Goal: Contribute content: Contribute content

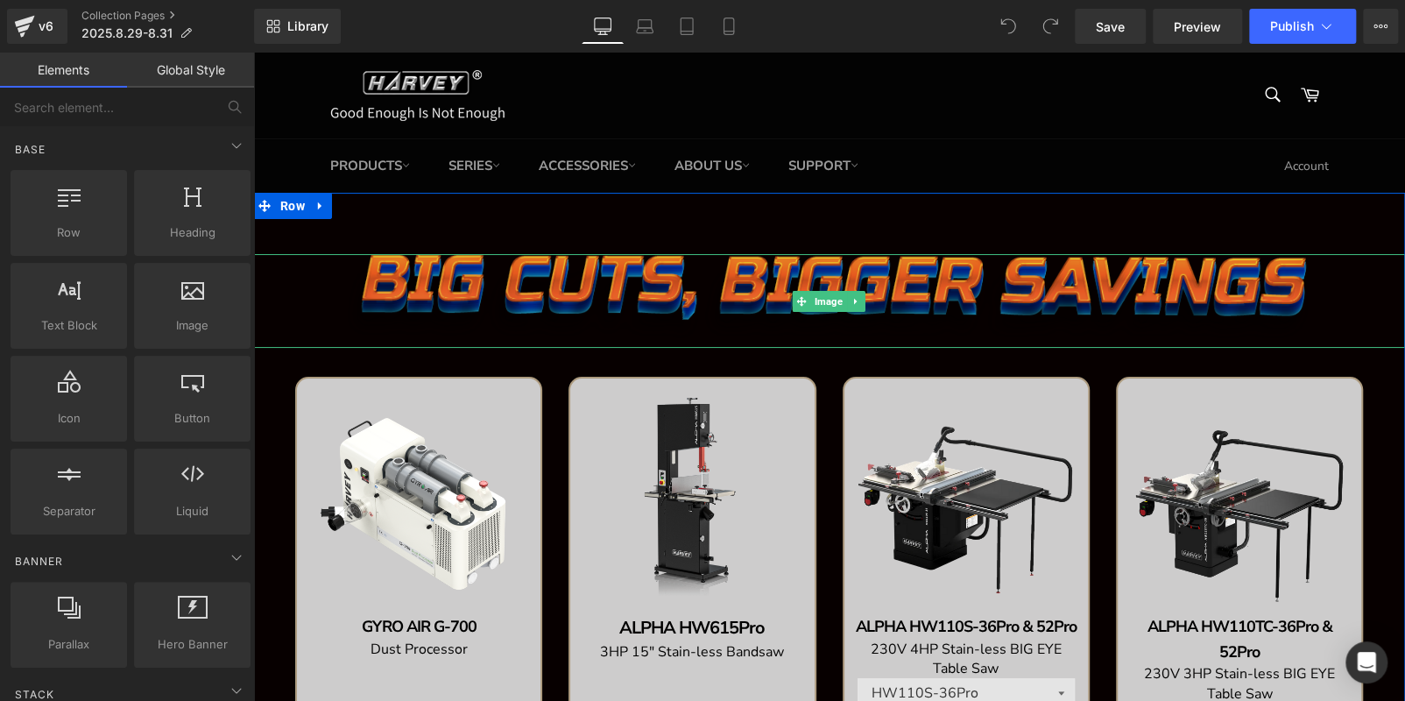
click at [455, 280] on img at bounding box center [829, 301] width 979 height 95
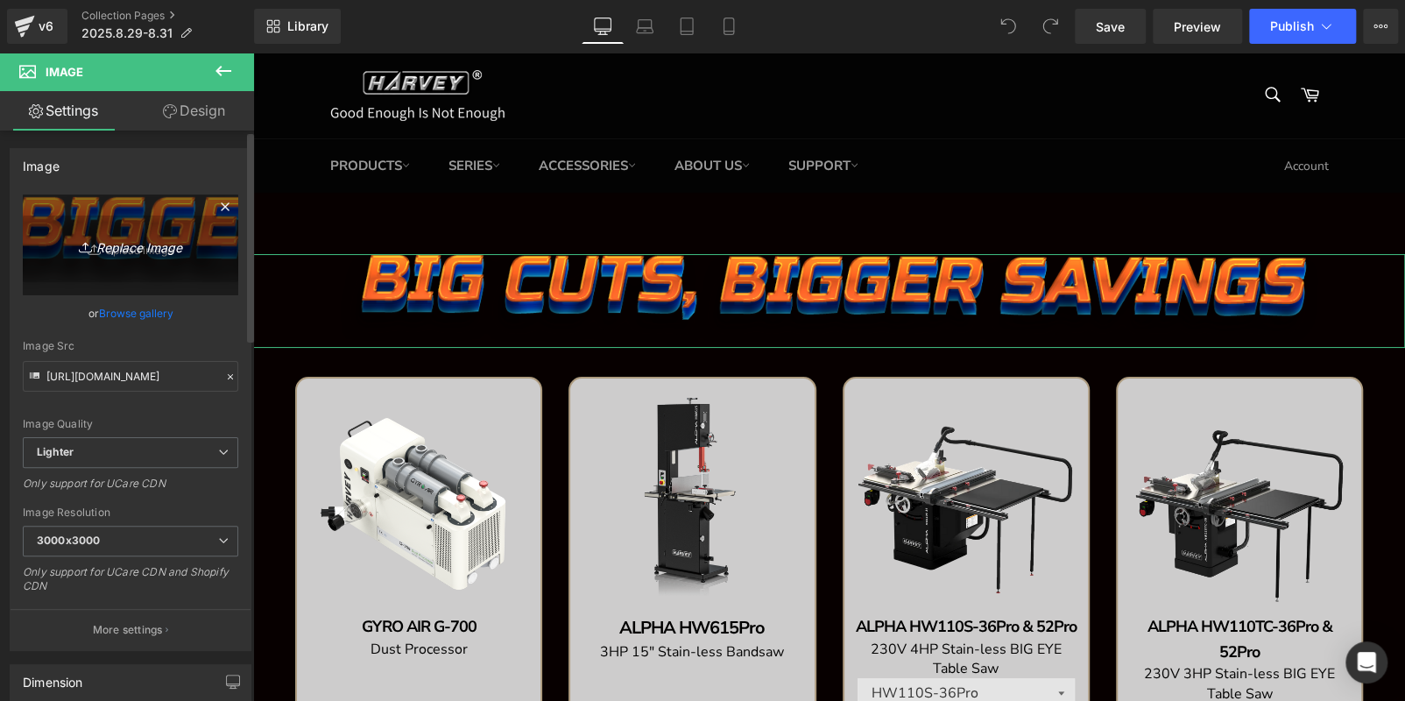
click at [105, 247] on icon "Replace Image" at bounding box center [130, 245] width 140 height 22
type input "C:\fakepath\edm-(5)_02.jpg"
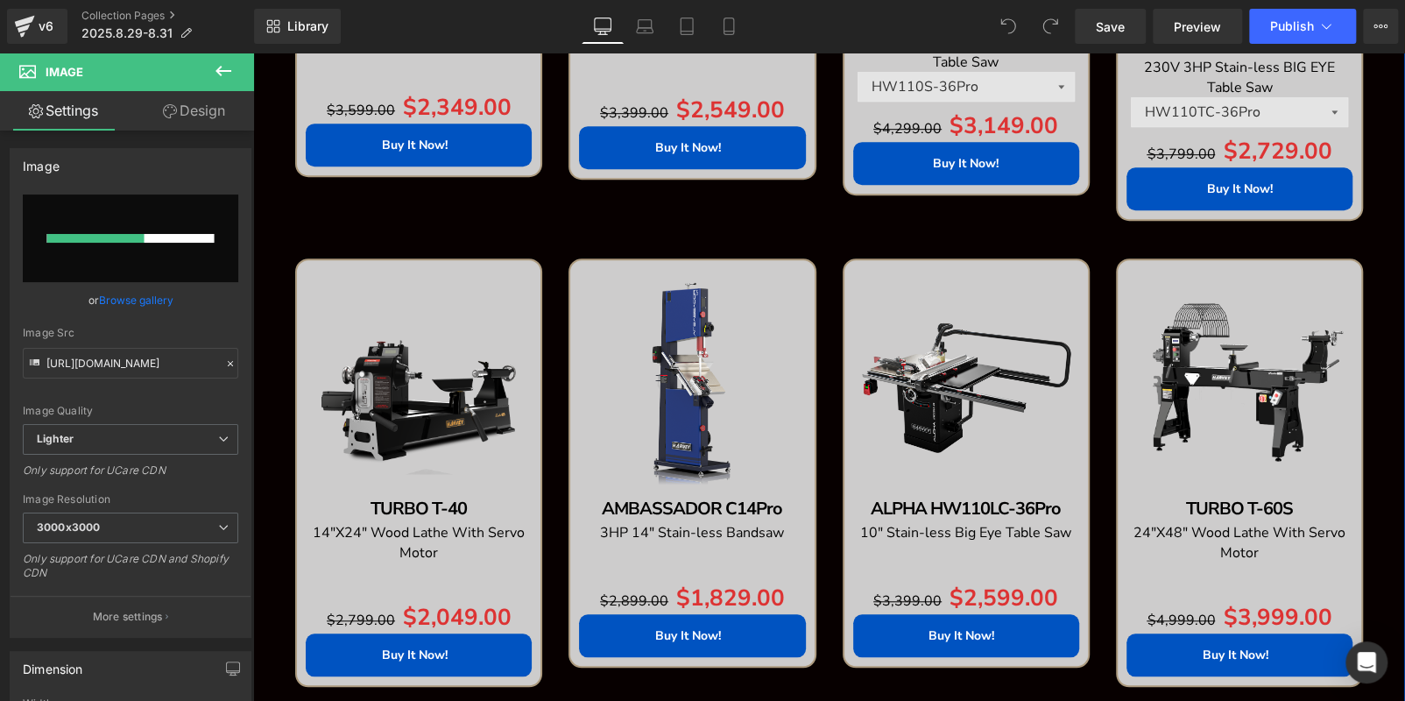
scroll to position [876, 0]
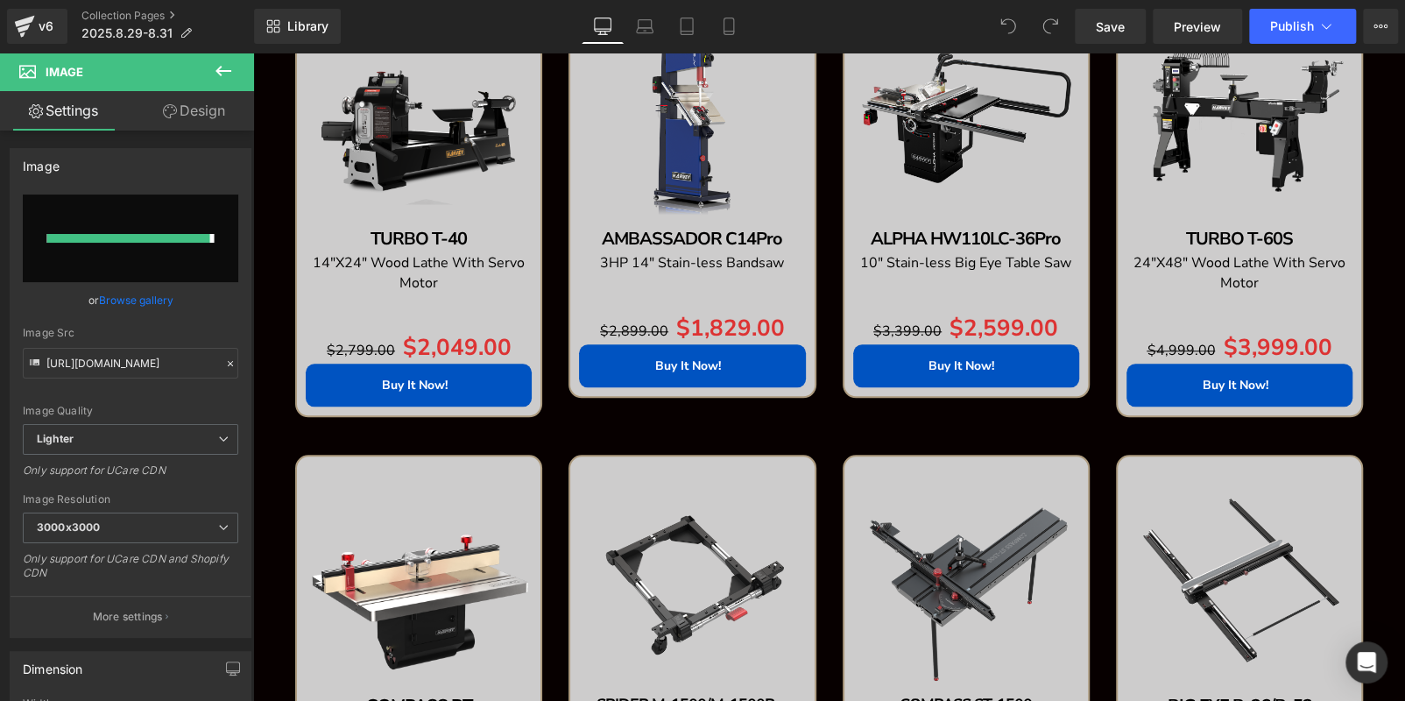
type input "[URL][DOMAIN_NAME]"
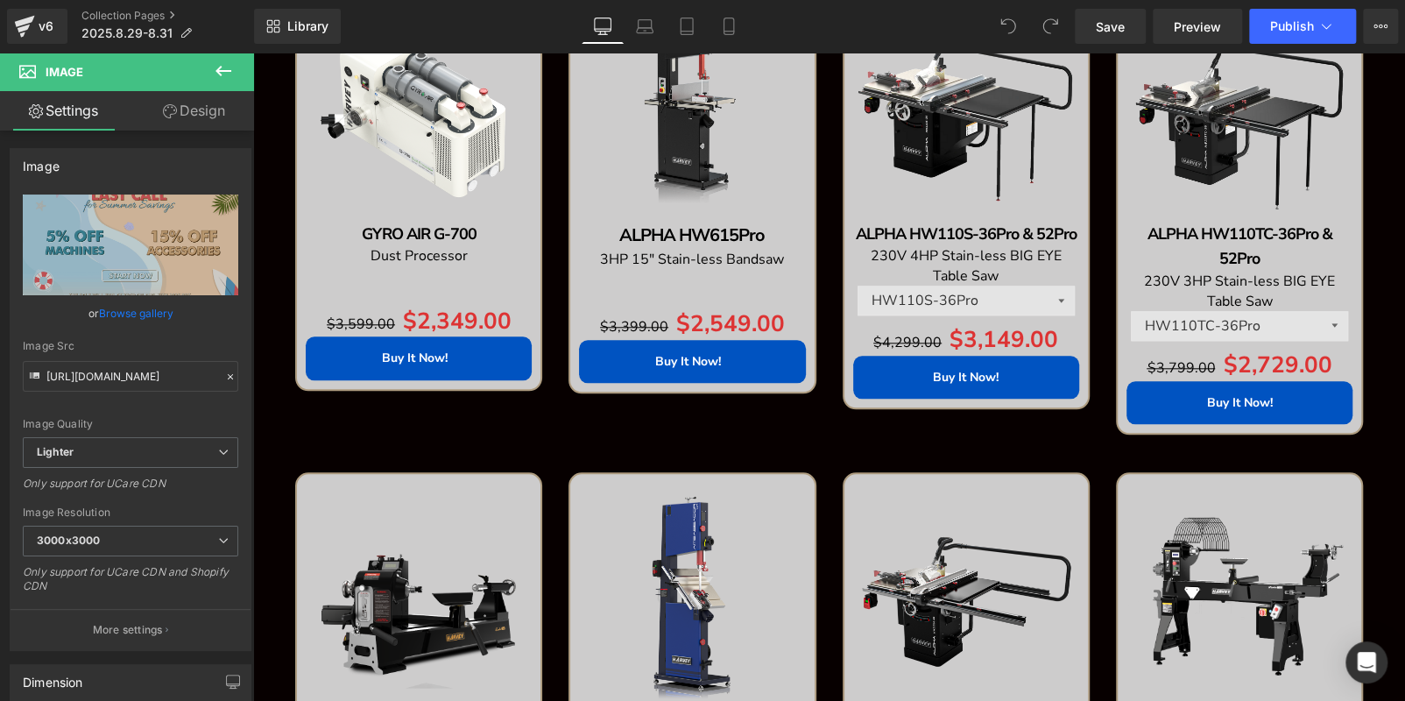
scroll to position [1359, 0]
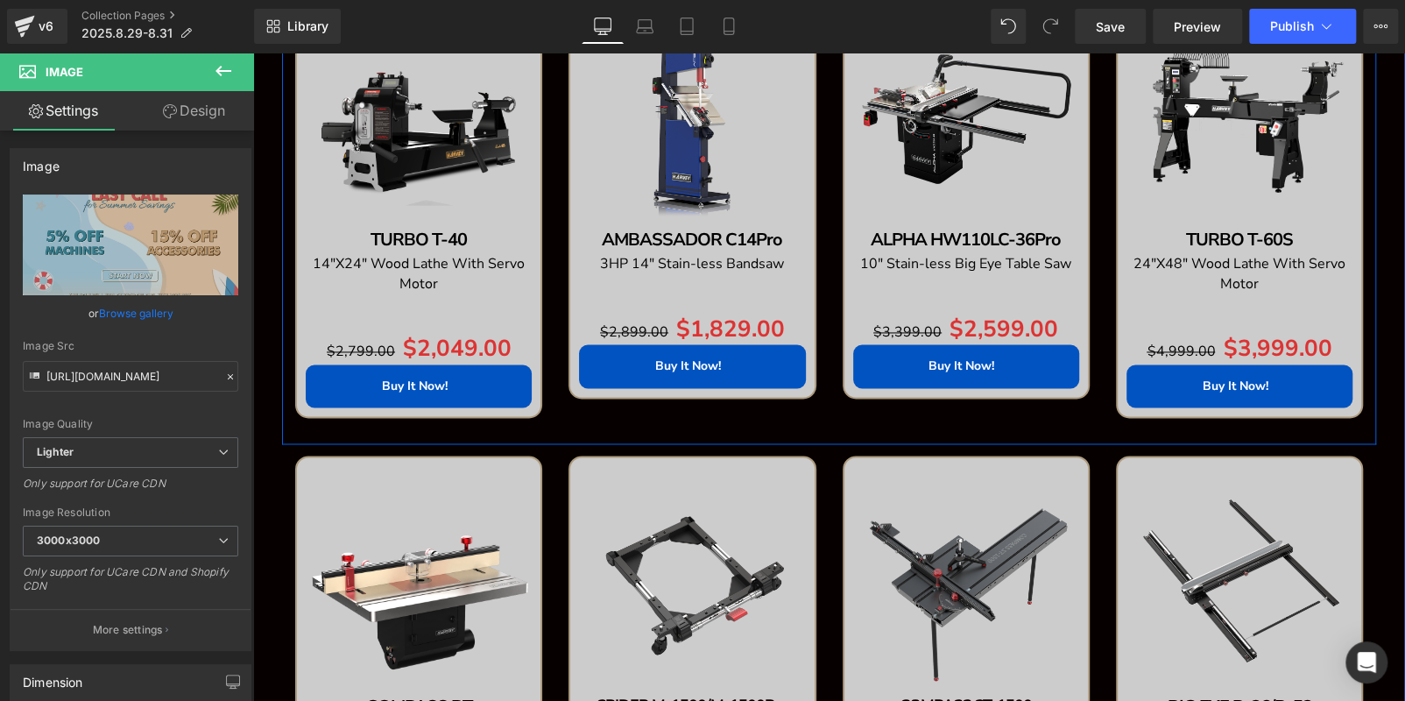
click at [540, 433] on div "Sale Off (P) Image TURBO T-40 Text Block 14"X24" Wood Lathe With Servo Motor Te…" at bounding box center [418, 216] width 273 height 455
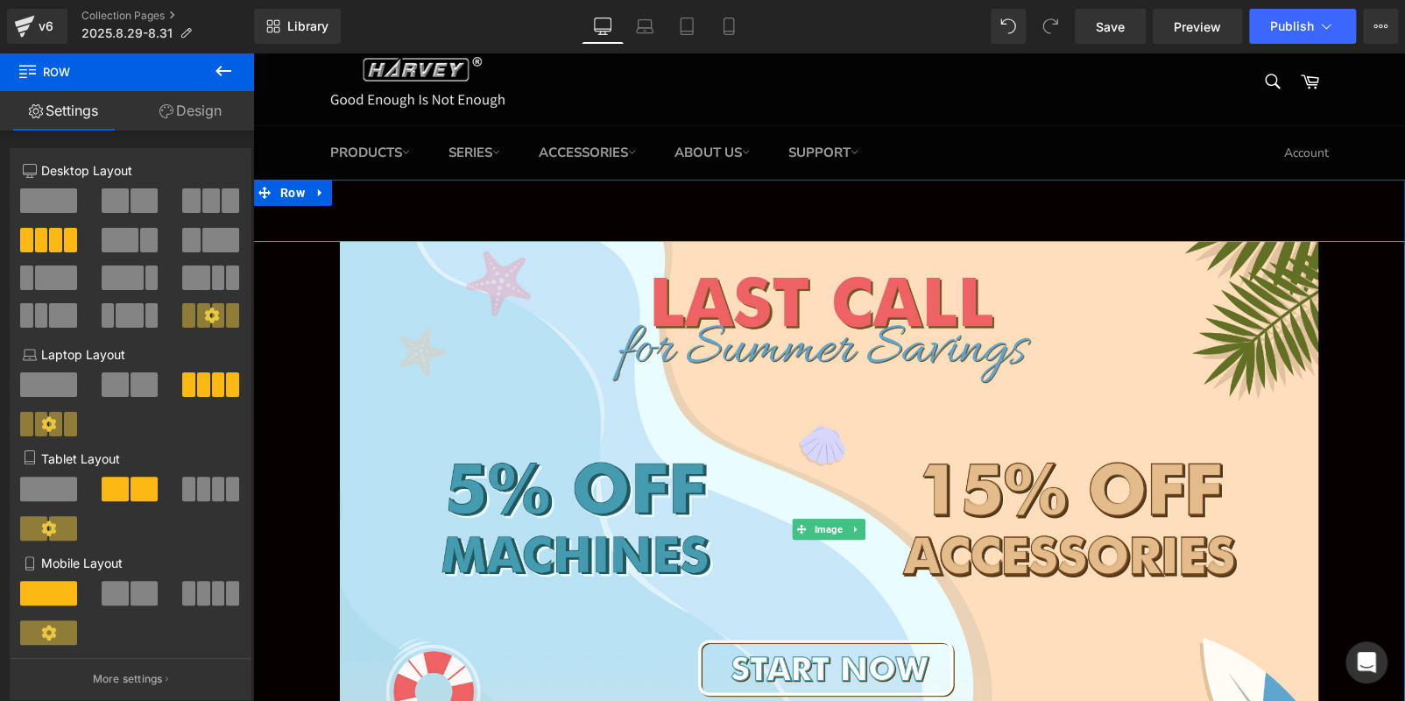
scroll to position [0, 0]
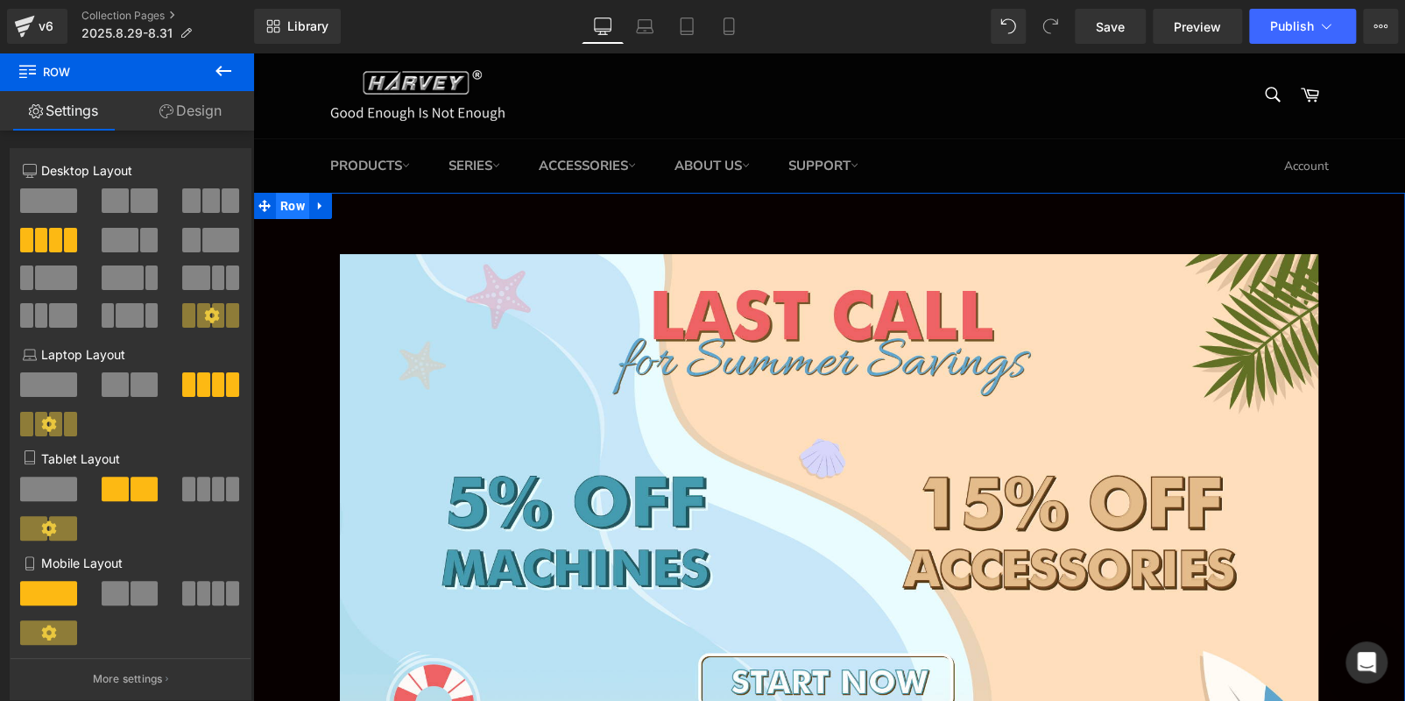
click at [280, 201] on span "Row" at bounding box center [292, 206] width 33 height 26
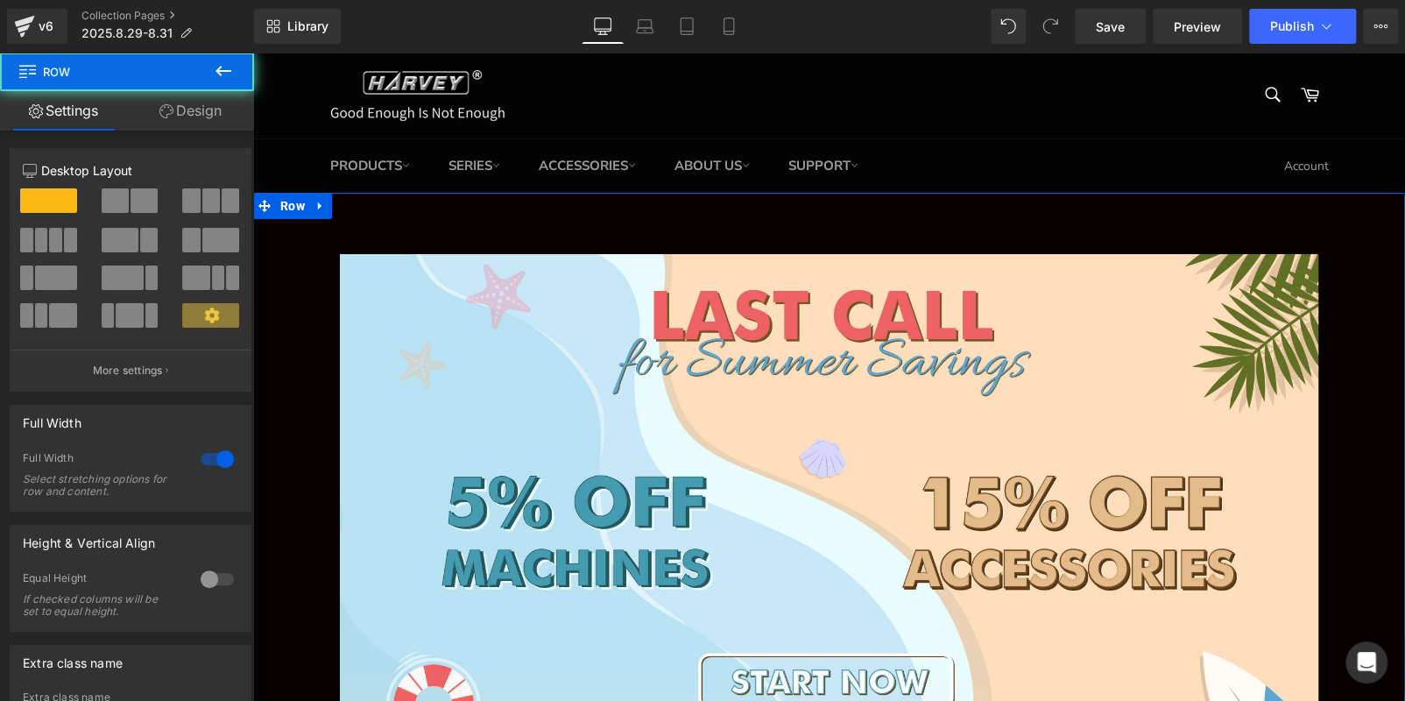
click at [190, 108] on link "Design" at bounding box center [190, 110] width 127 height 39
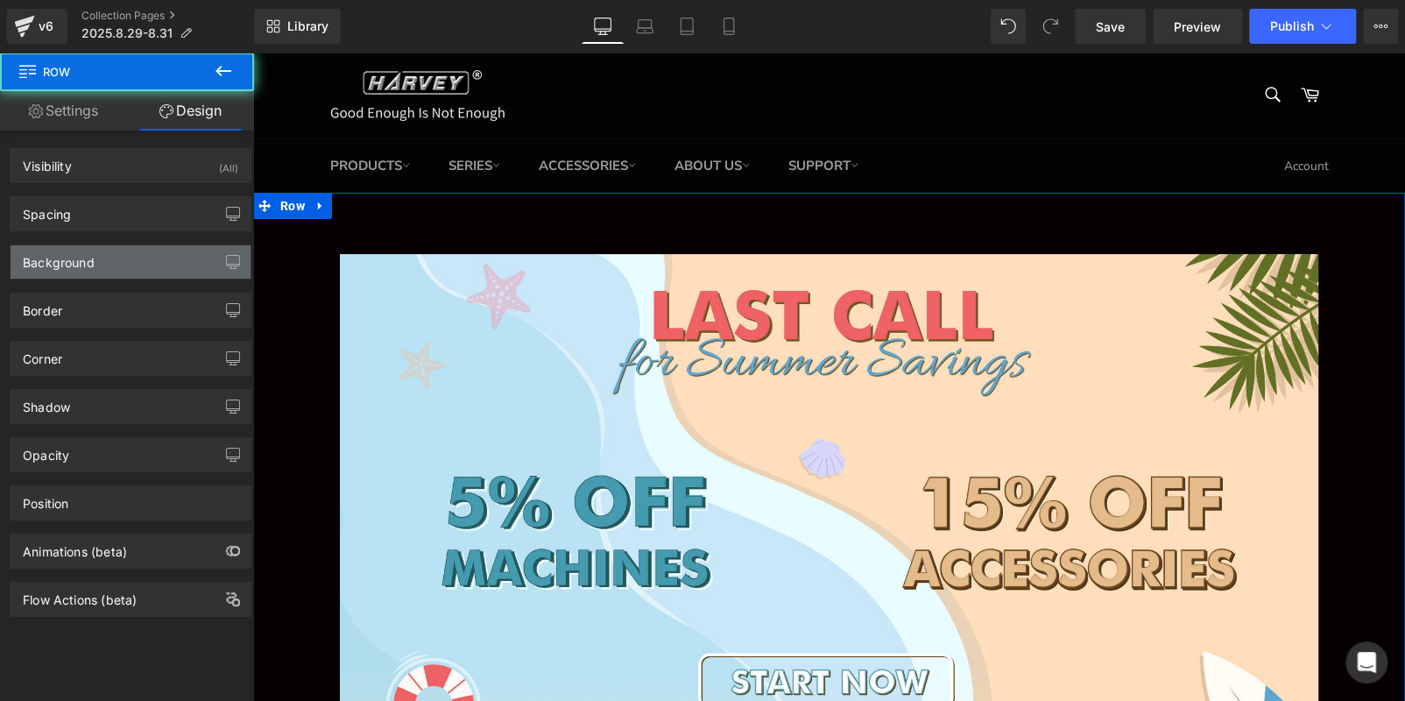
click at [145, 255] on div "Background" at bounding box center [131, 261] width 240 height 33
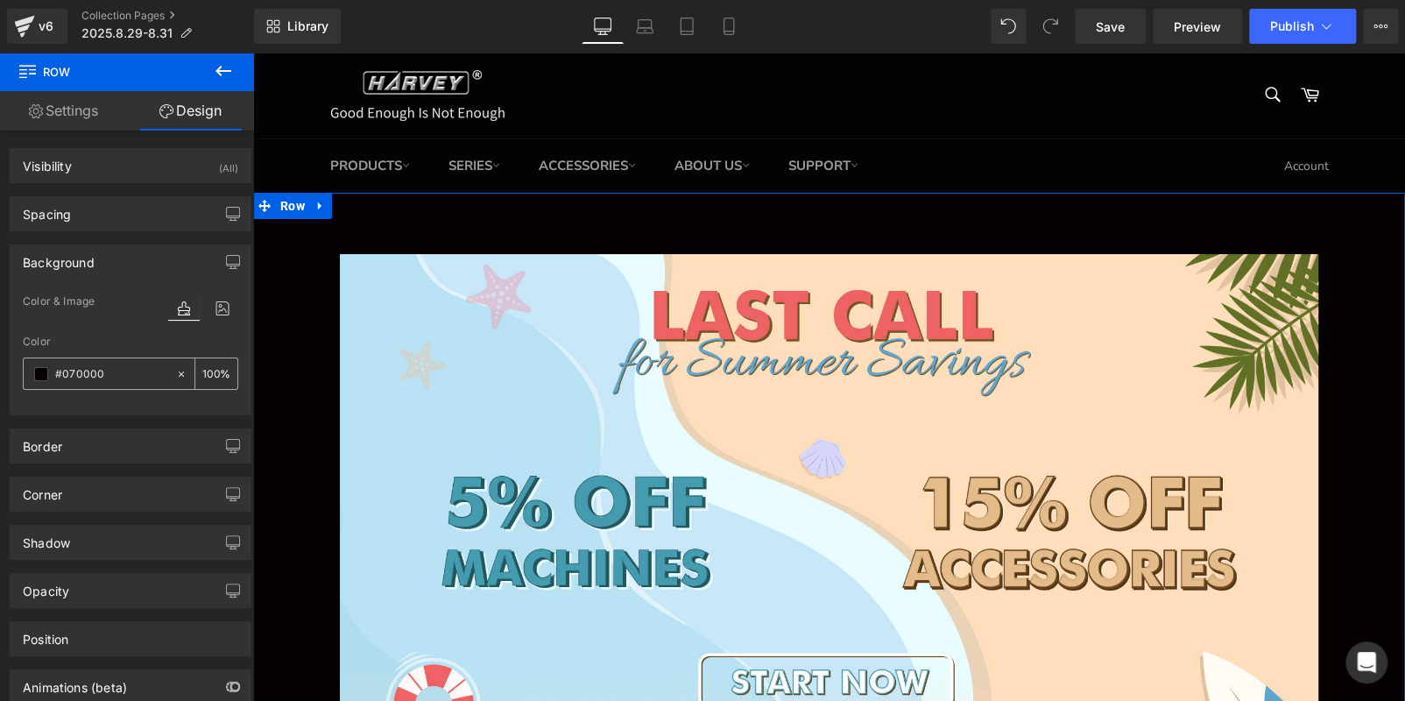
click at [141, 370] on input "#070000" at bounding box center [111, 373] width 112 height 19
paste input "ffdebb"
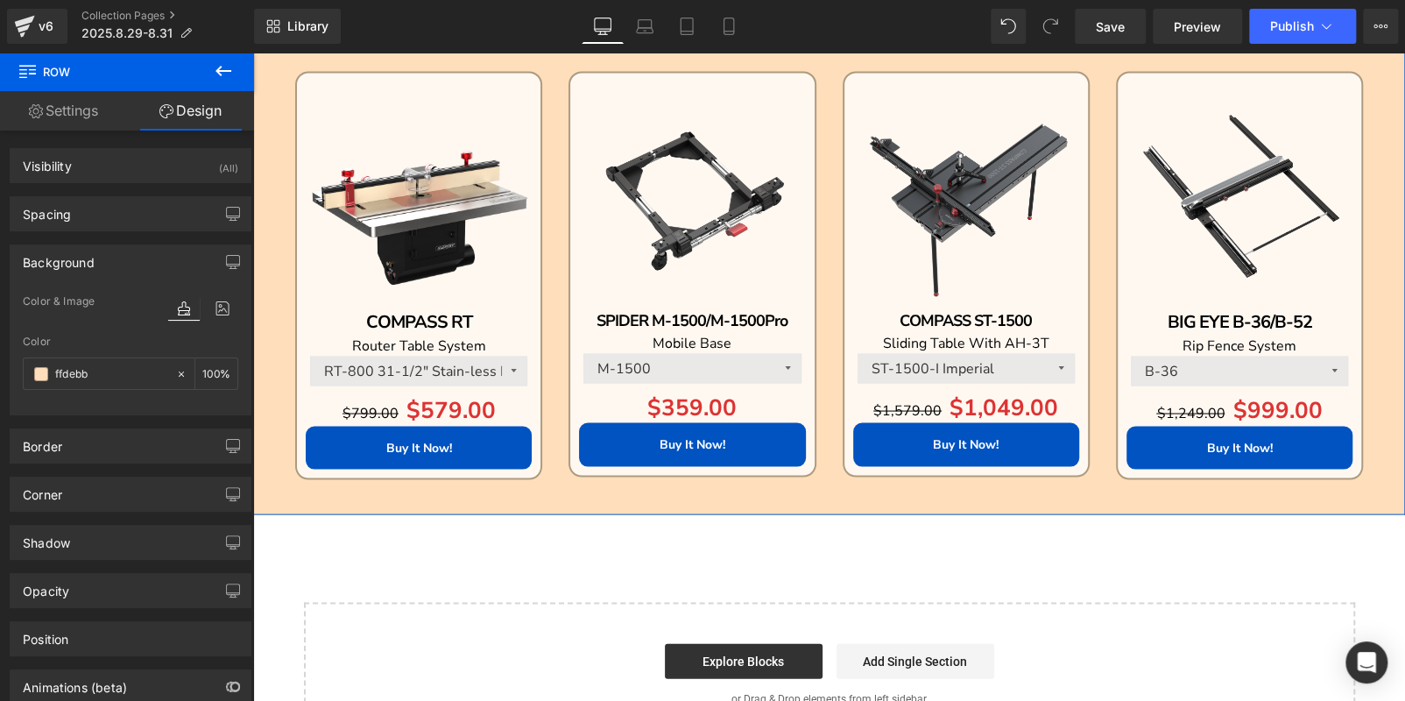
scroll to position [1839, 0]
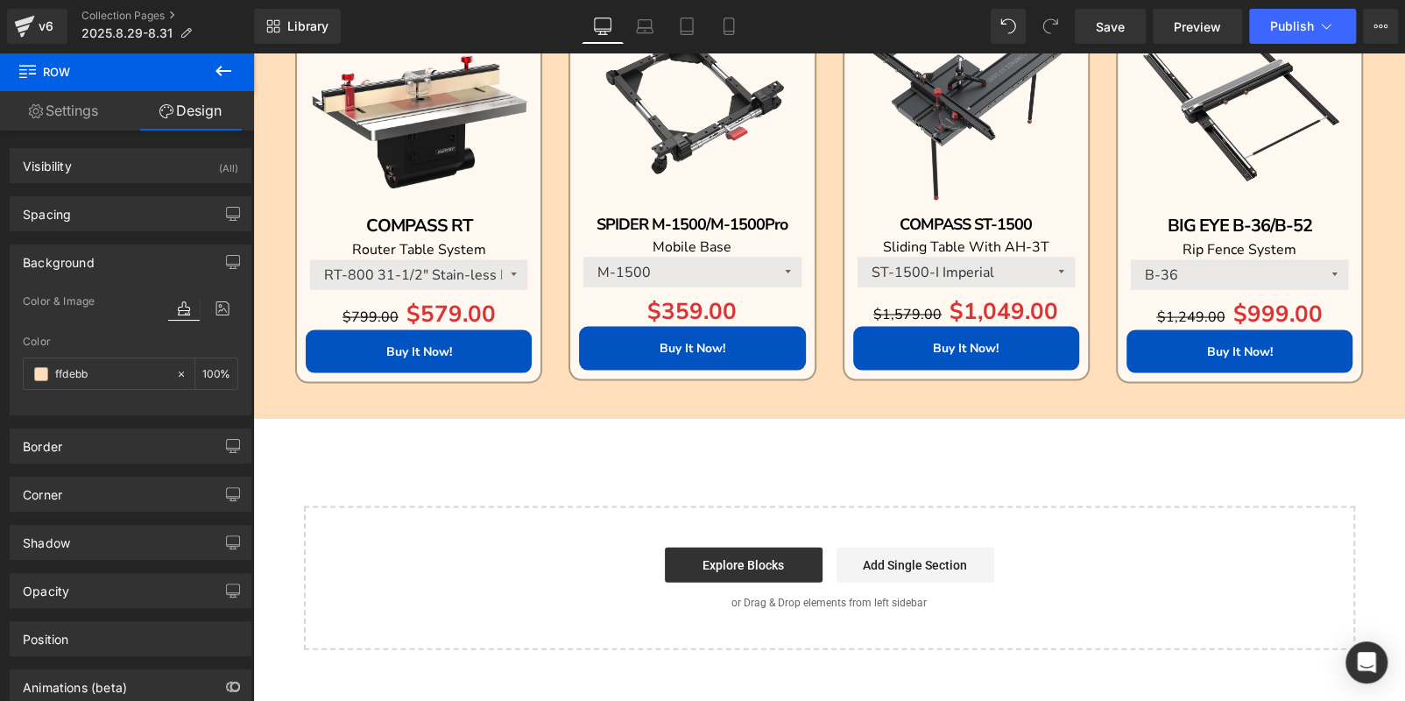
type input "#ffdebb"
click at [222, 78] on icon at bounding box center [223, 70] width 21 height 21
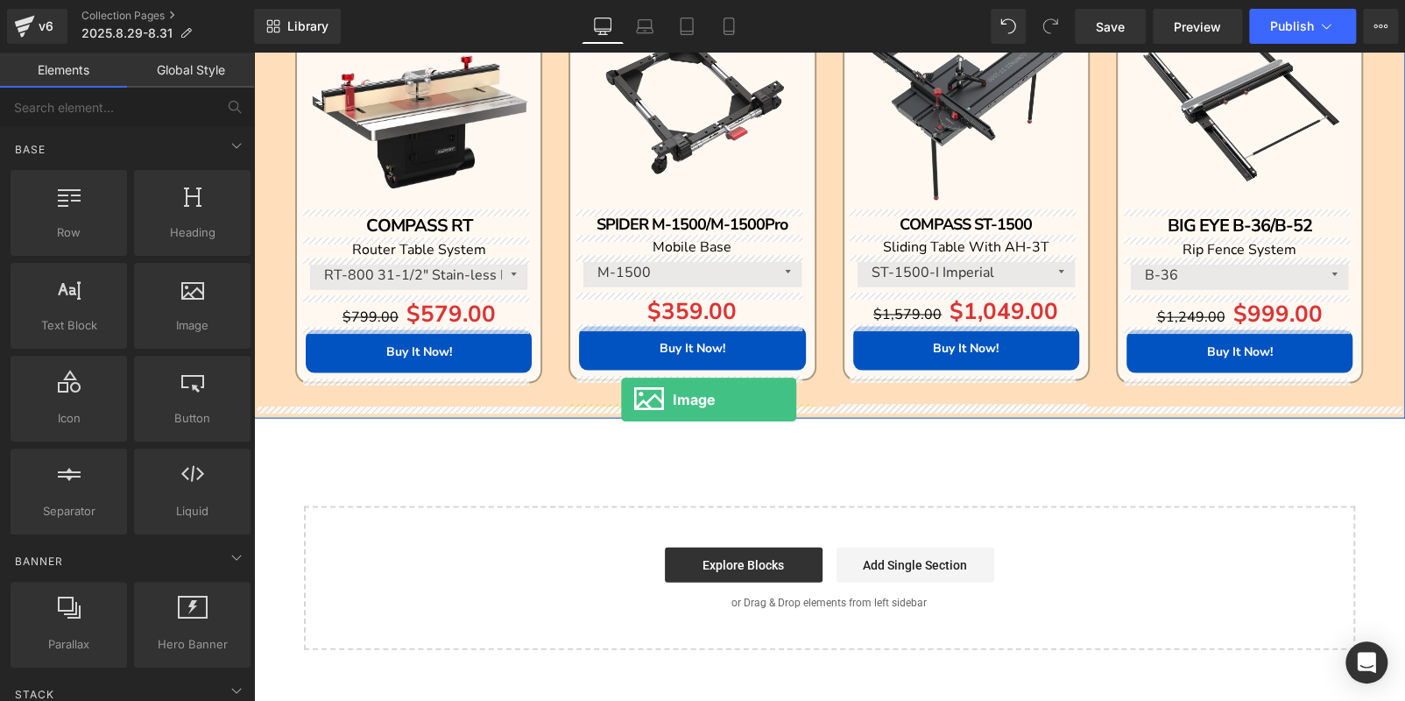
drag, startPoint x: 490, startPoint y: 370, endPoint x: 621, endPoint y: 399, distance: 134.7
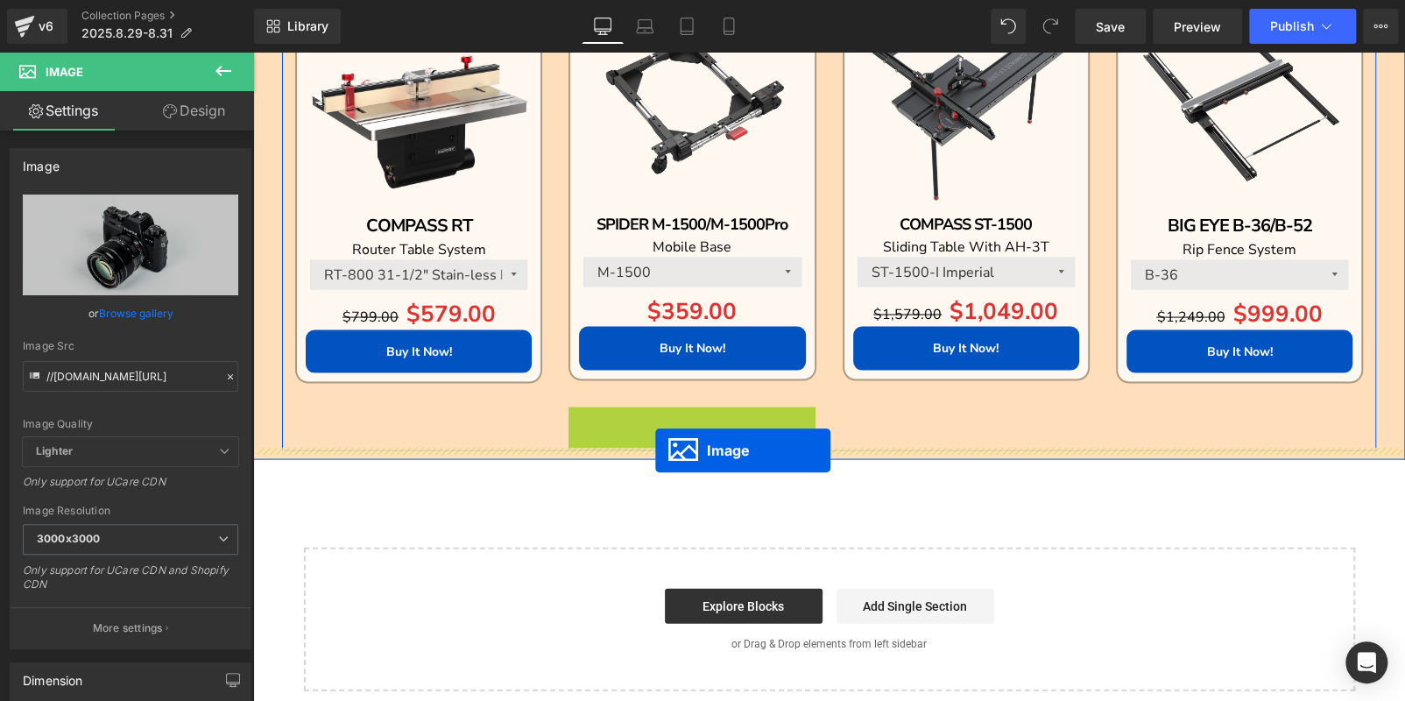
drag, startPoint x: 653, startPoint y: 484, endPoint x: 655, endPoint y: 449, distance: 34.3
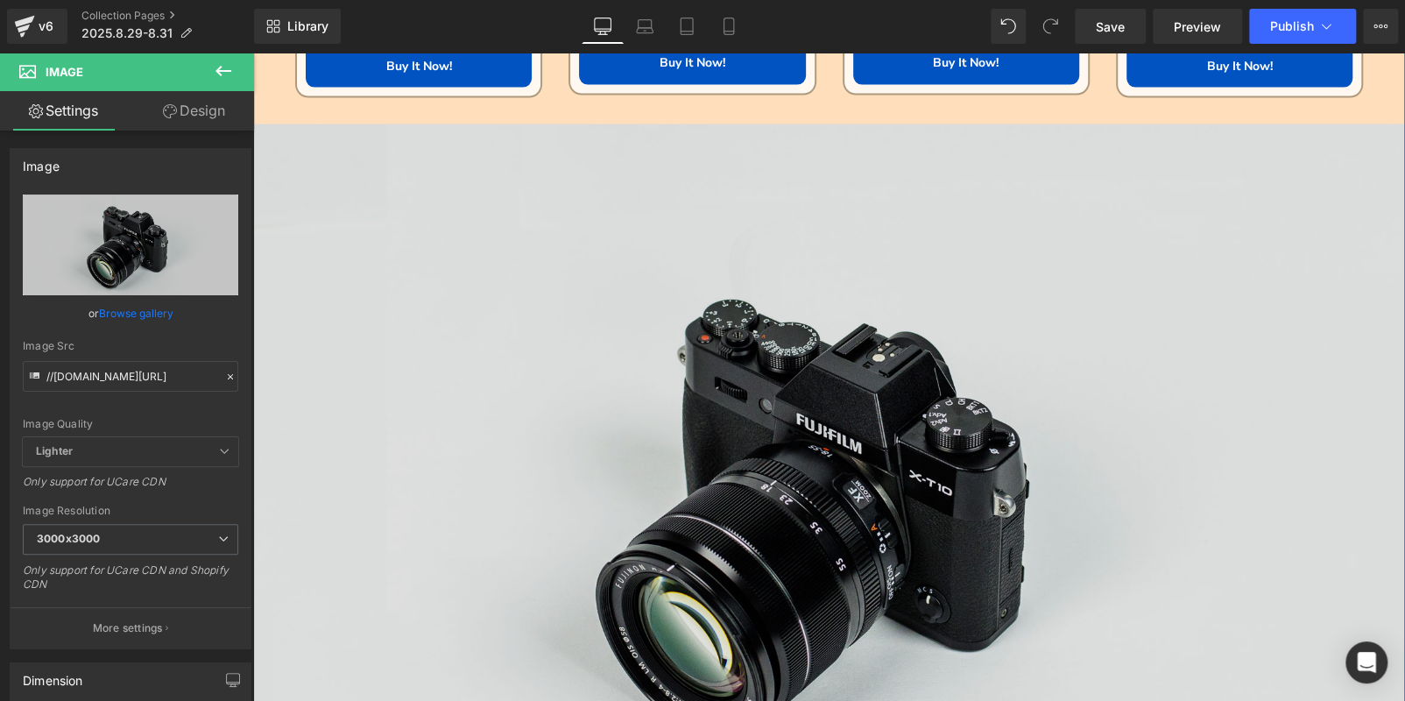
scroll to position [2364, 0]
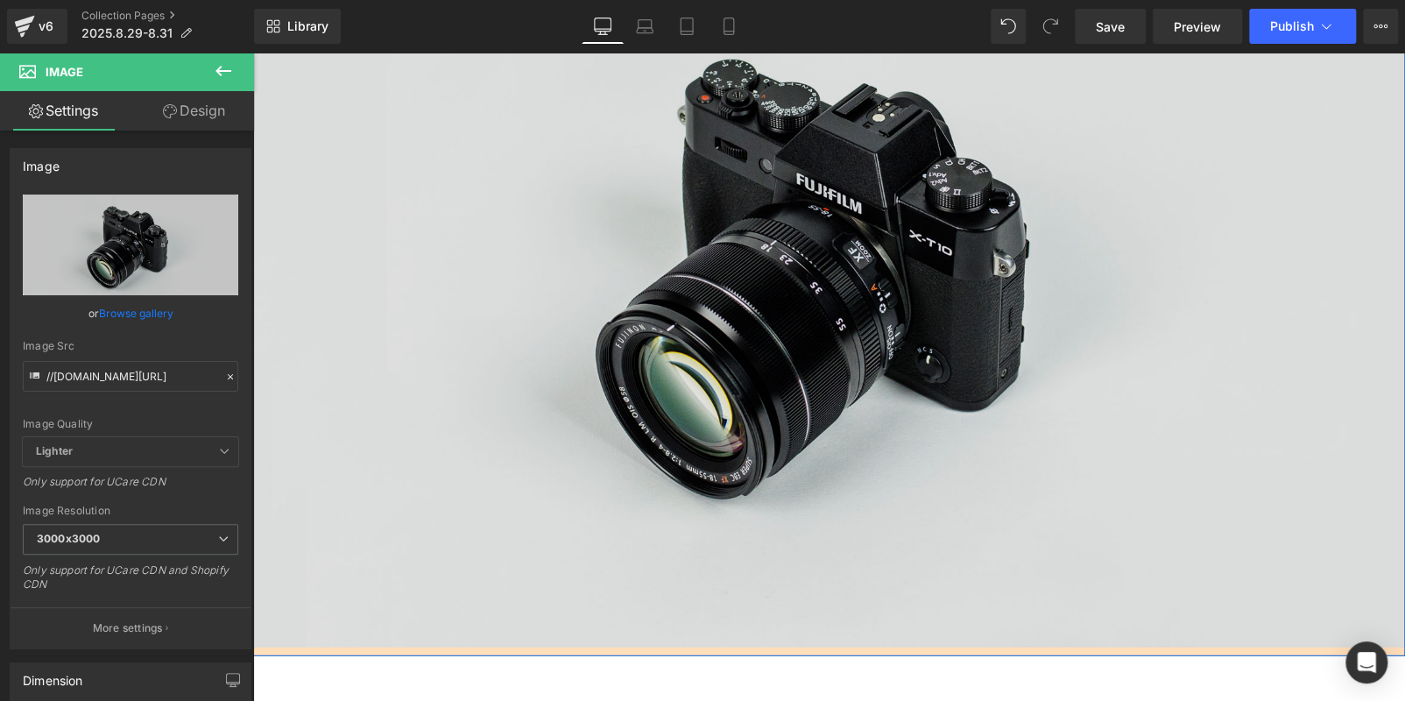
click at [634, 447] on img at bounding box center [829, 265] width 1152 height 763
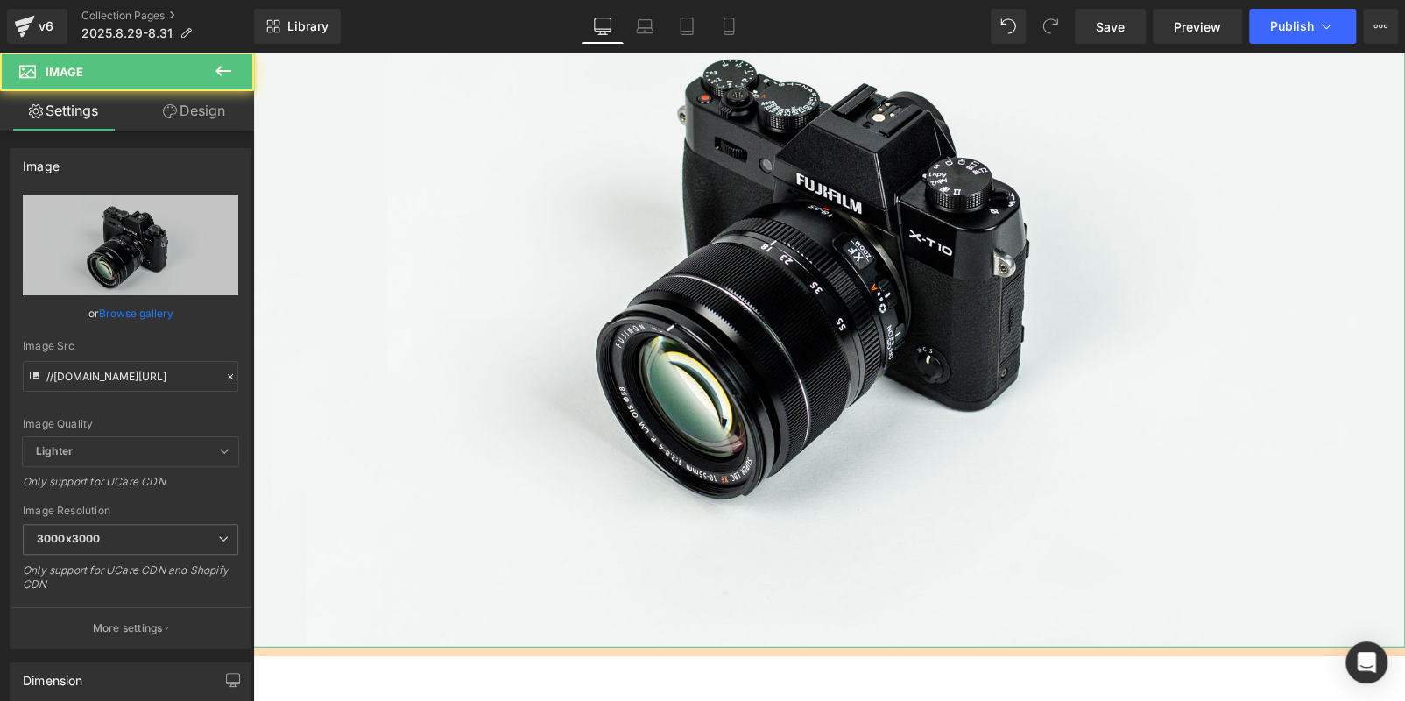
click at [194, 113] on link "Design" at bounding box center [194, 110] width 127 height 39
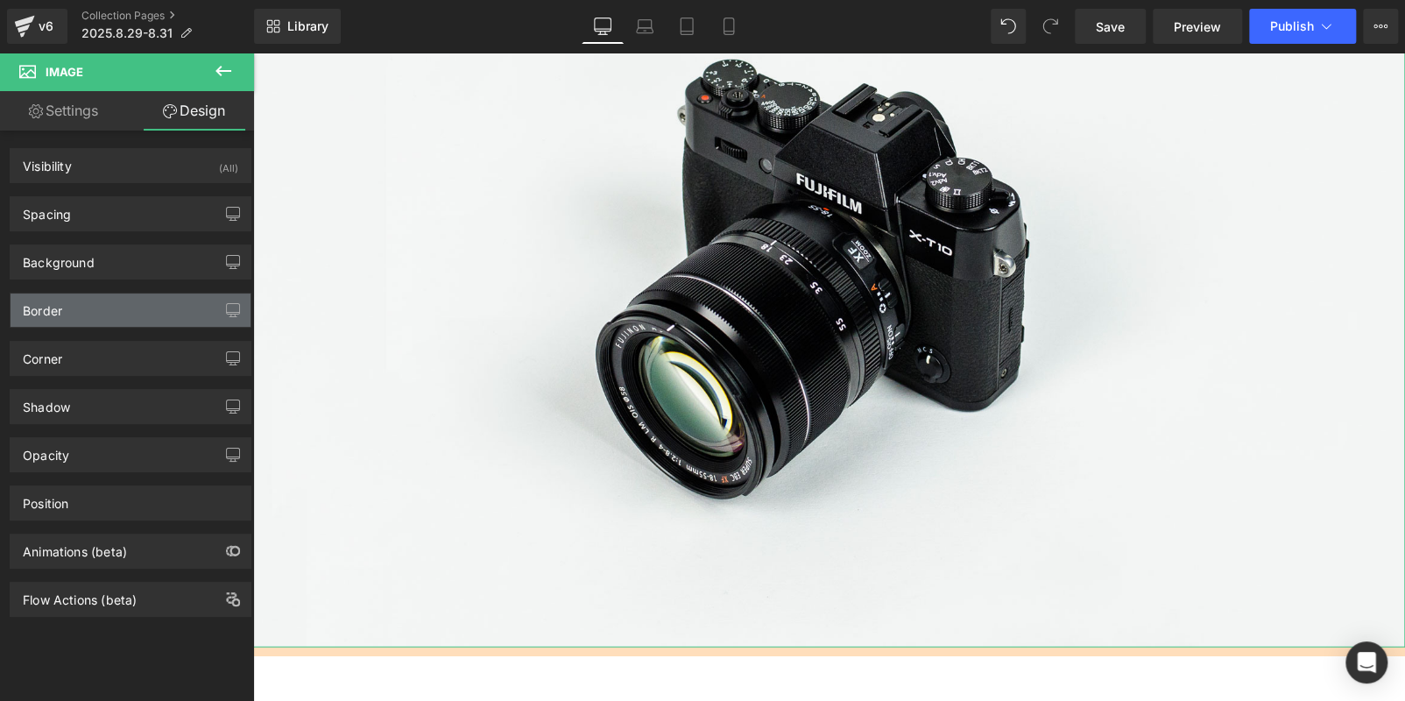
type input "#666666"
type input "100"
type input "0"
click at [93, 312] on div "Border" at bounding box center [131, 309] width 240 height 33
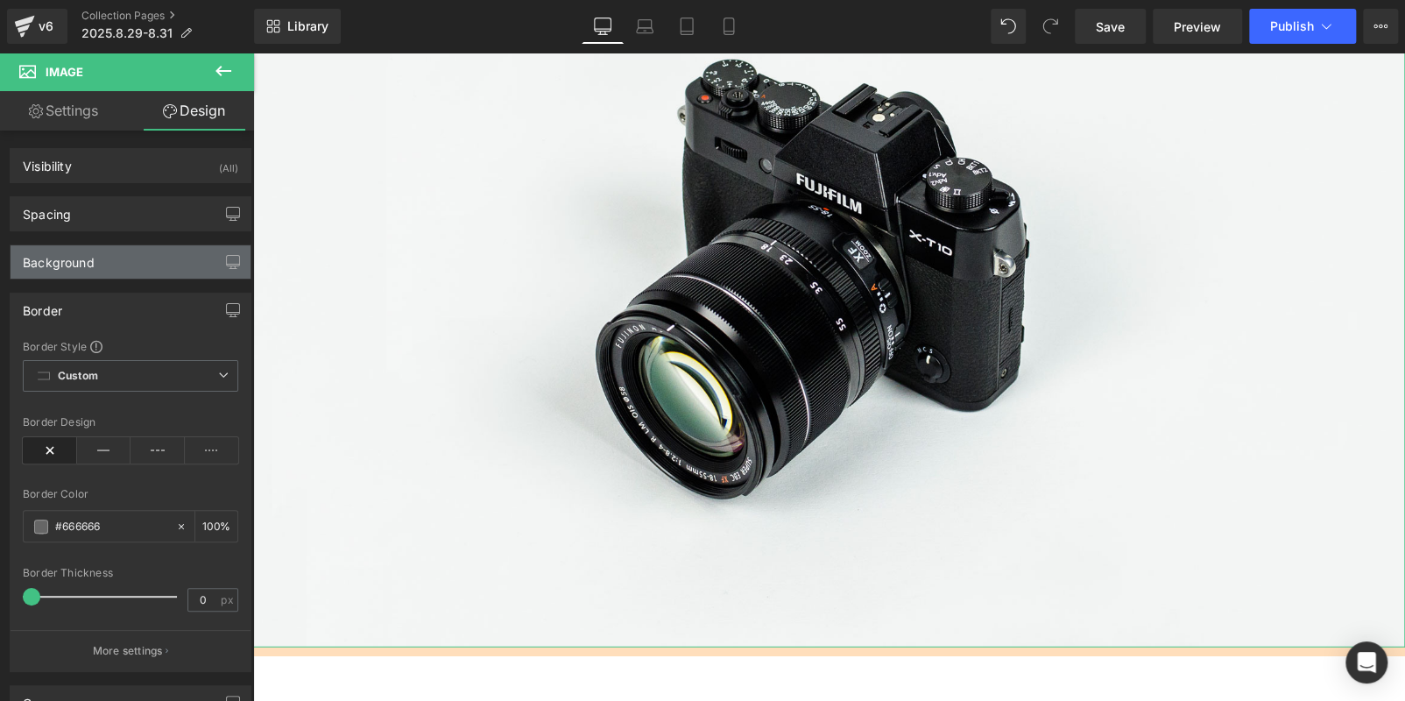
click at [110, 274] on div "Background" at bounding box center [131, 261] width 240 height 33
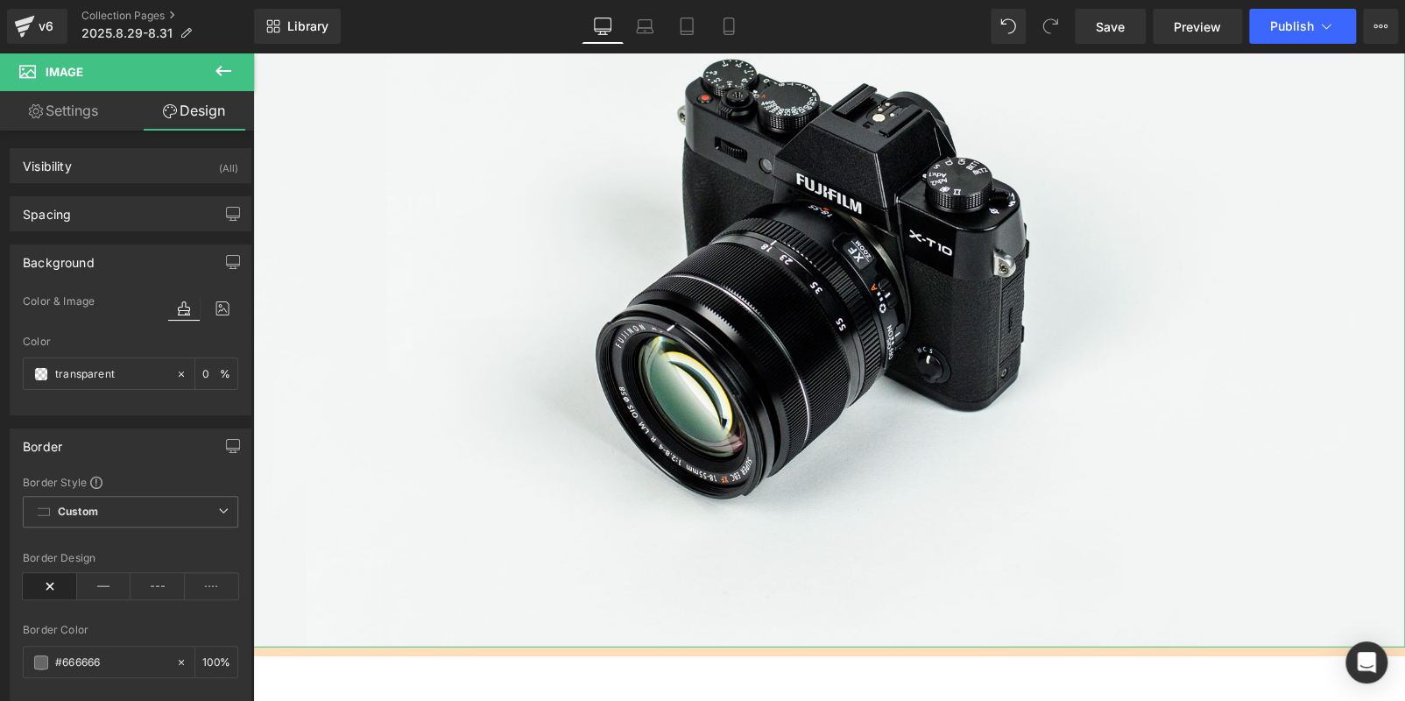
click at [109, 268] on div "Background" at bounding box center [131, 261] width 240 height 33
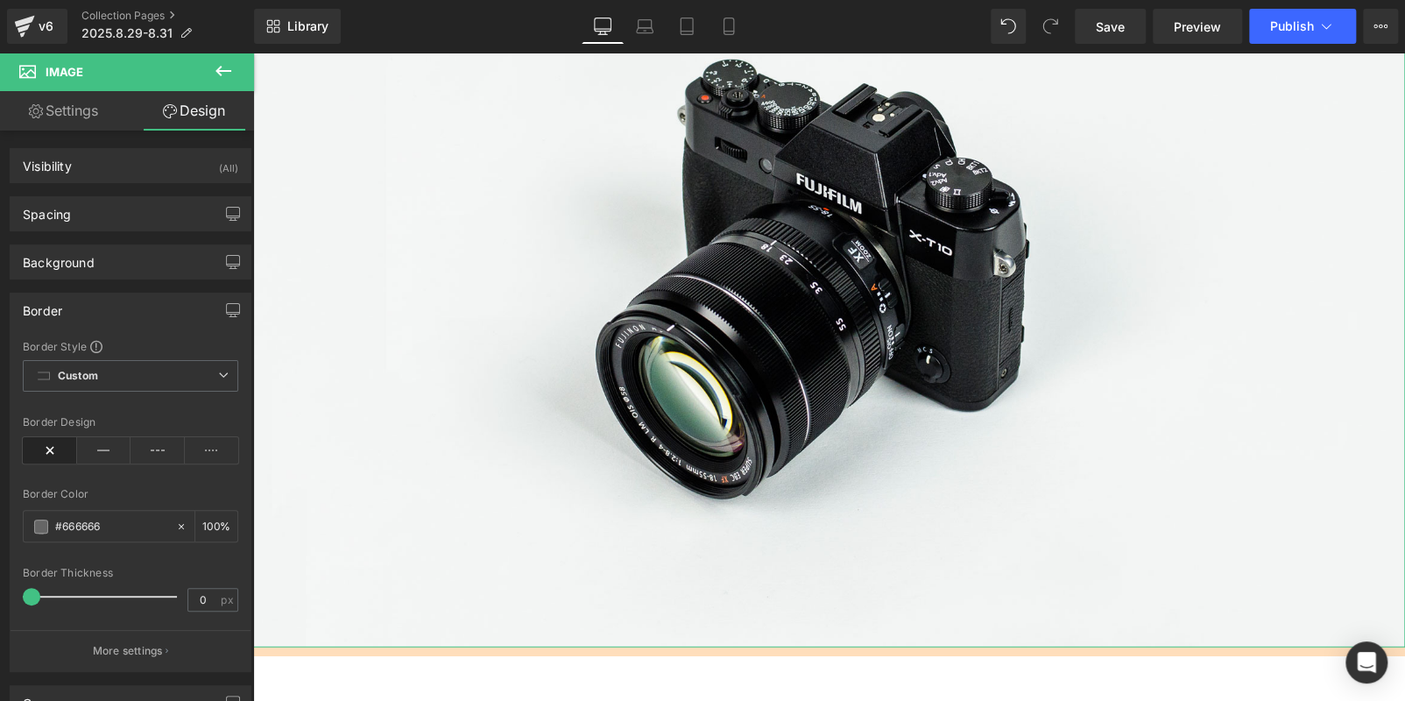
click at [89, 122] on link "Settings" at bounding box center [63, 110] width 127 height 39
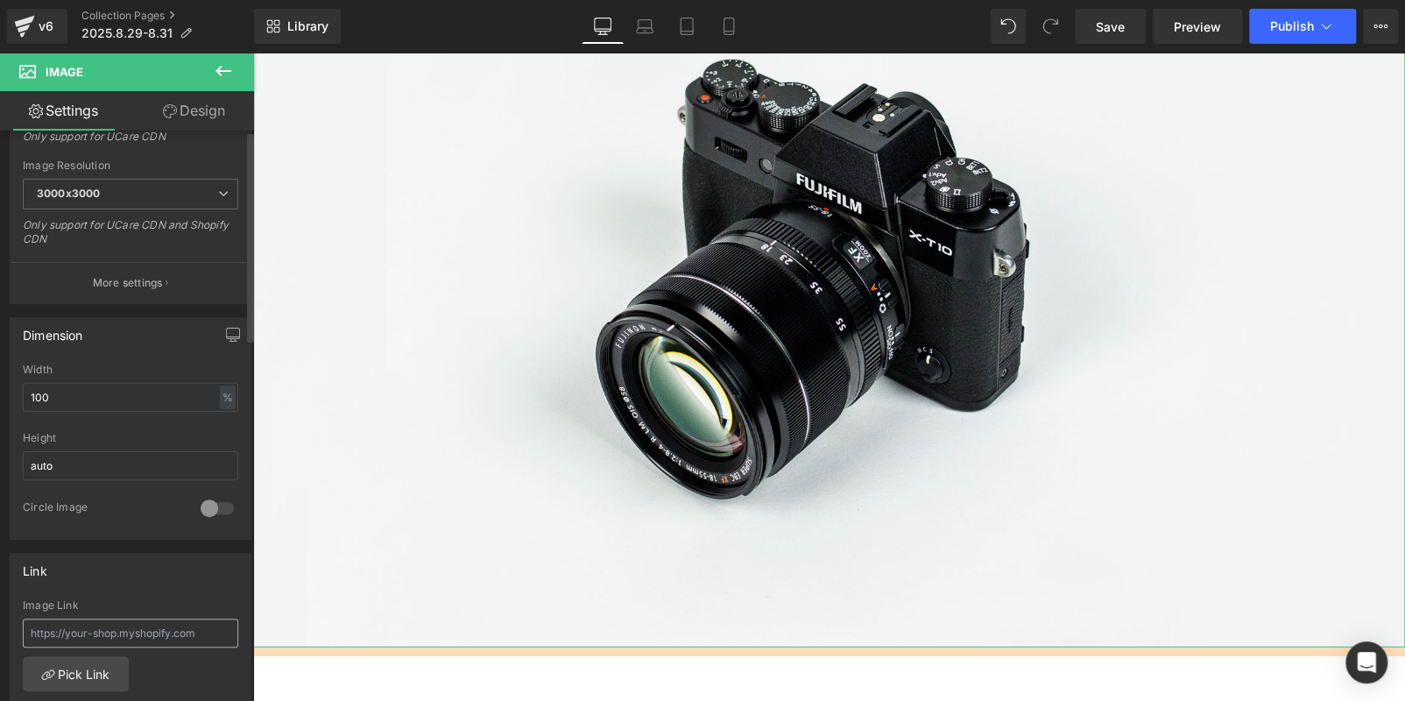
scroll to position [438, 0]
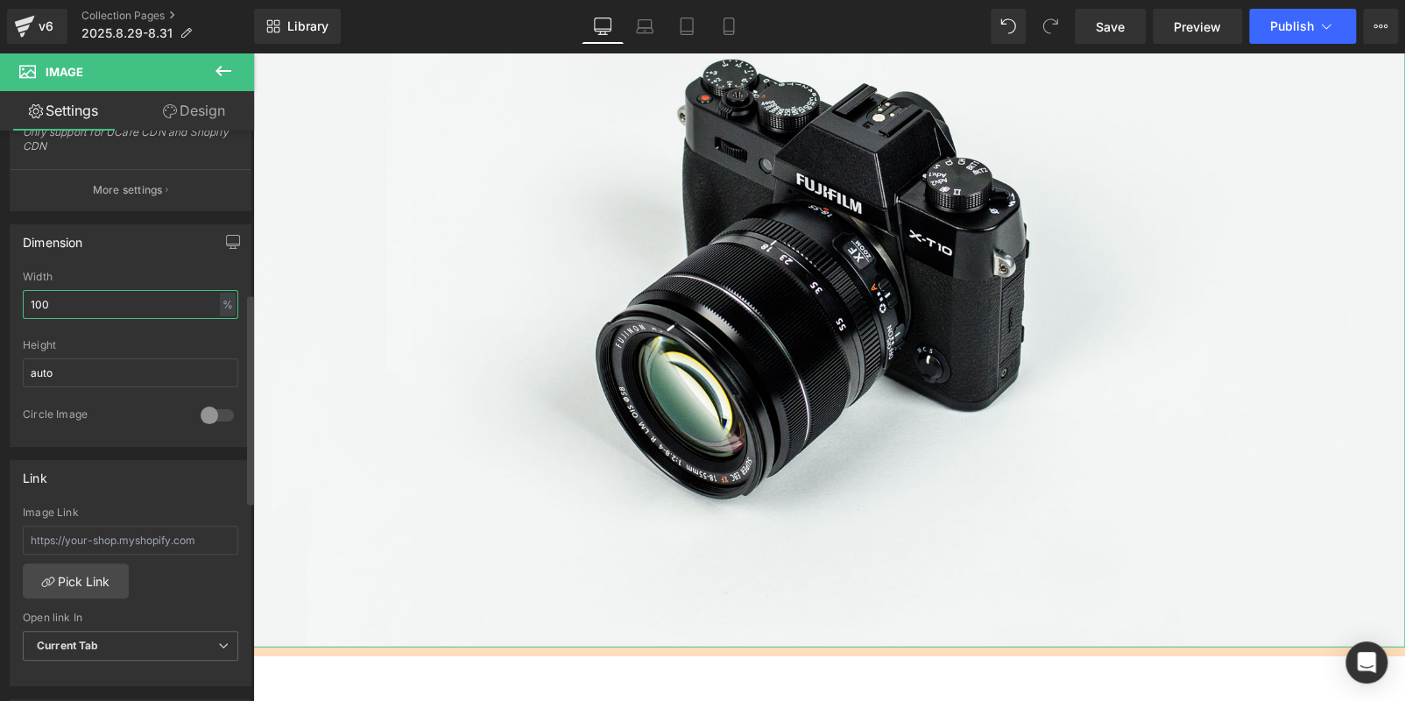
click at [88, 299] on input "100" at bounding box center [130, 304] width 215 height 29
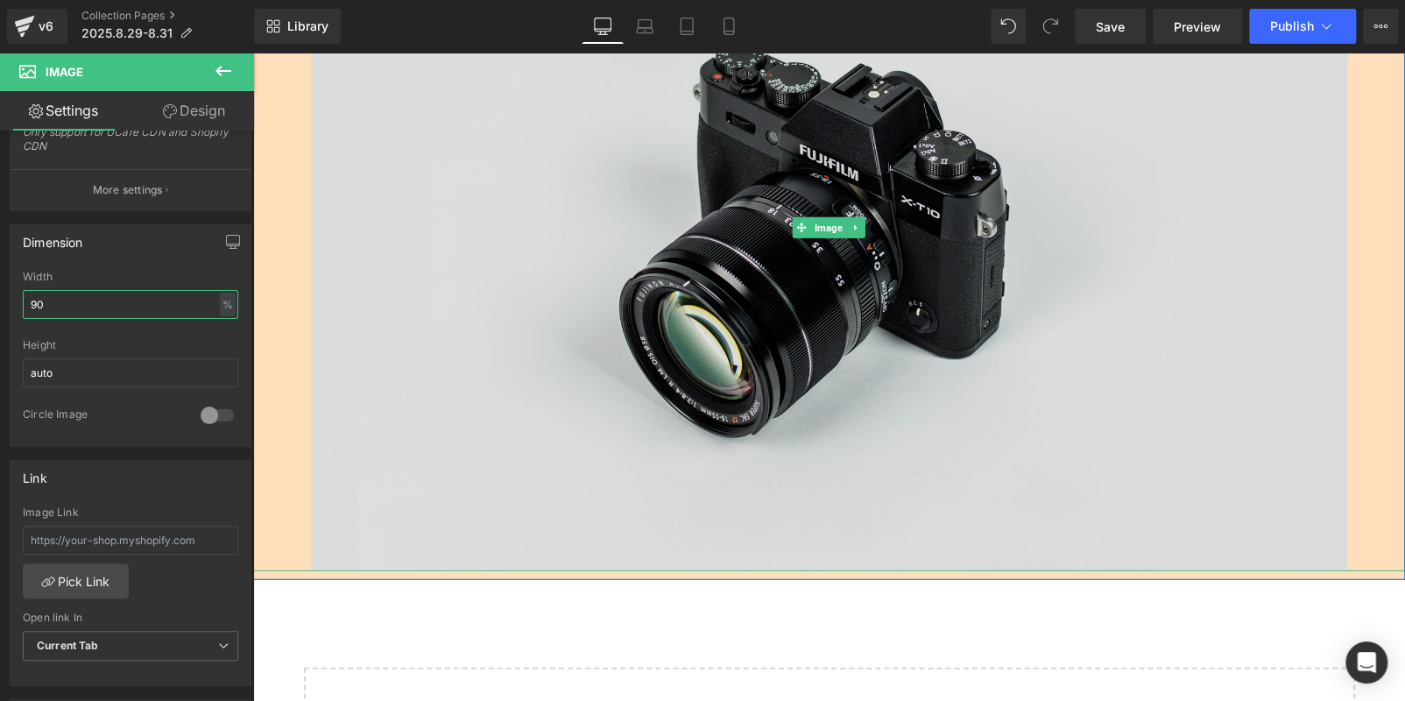
type input "90"
click at [463, 337] on img at bounding box center [829, 227] width 1037 height 687
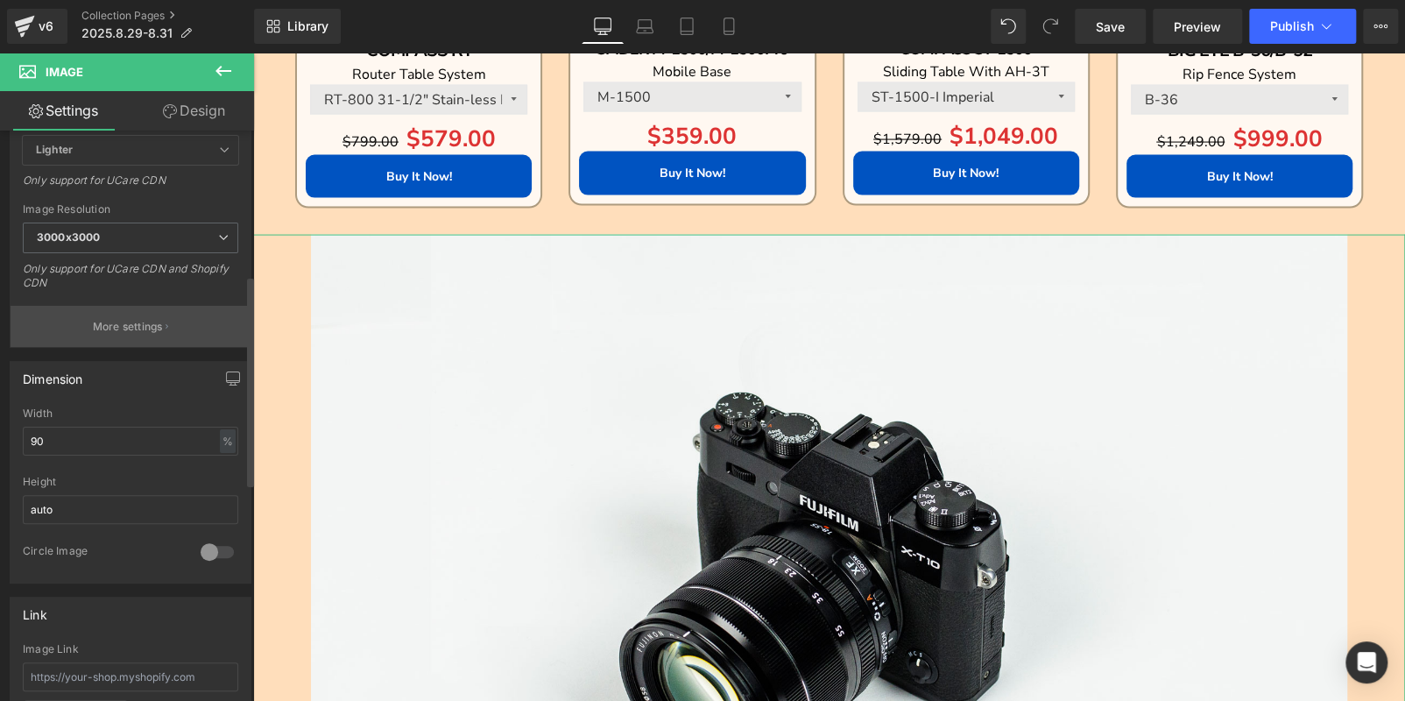
scroll to position [0, 0]
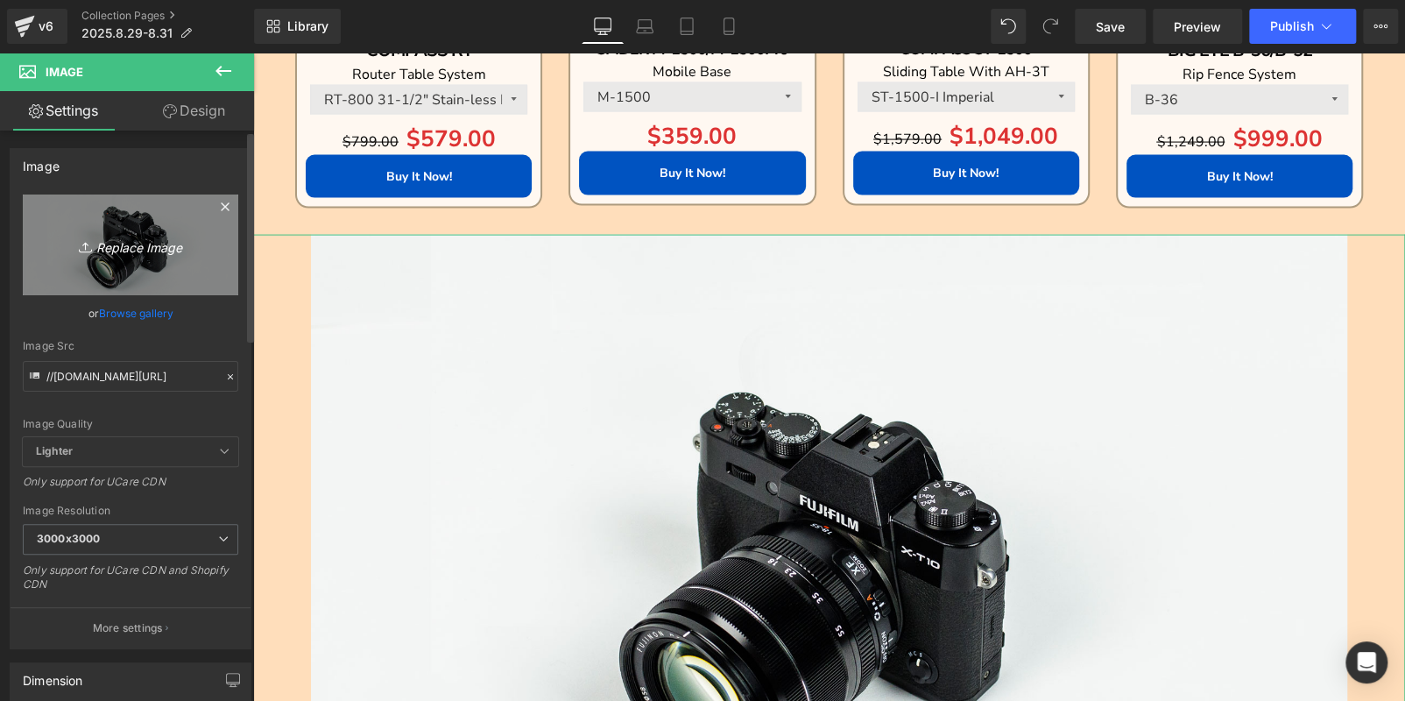
click at [141, 275] on link "Replace Image" at bounding box center [130, 244] width 215 height 101
type input "C:\fakepath\edm-(5)_02.jpg"
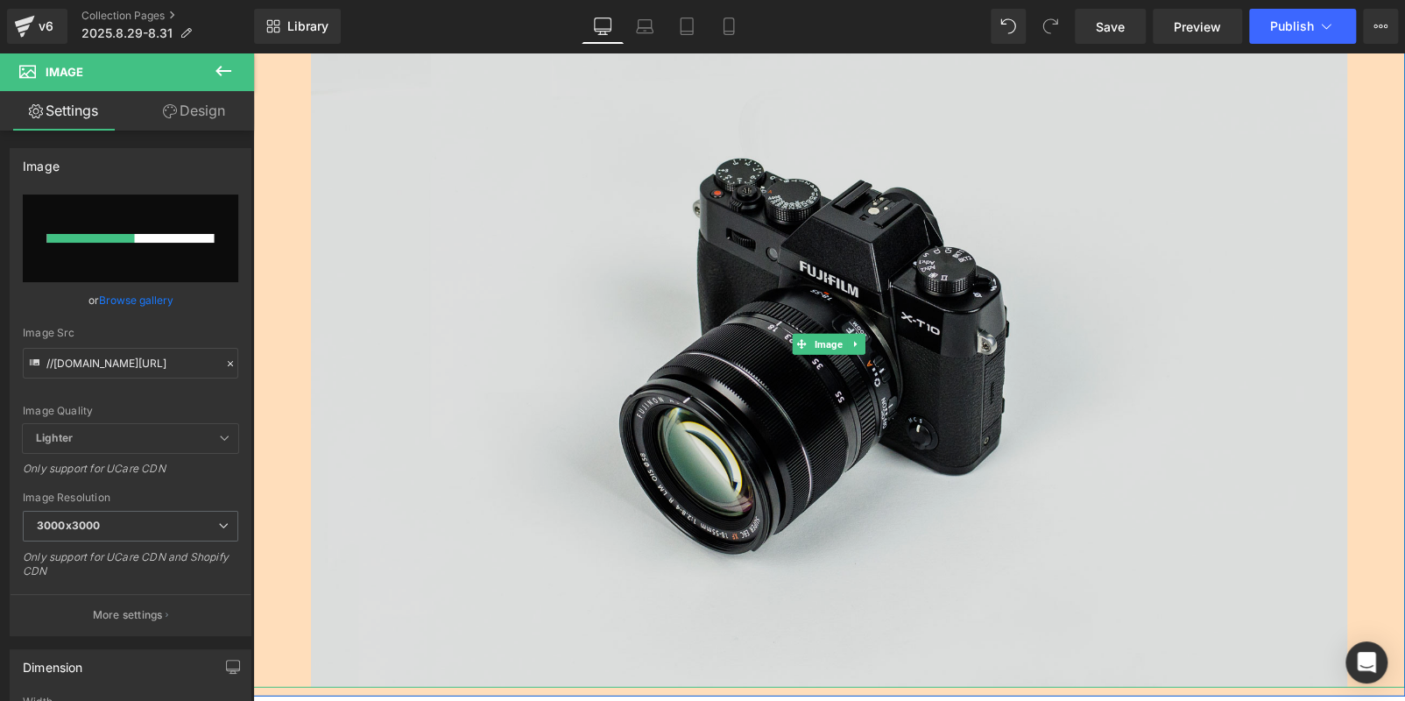
scroll to position [2277, 0]
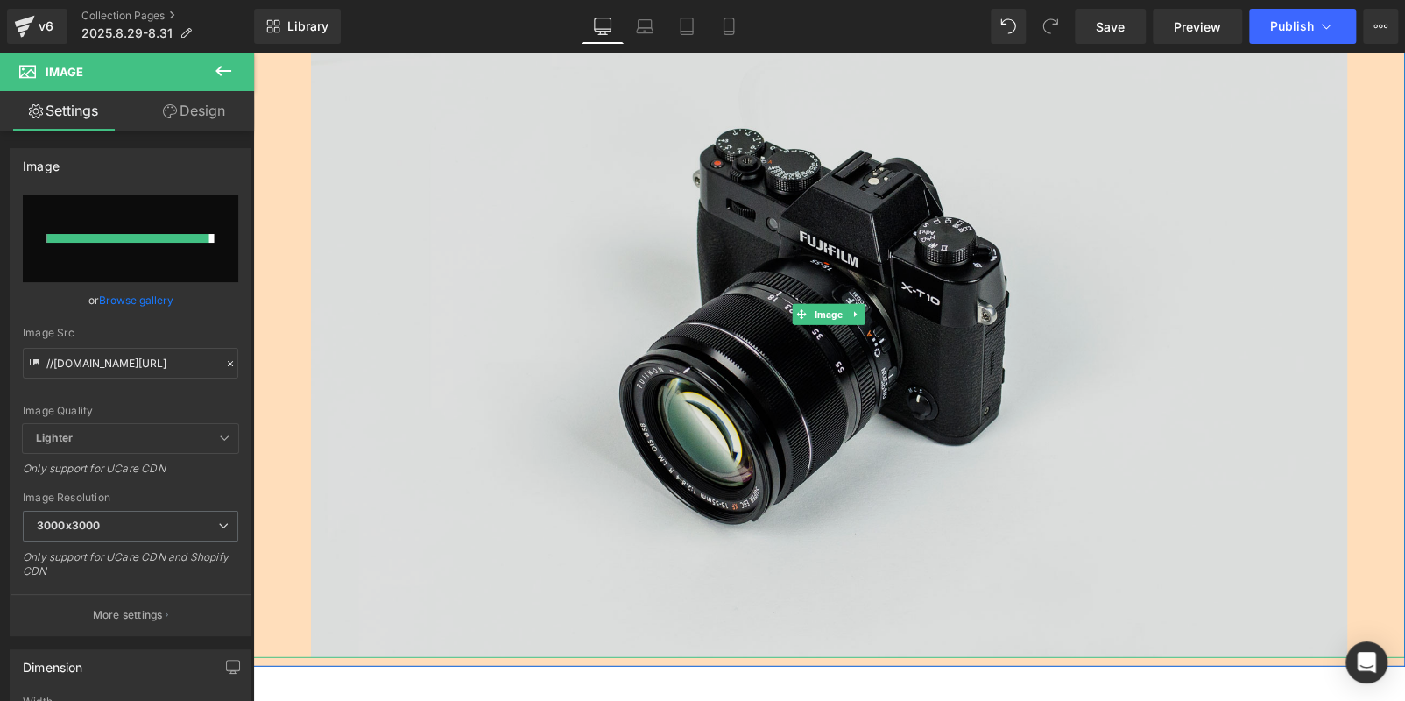
type input "[URL][DOMAIN_NAME]"
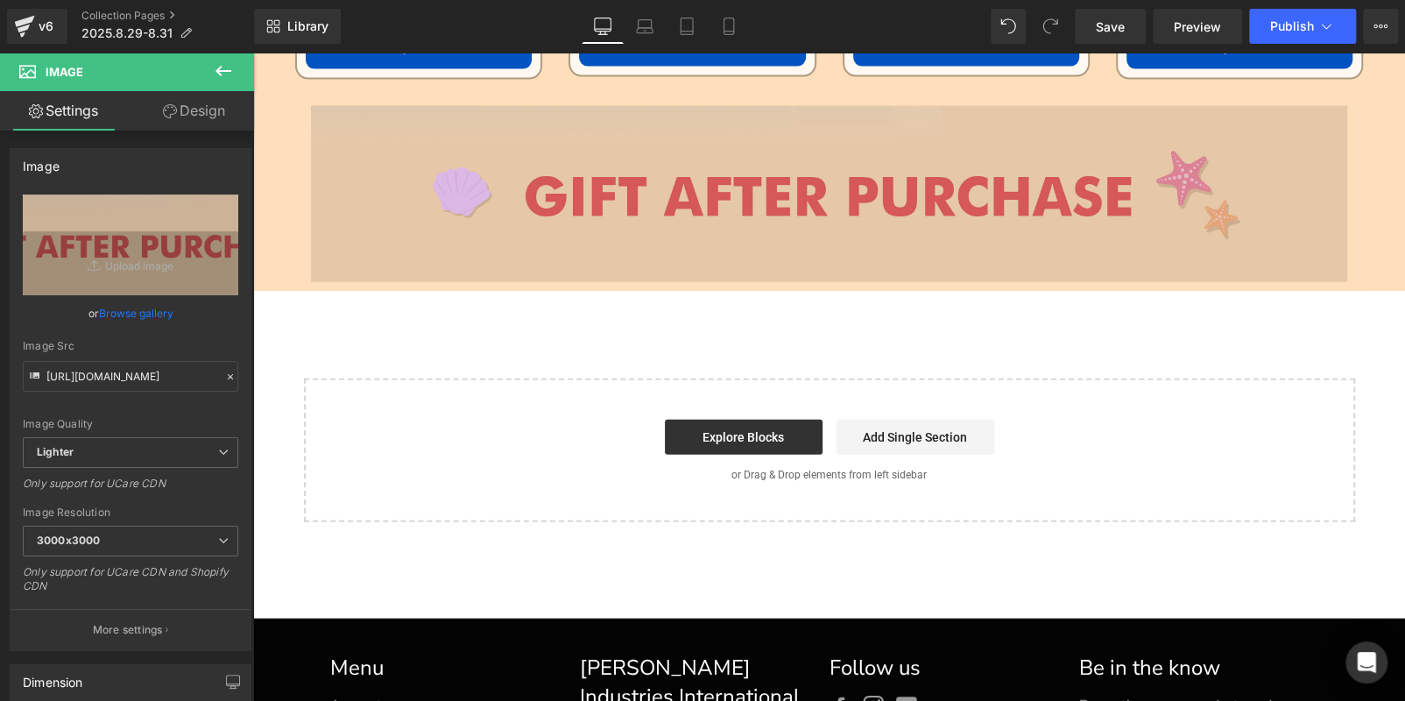
scroll to position [2102, 0]
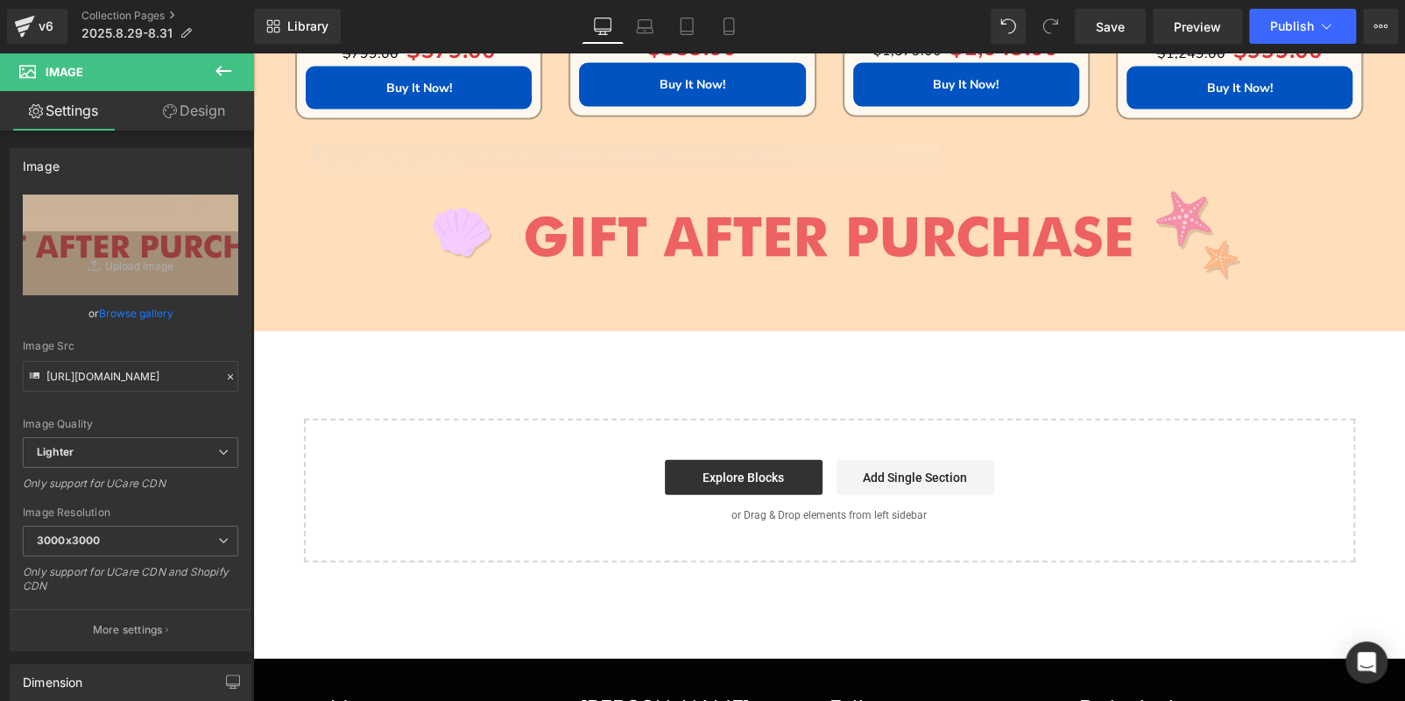
click at [815, 237] on div "Image" at bounding box center [829, 234] width 1152 height 176
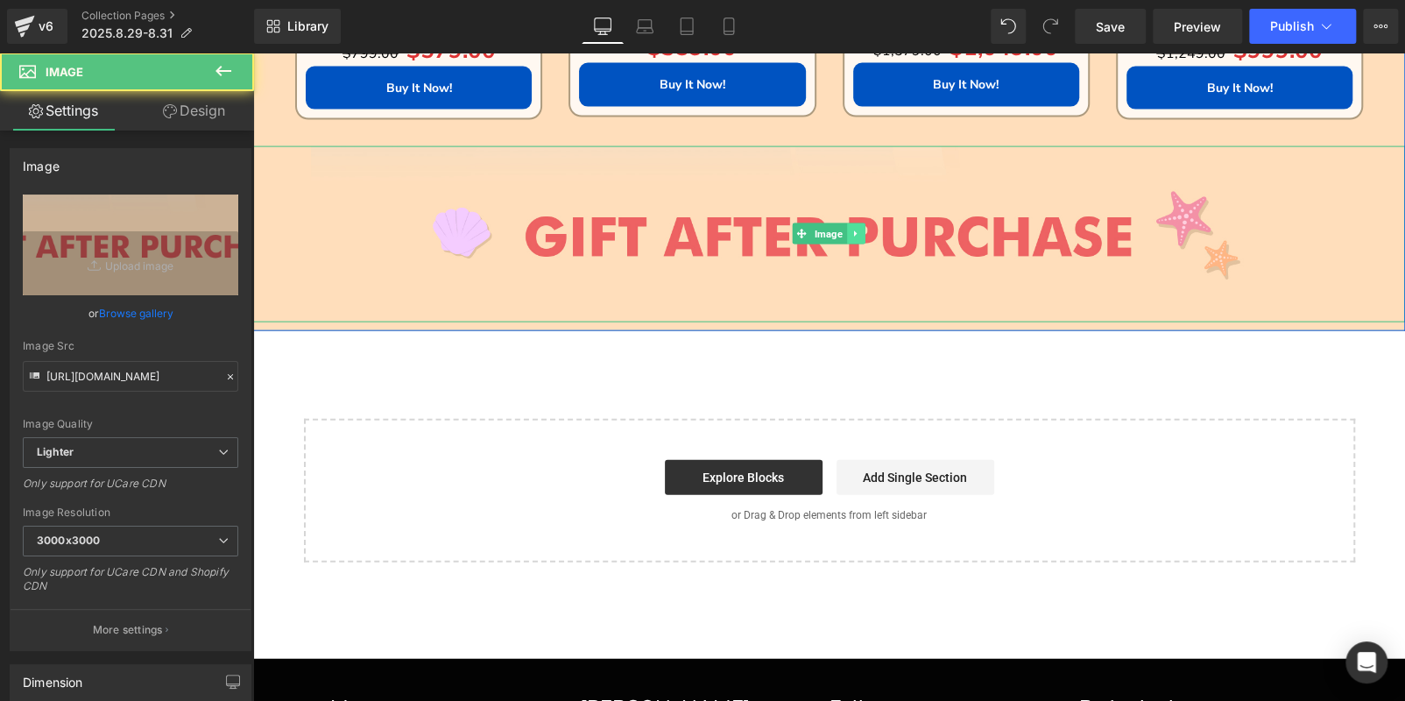
click at [851, 229] on icon at bounding box center [856, 234] width 10 height 11
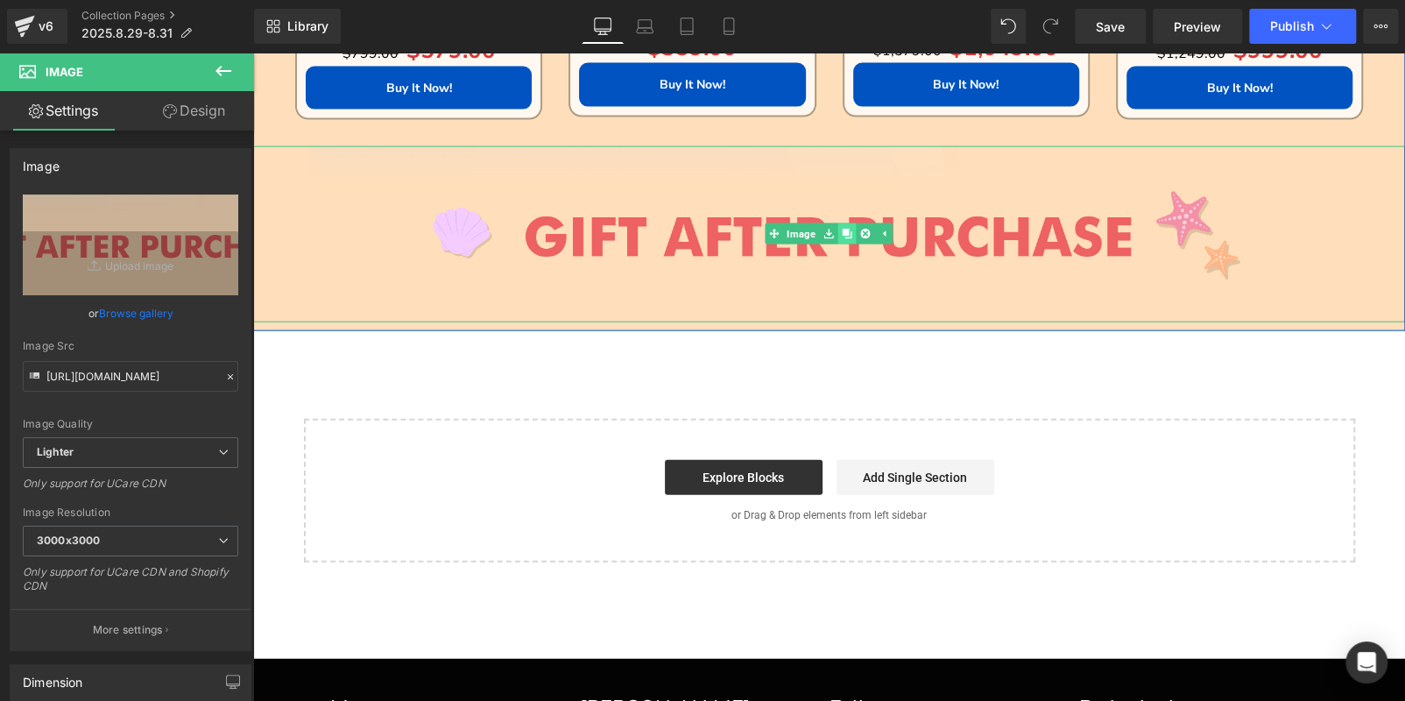
click at [842, 232] on icon at bounding box center [847, 234] width 10 height 10
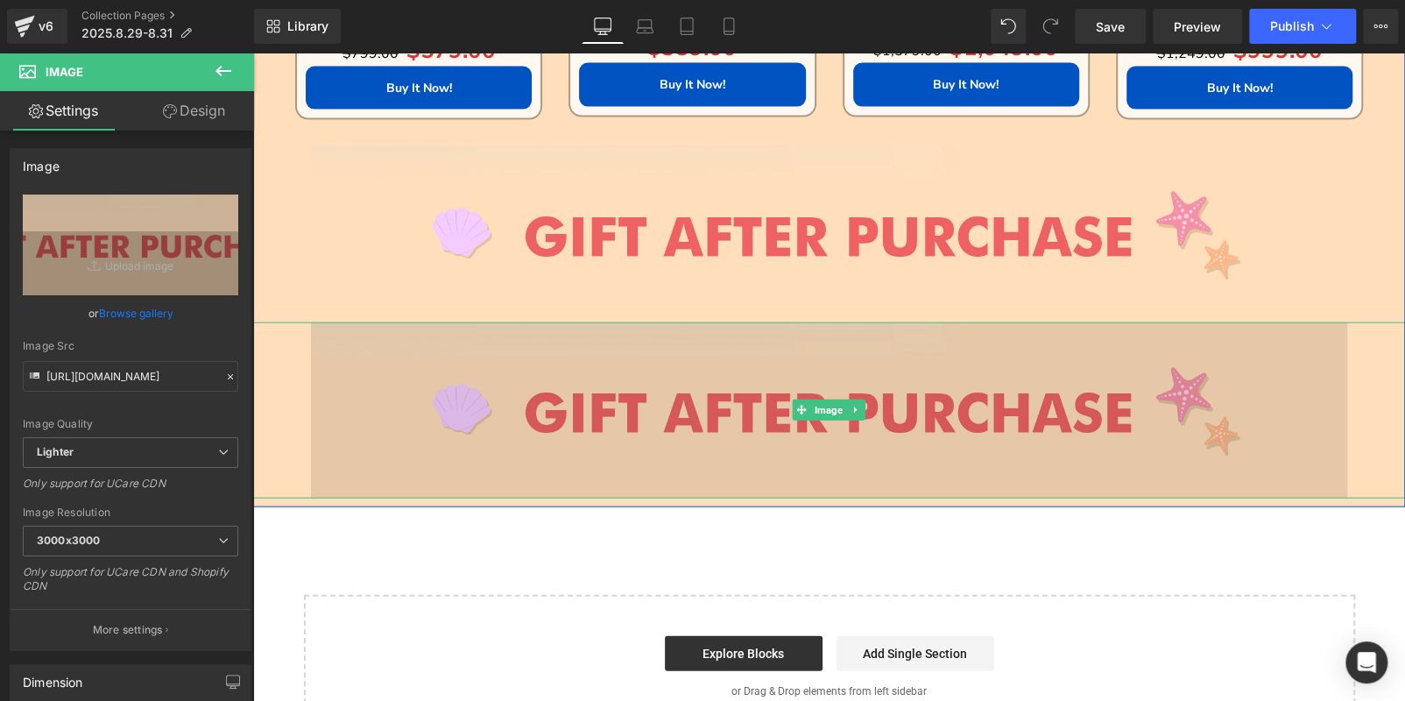
drag, startPoint x: 670, startPoint y: 375, endPoint x: 457, endPoint y: 339, distance: 215.9
click at [668, 375] on img at bounding box center [829, 410] width 1037 height 176
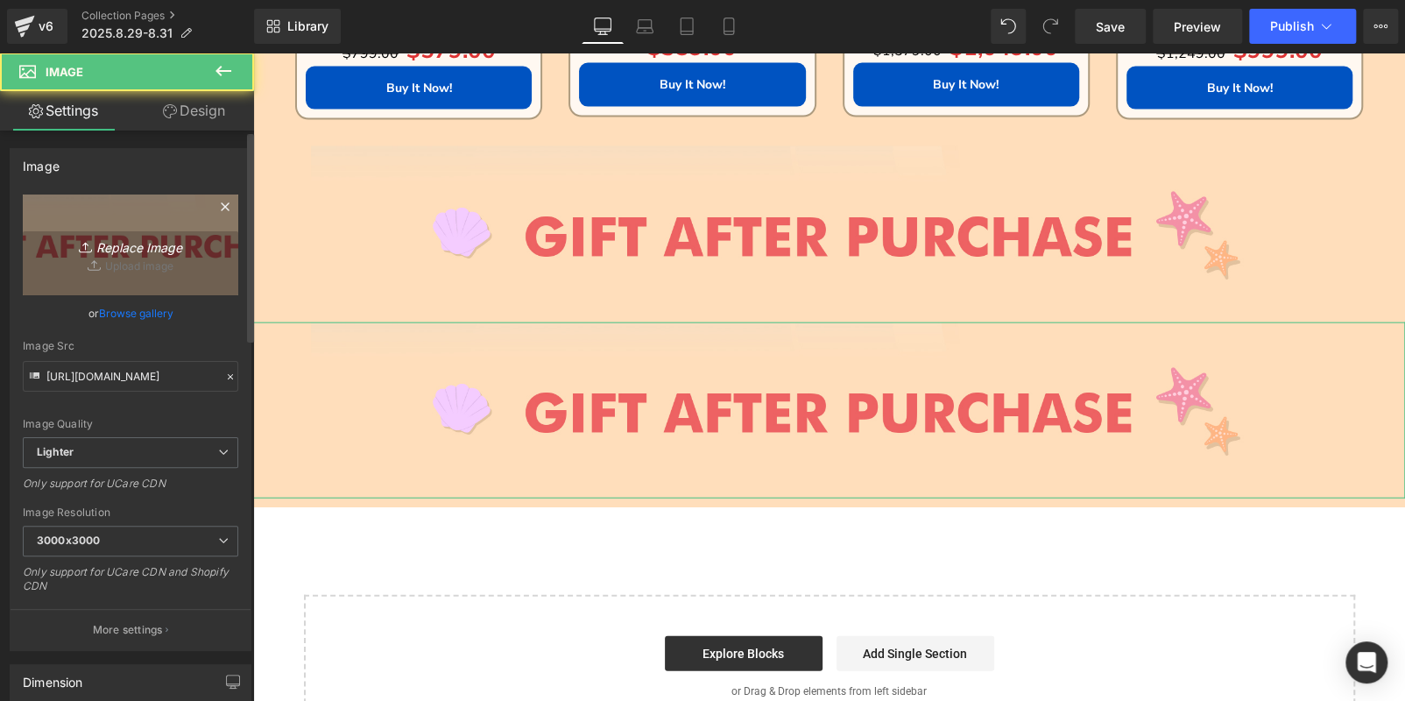
click at [168, 257] on link "Replace Image" at bounding box center [130, 244] width 215 height 101
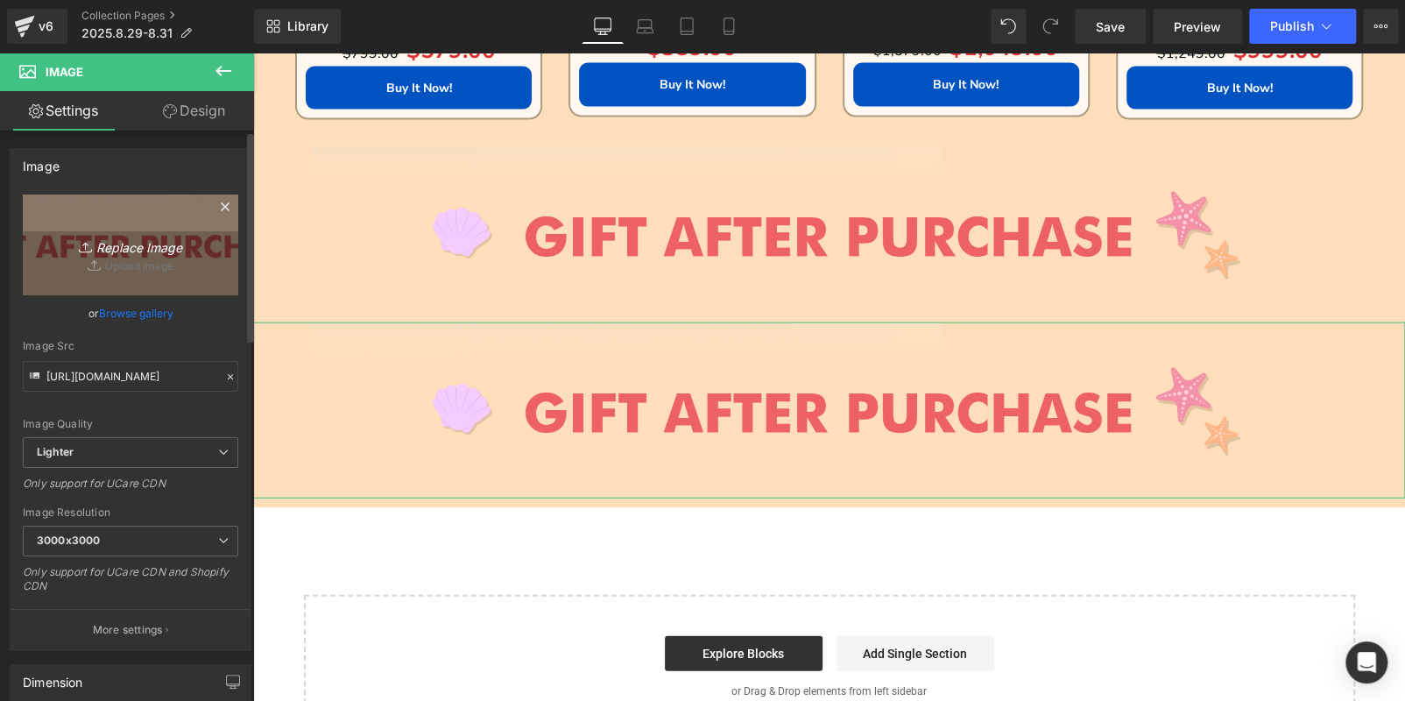
type input "C:\fakepath\edm-(5)_03.png"
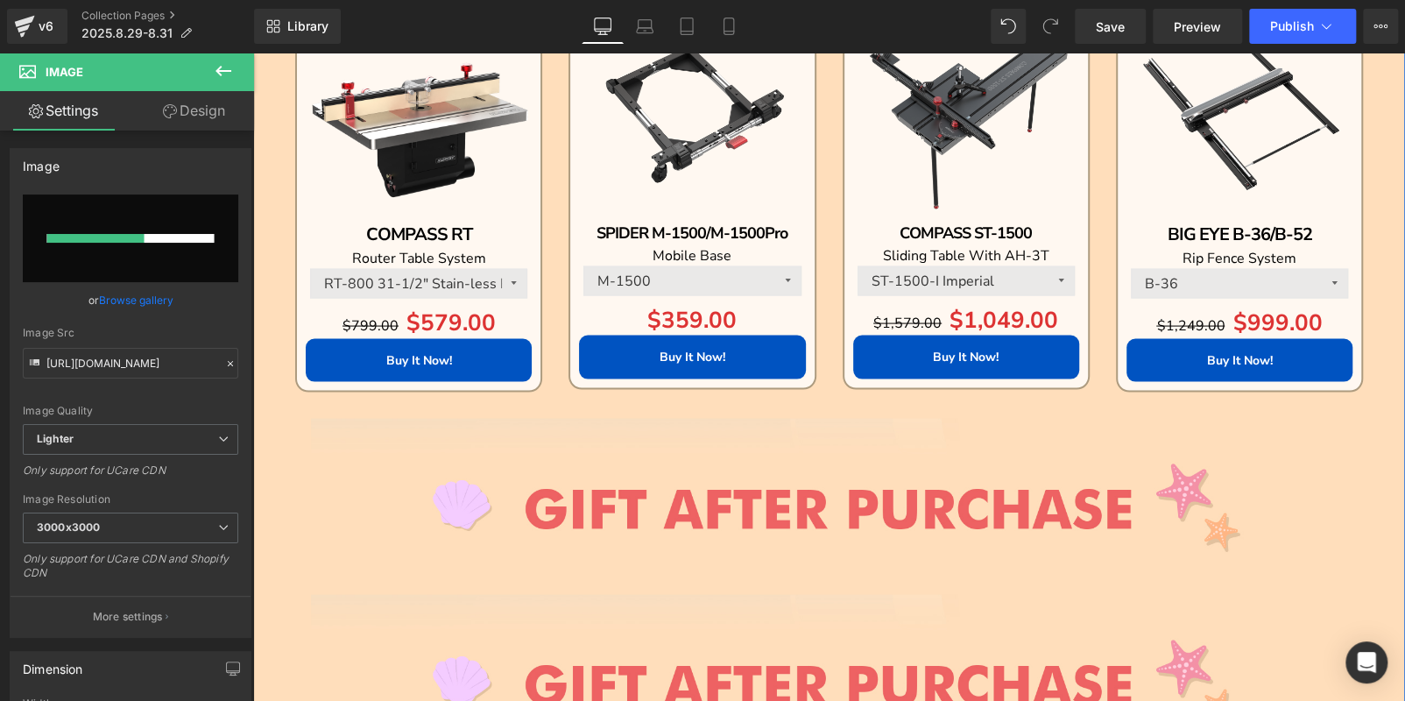
scroll to position [1926, 0]
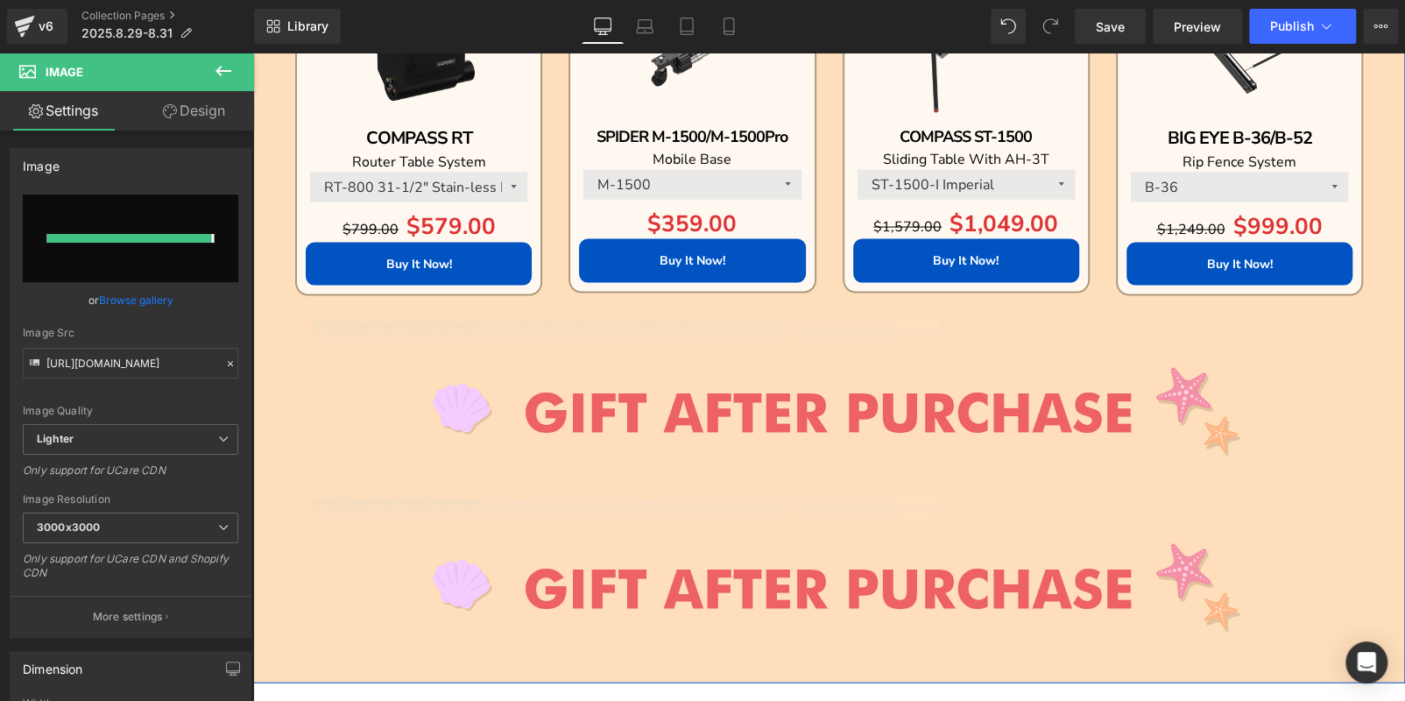
type input "[URL][DOMAIN_NAME]"
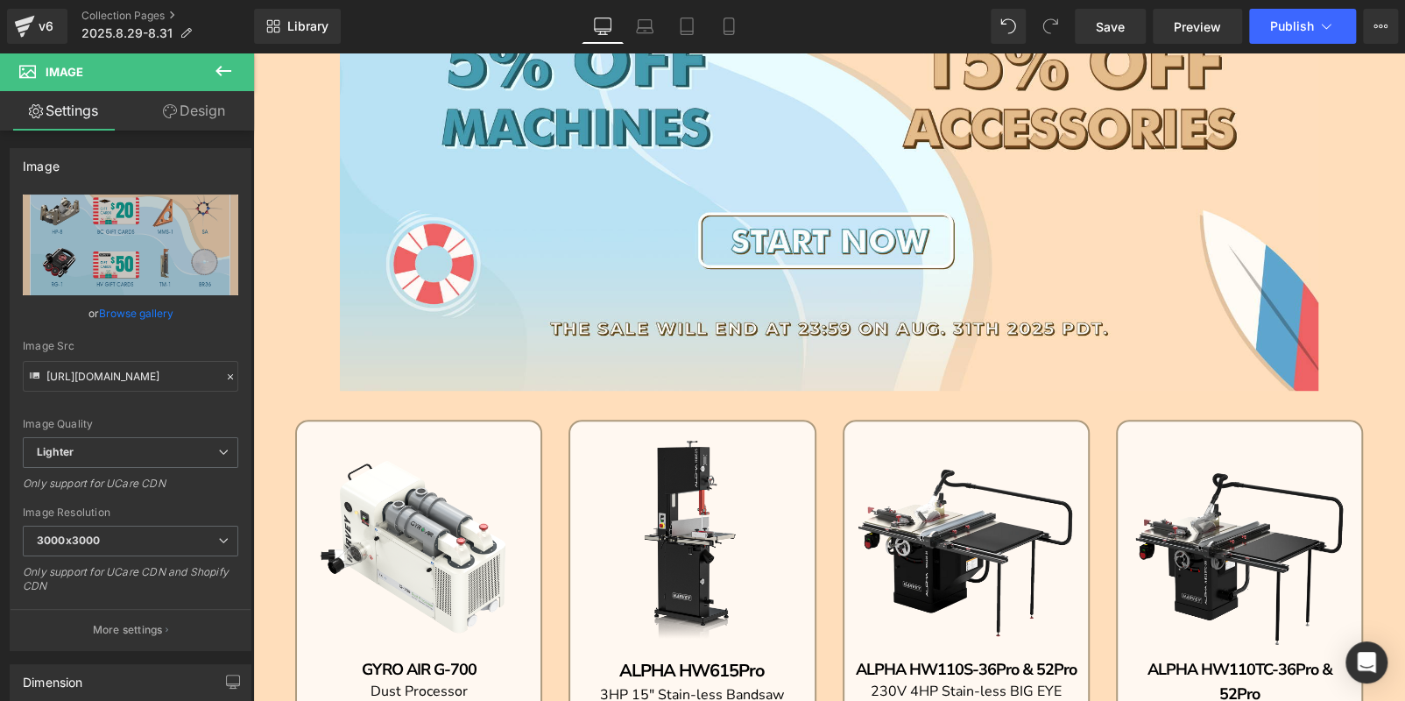
scroll to position [0, 0]
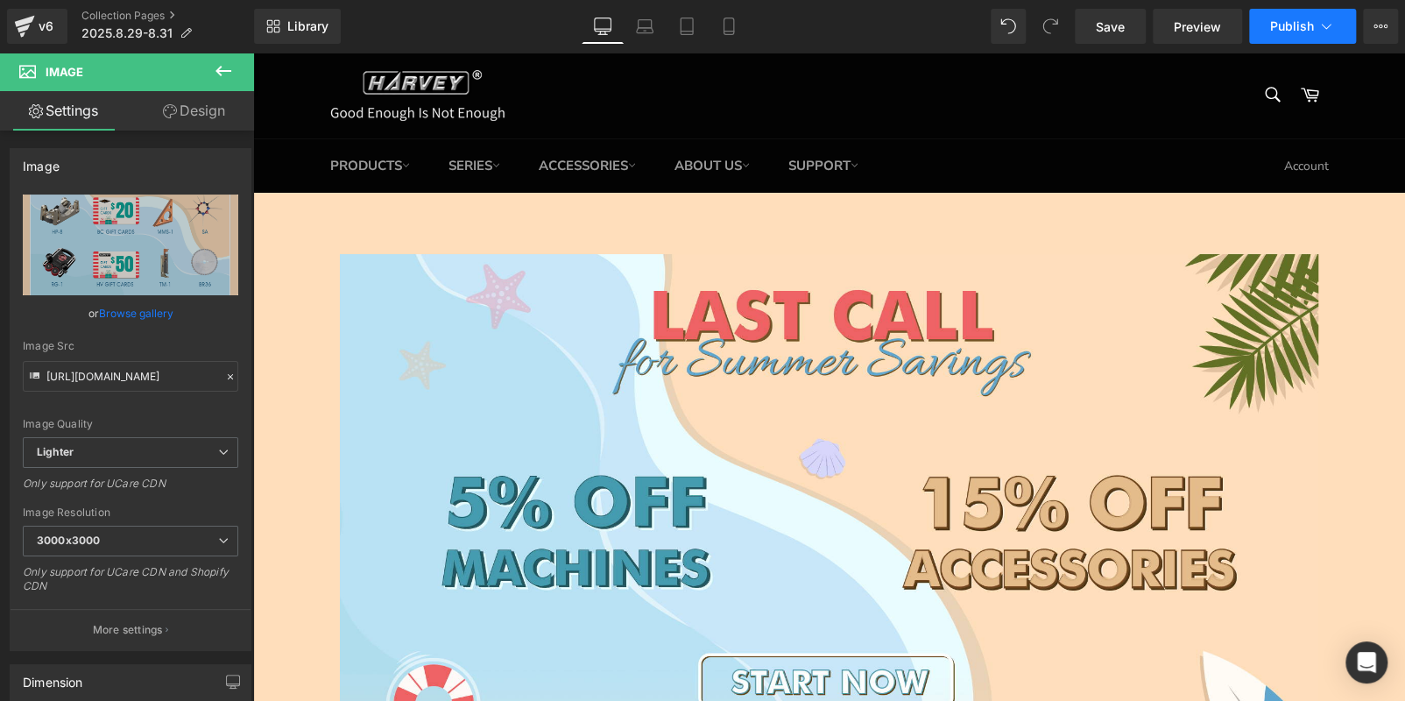
click at [1267, 25] on button "Publish" at bounding box center [1302, 26] width 107 height 35
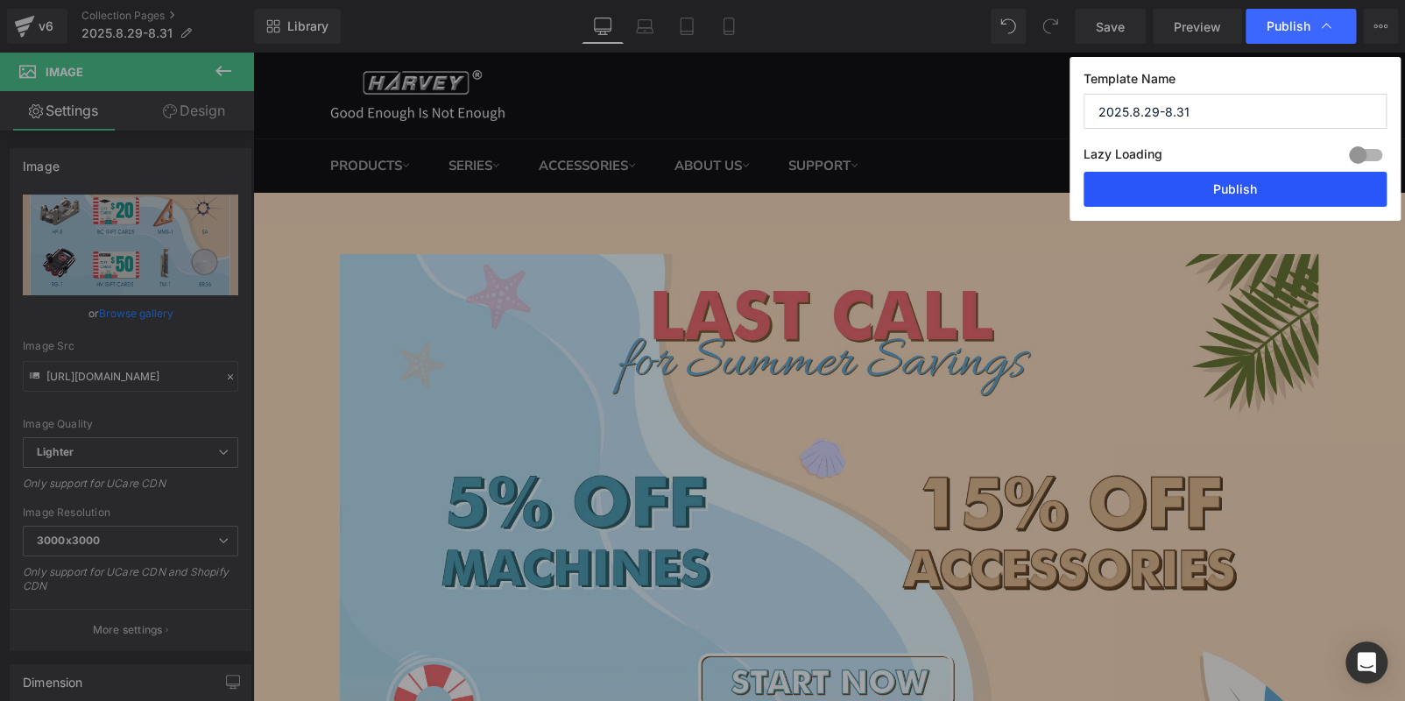
click at [1221, 180] on button "Publish" at bounding box center [1235, 189] width 303 height 35
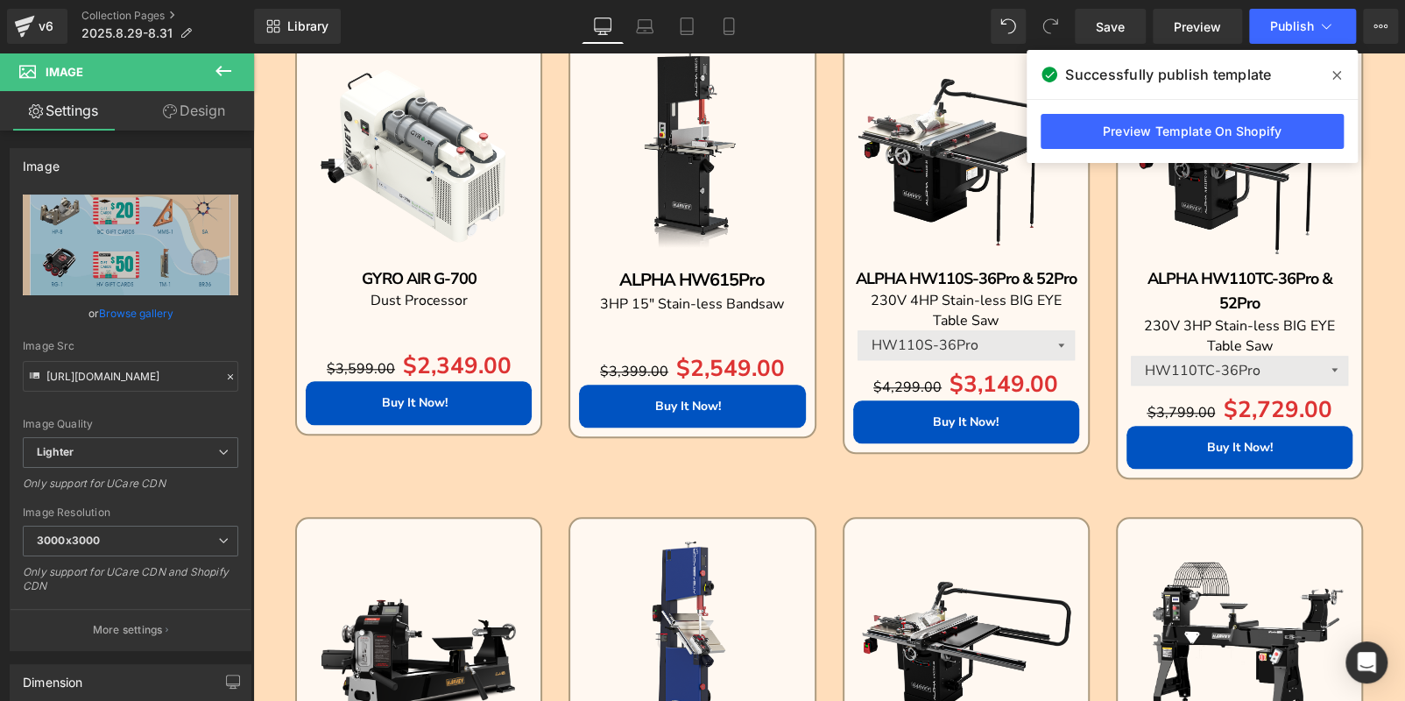
scroll to position [700, 0]
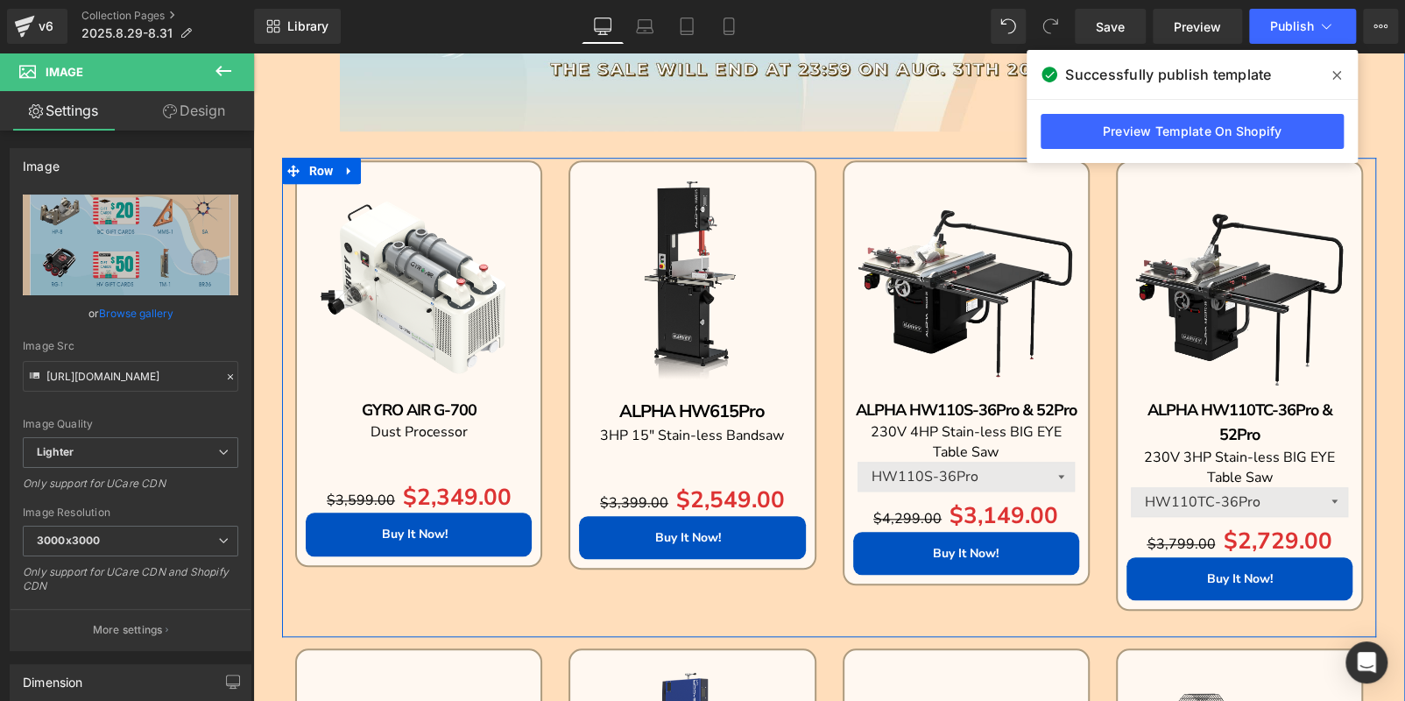
click at [570, 590] on div "Sale Off (P) Image ALPHA HW615Pro Text Block 3HP 15" Stain-less Bandsaw Text Bl…" at bounding box center [691, 377] width 273 height 435
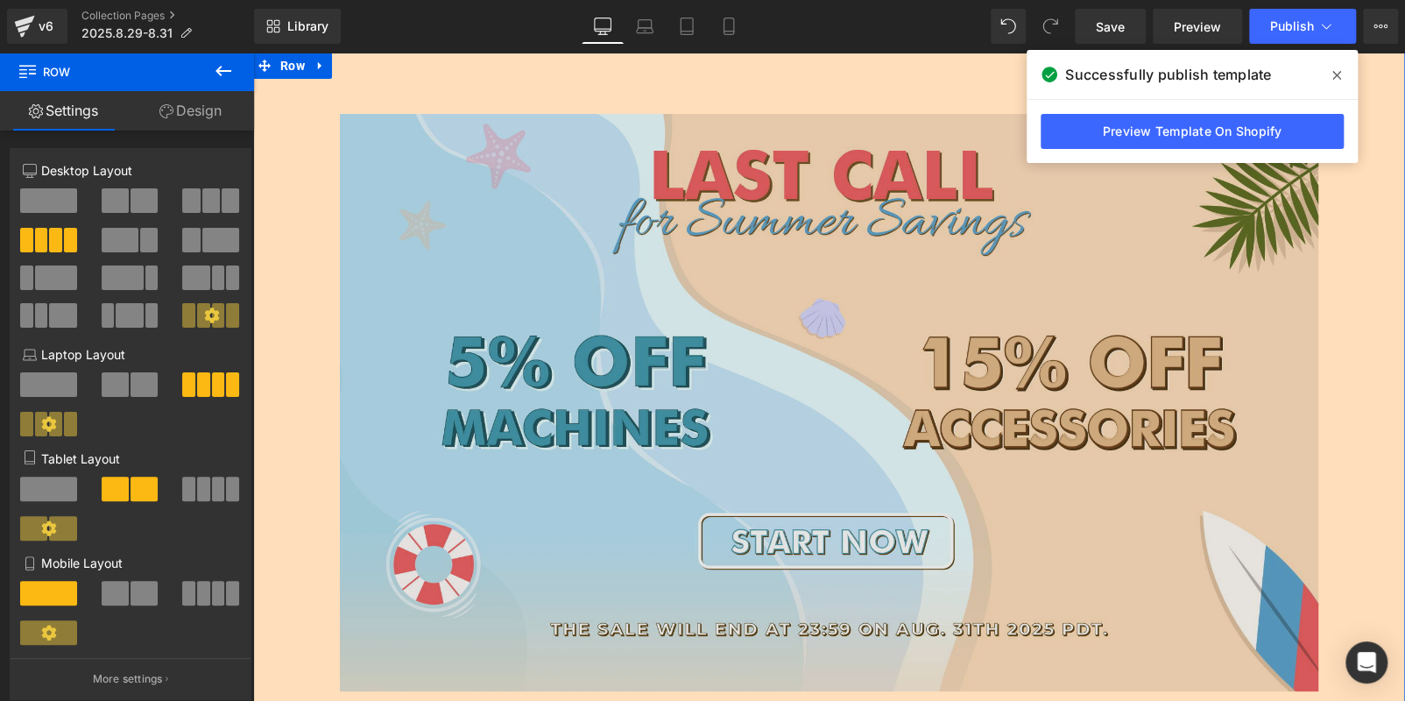
scroll to position [349, 0]
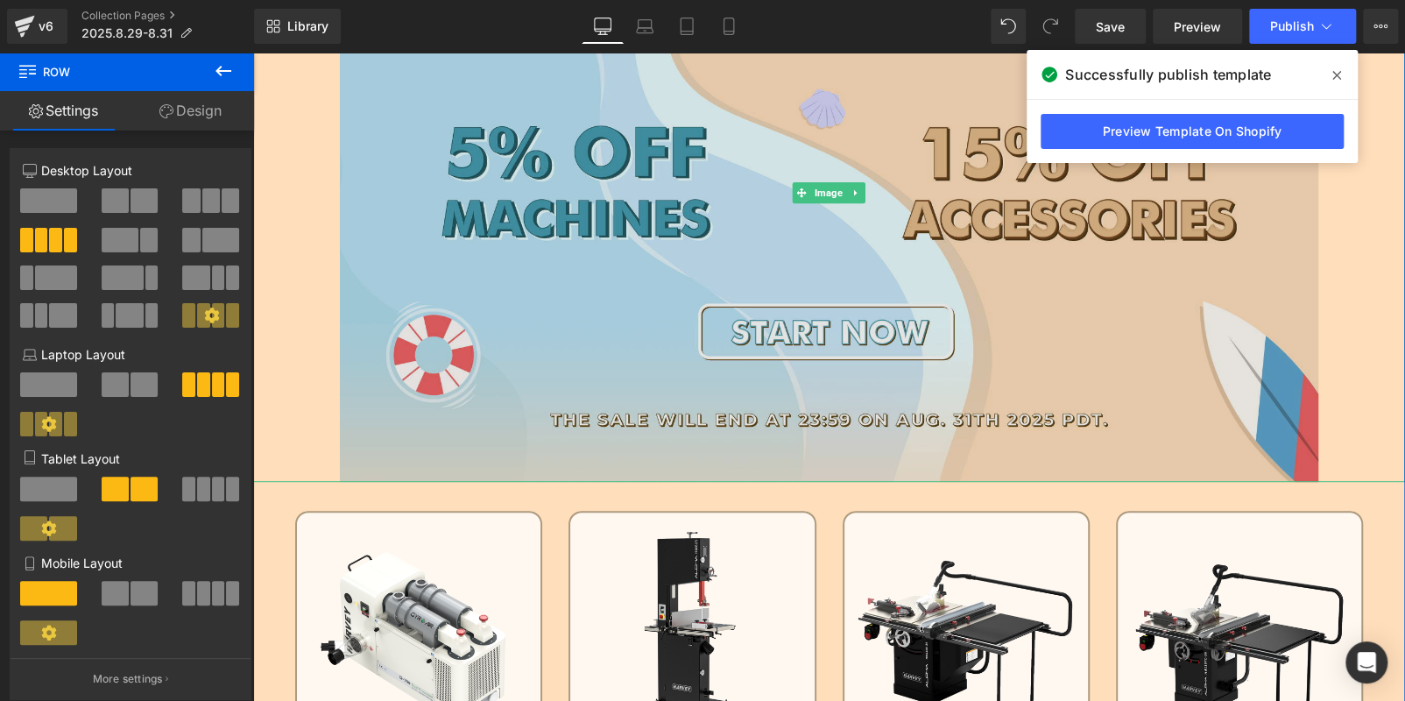
click at [679, 302] on img at bounding box center [829, 194] width 979 height 578
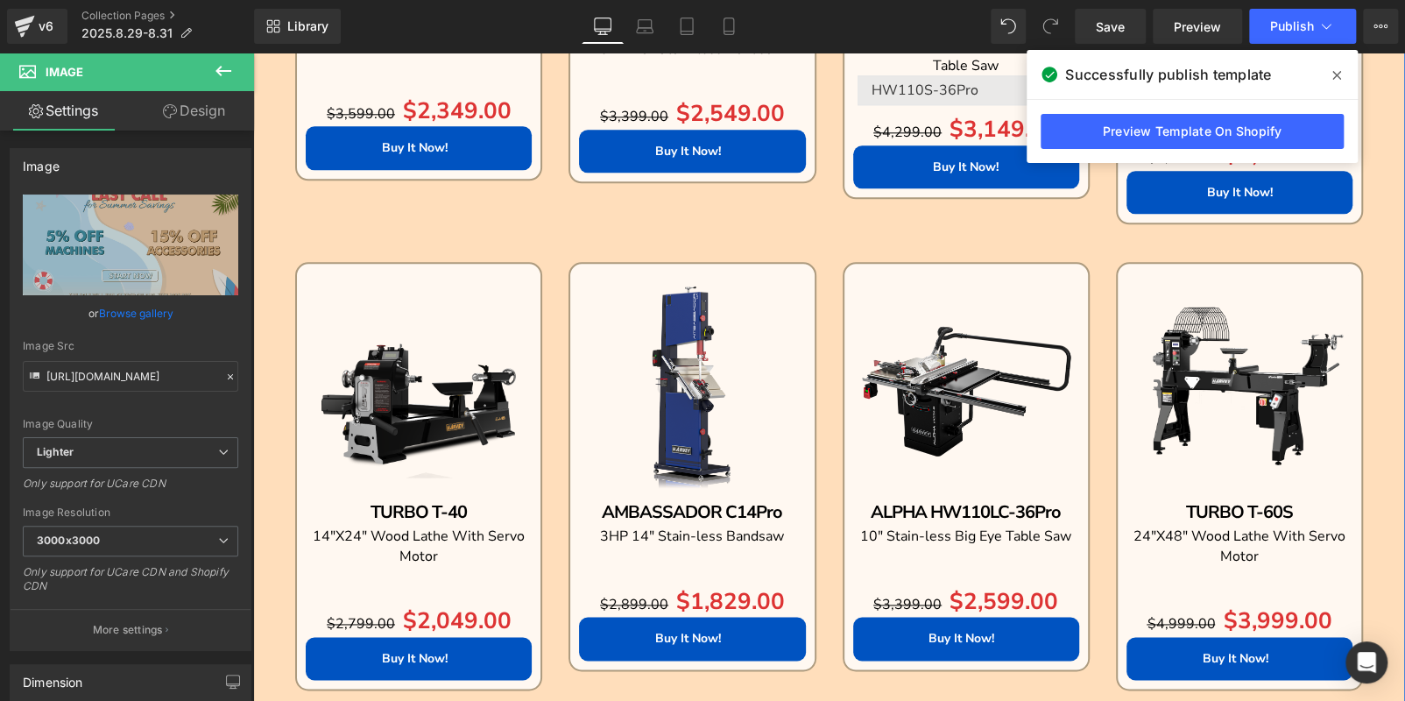
scroll to position [876, 0]
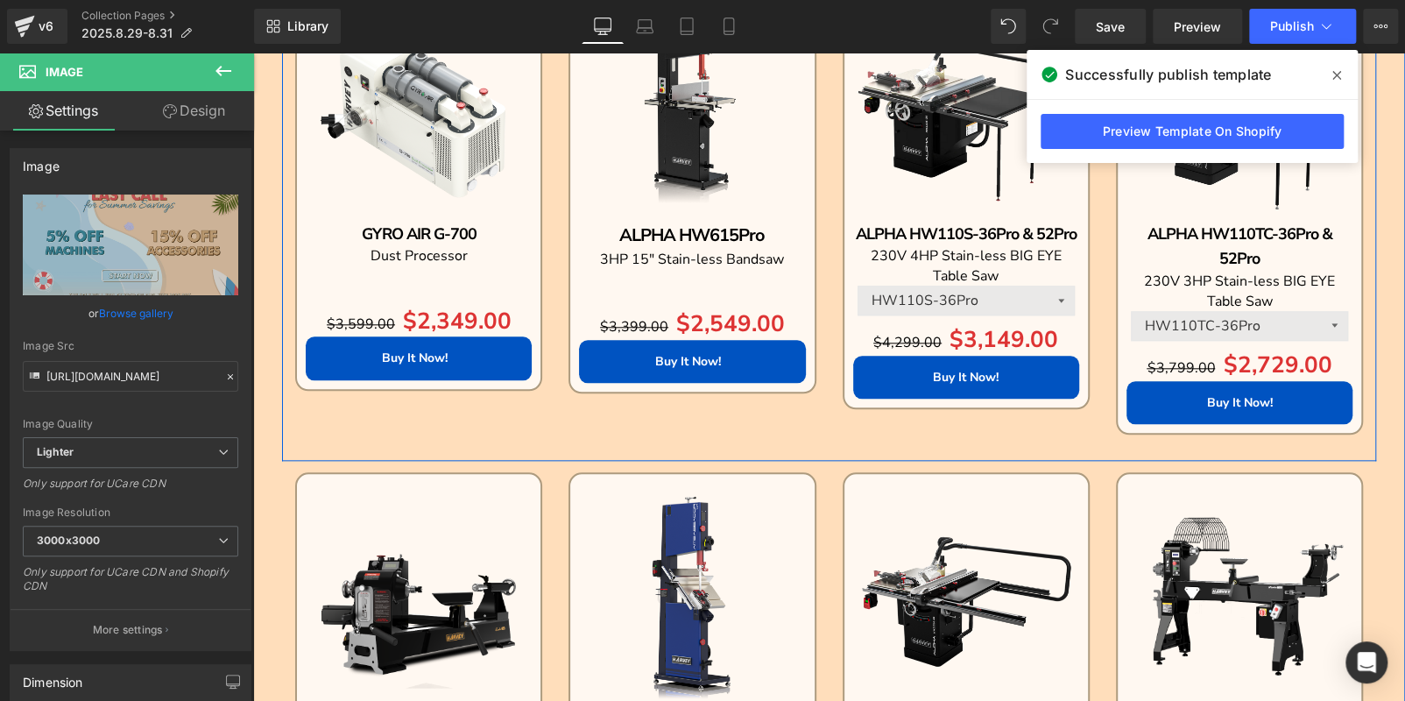
click at [1022, 438] on div "Free Shipping (P) Image GYRO AIR G-700 Text Block Dust Processor Text Block Sep…" at bounding box center [829, 221] width 1094 height 479
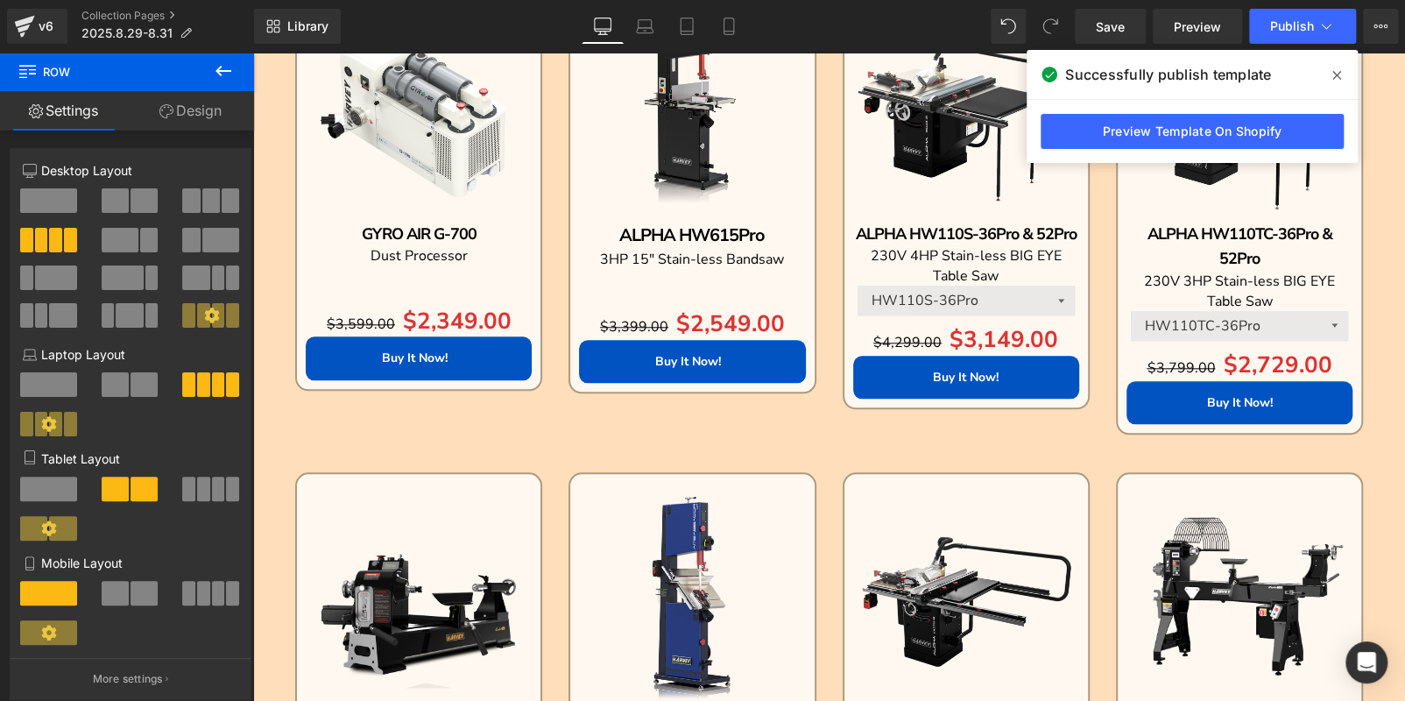
click at [1335, 78] on icon at bounding box center [1336, 75] width 9 height 14
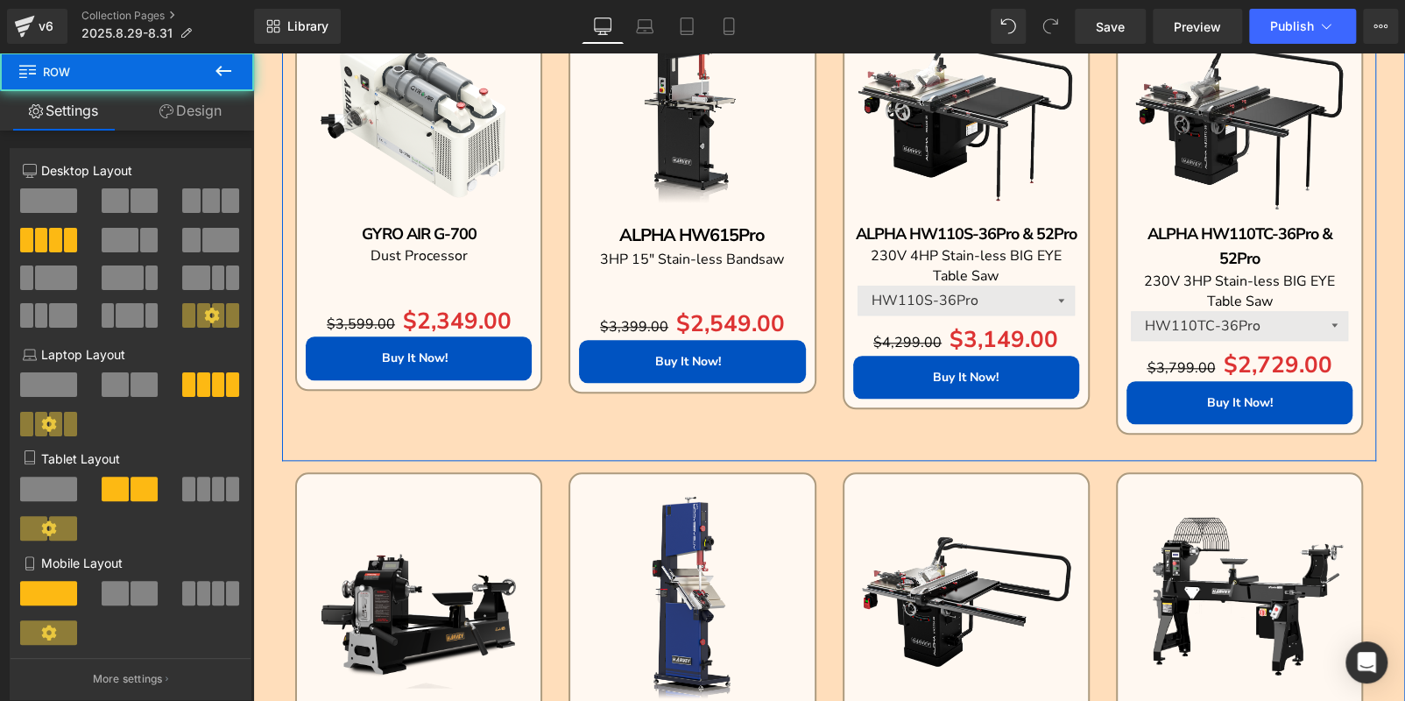
click at [729, 438] on div "Free Shipping (P) Image GYRO AIR G-700 Text Block Dust Processor Text Block Sep…" at bounding box center [829, 221] width 1094 height 479
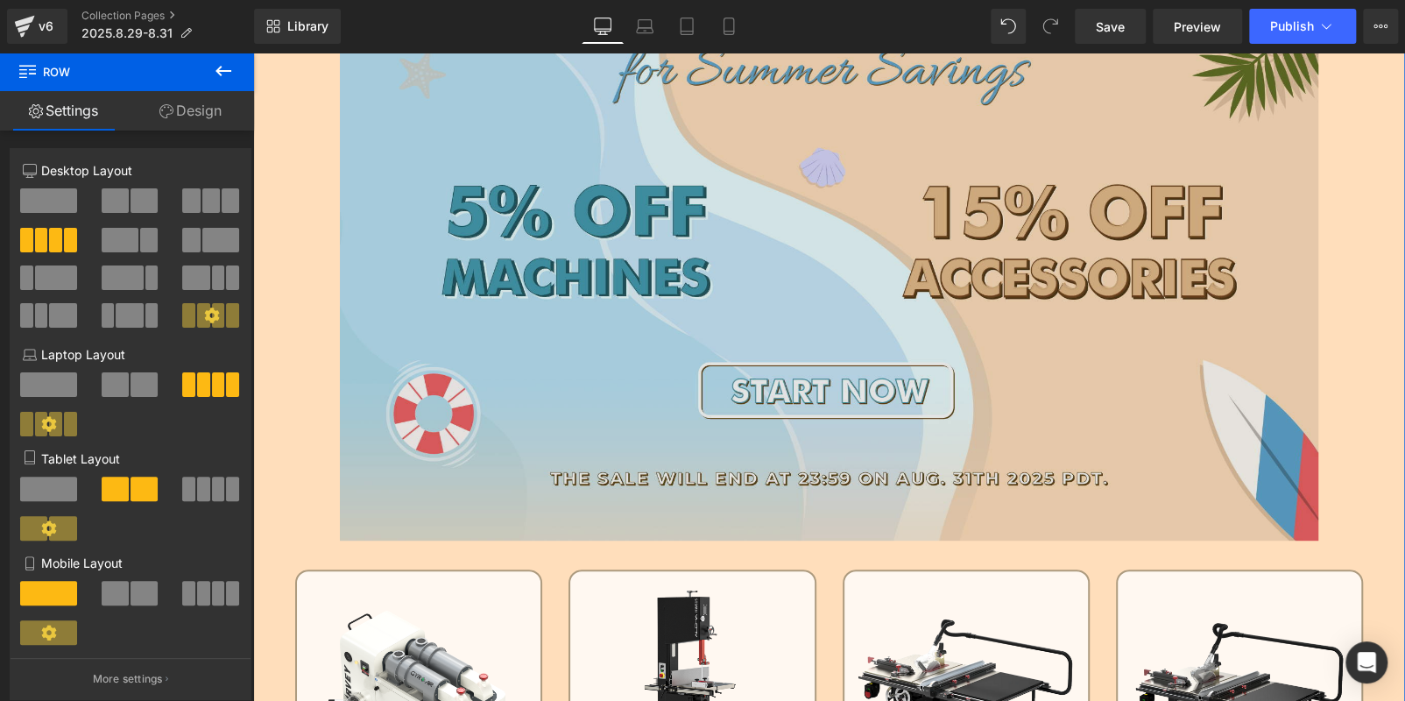
scroll to position [262, 0]
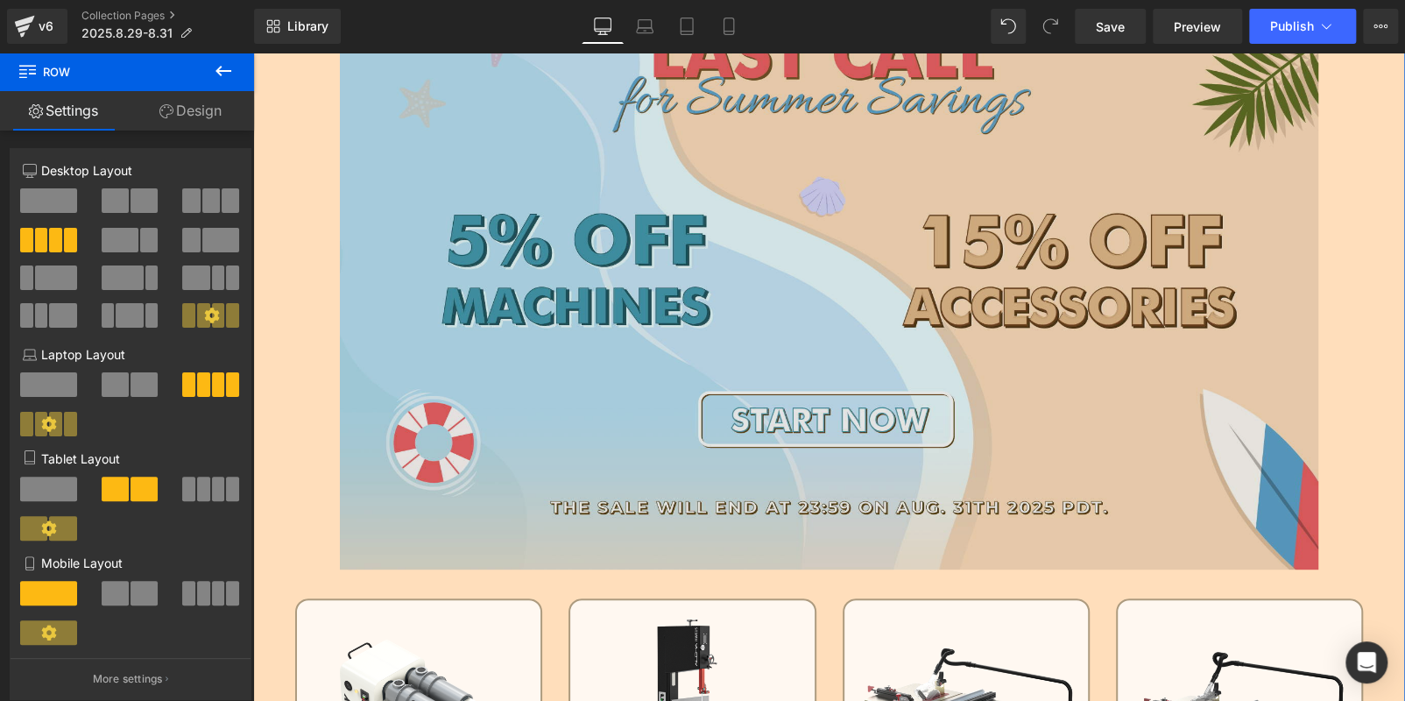
click at [595, 321] on img at bounding box center [829, 281] width 979 height 578
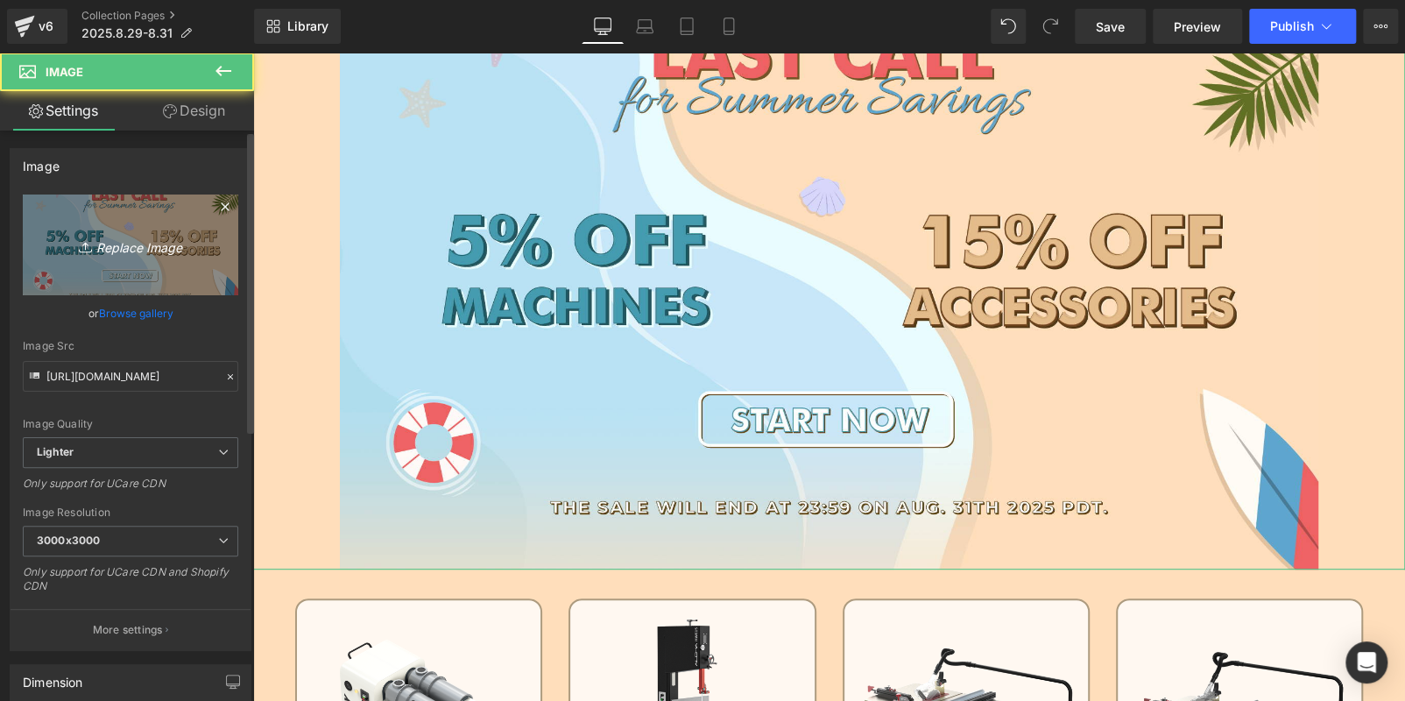
click at [152, 238] on icon "Replace Image" at bounding box center [130, 245] width 140 height 22
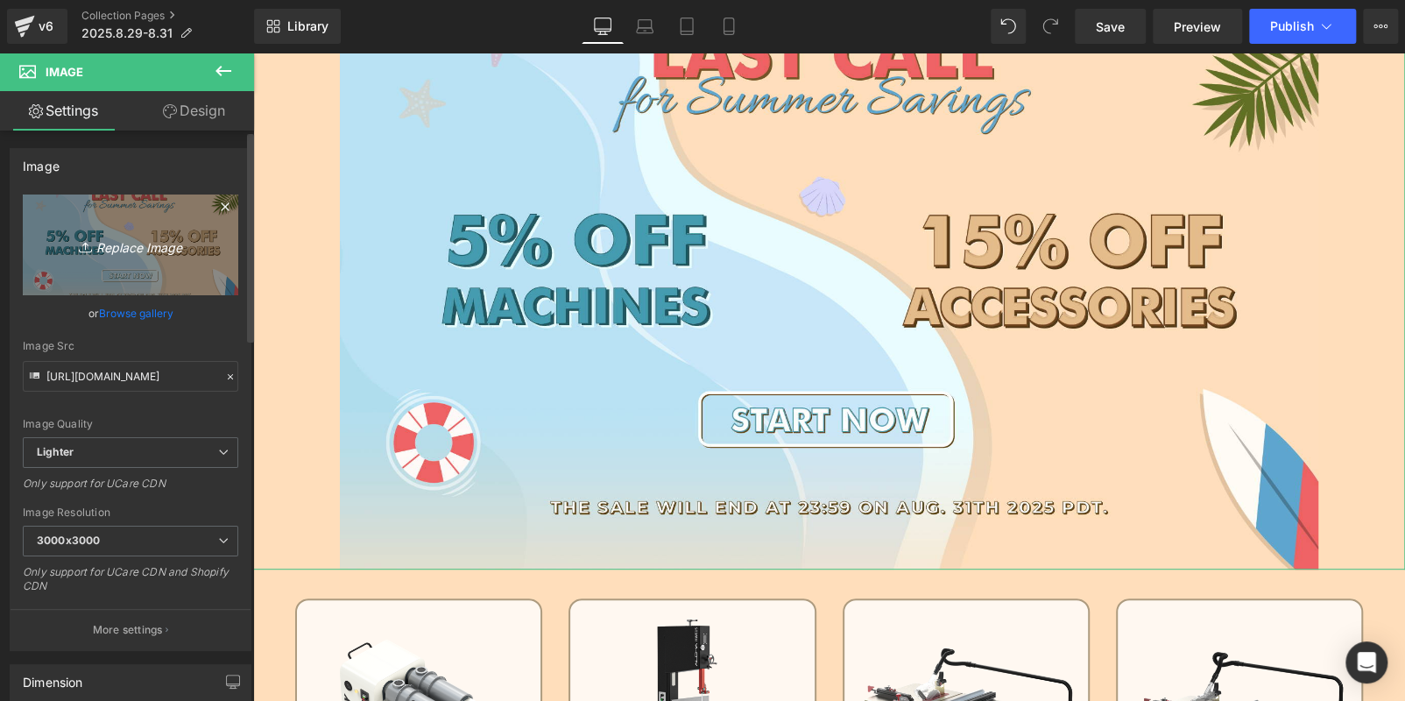
type input "C:\fakepath\edm-(5)_02.jpg"
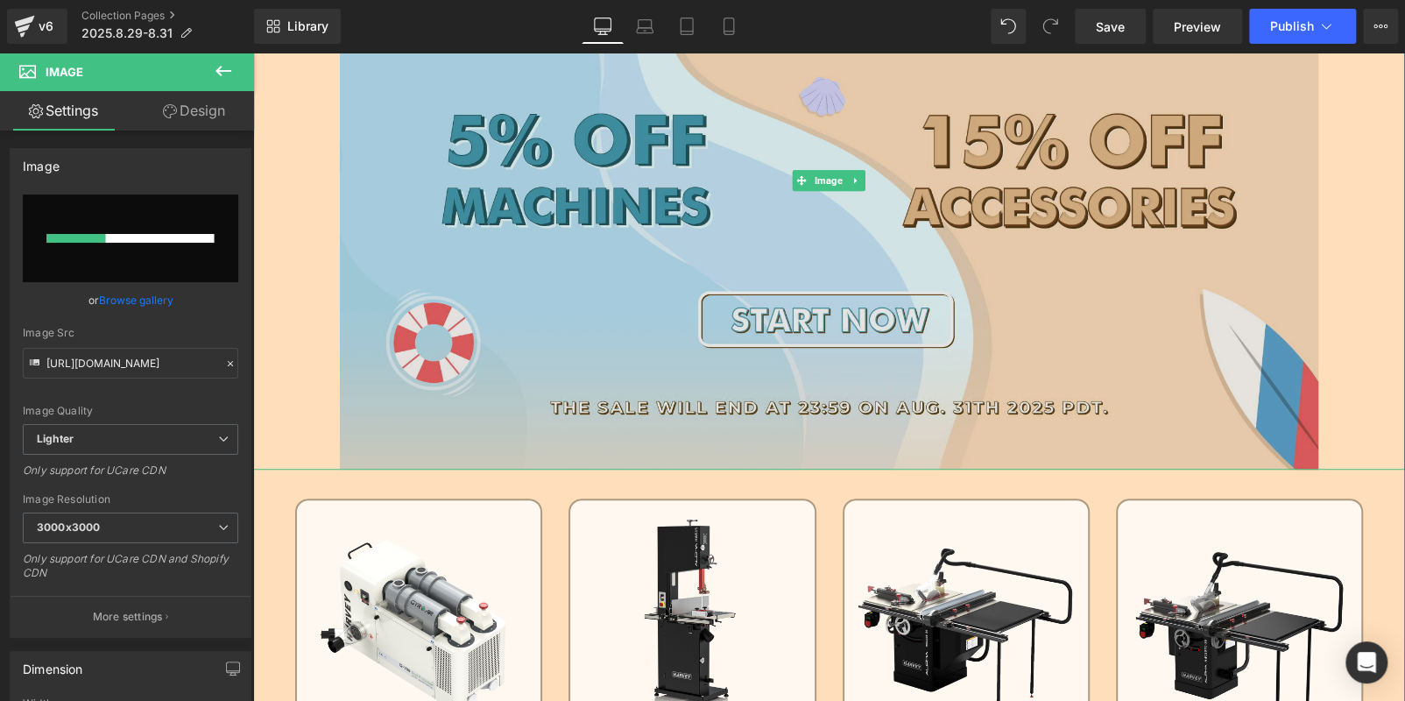
scroll to position [438, 0]
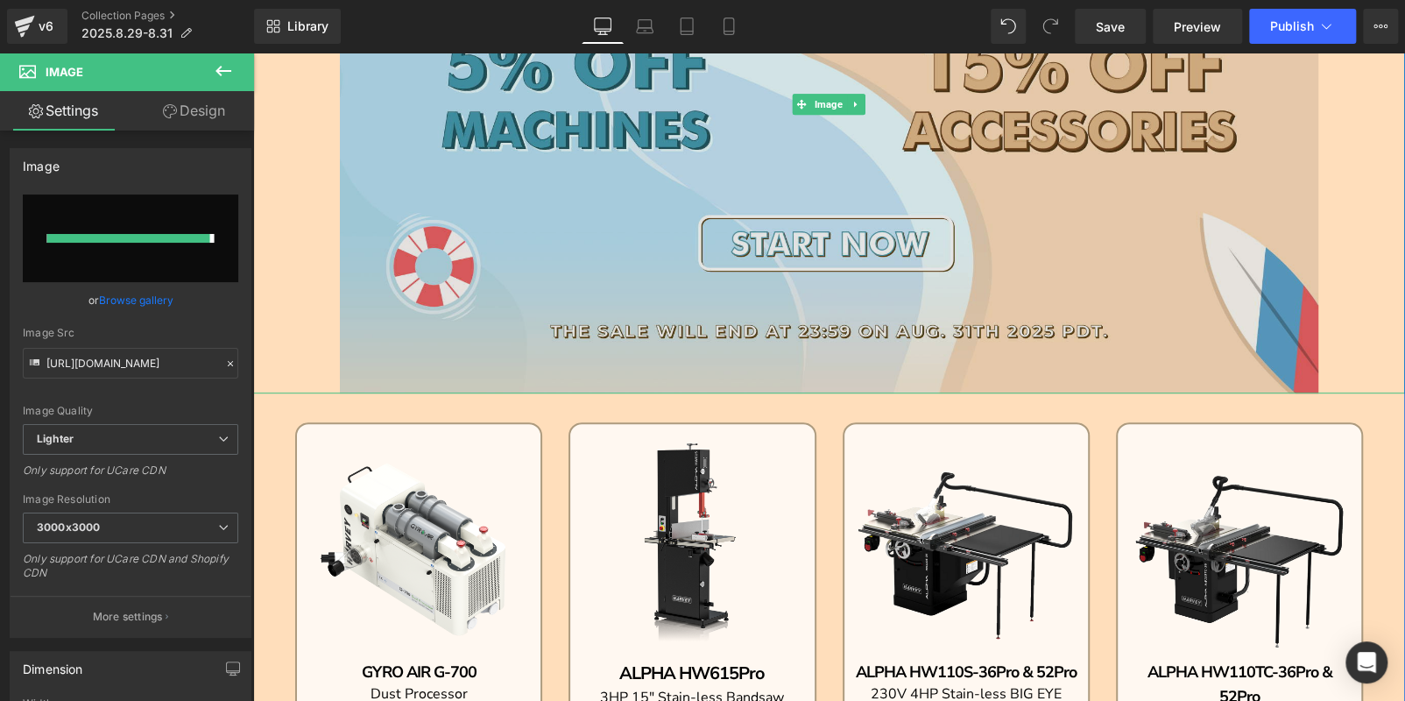
type input "[URL][DOMAIN_NAME]"
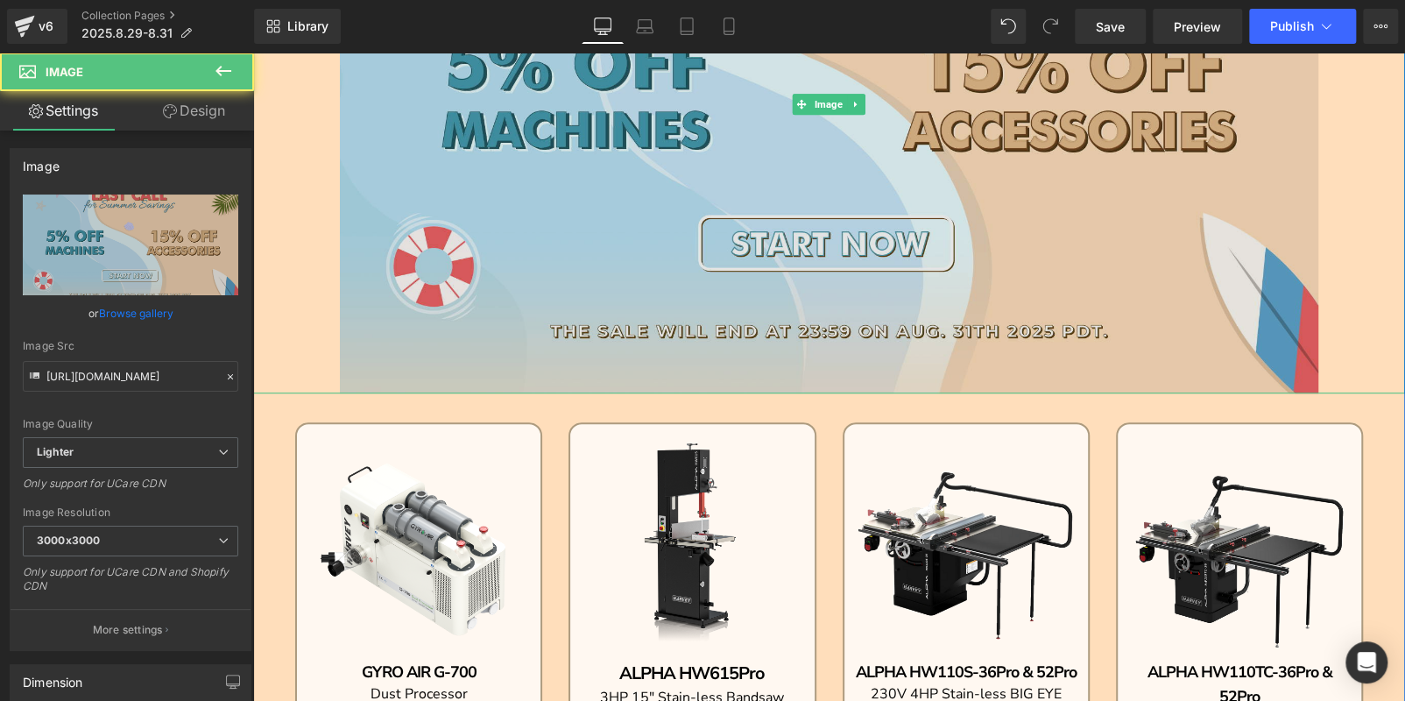
click at [1096, 272] on img at bounding box center [829, 105] width 979 height 578
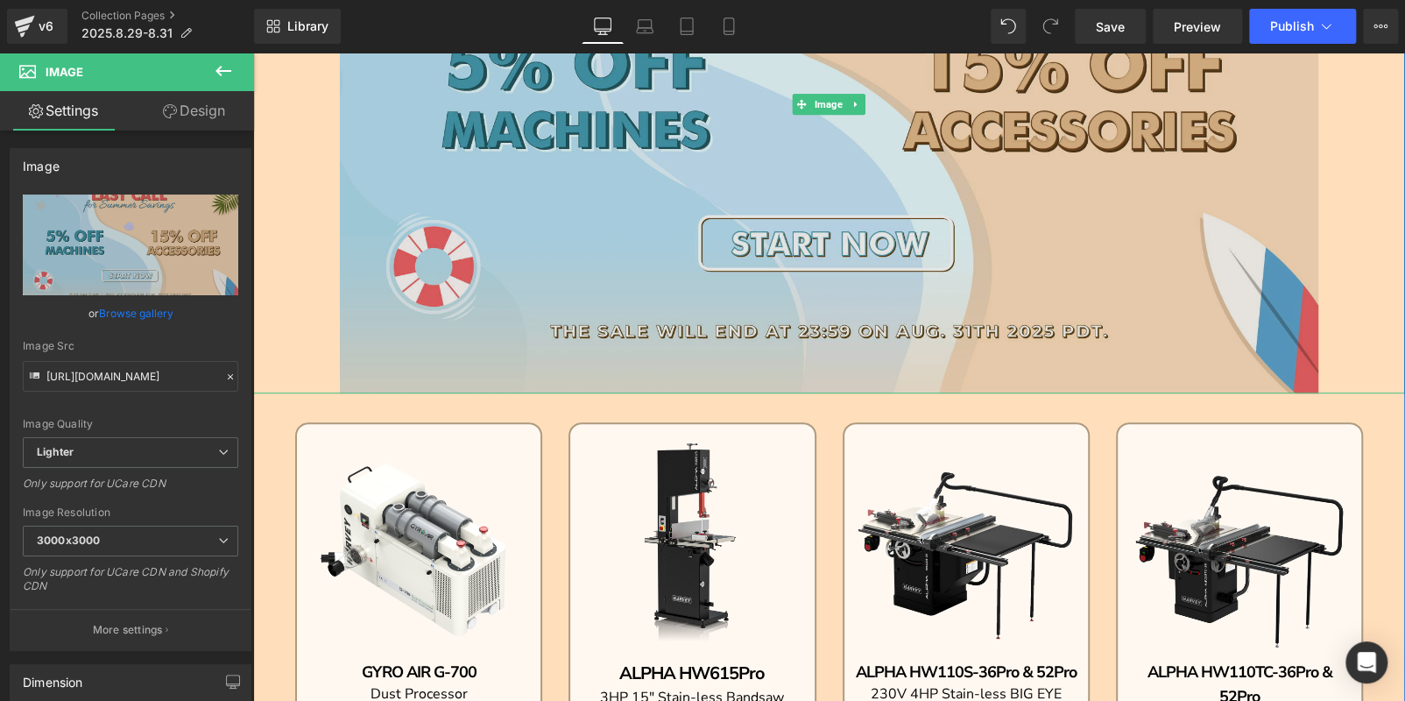
click at [759, 314] on img at bounding box center [829, 105] width 979 height 578
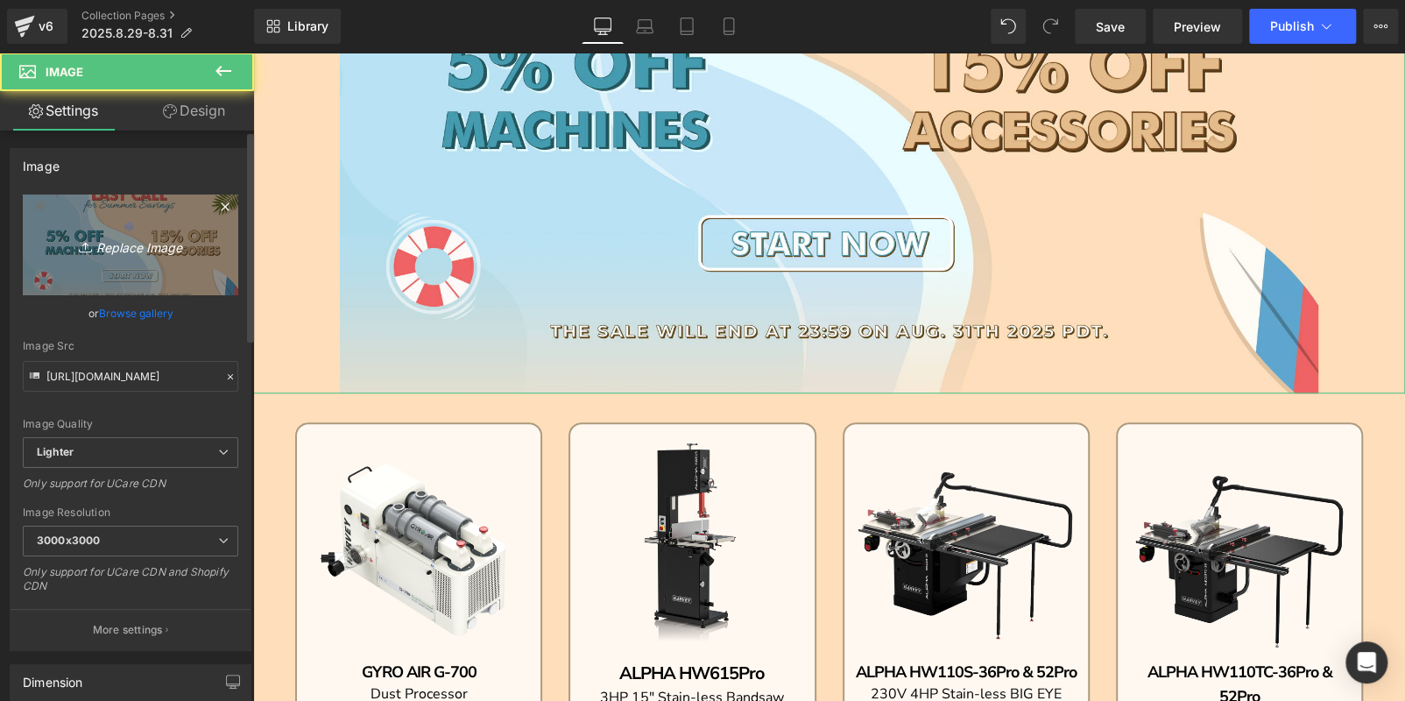
click at [118, 210] on link "Replace Image" at bounding box center [130, 244] width 215 height 101
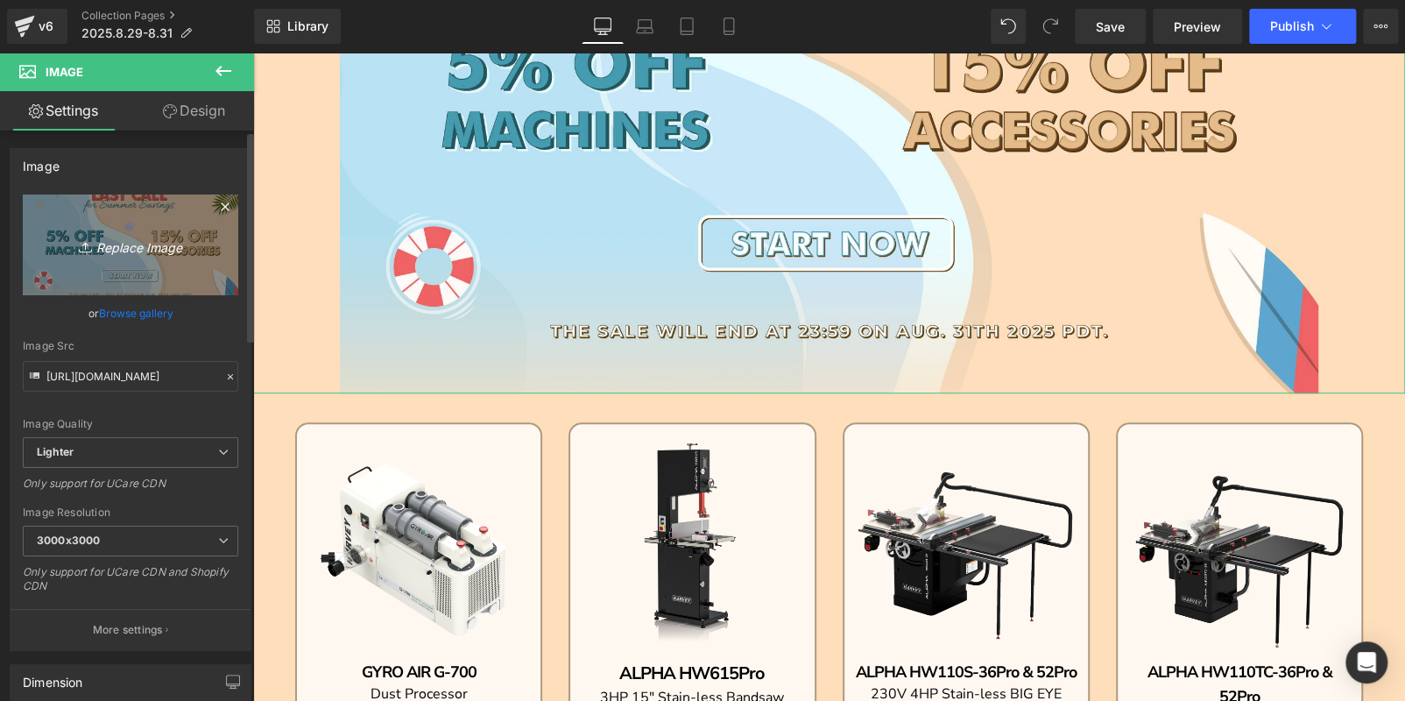
type input "C:\fakepath\ST_02.jpg"
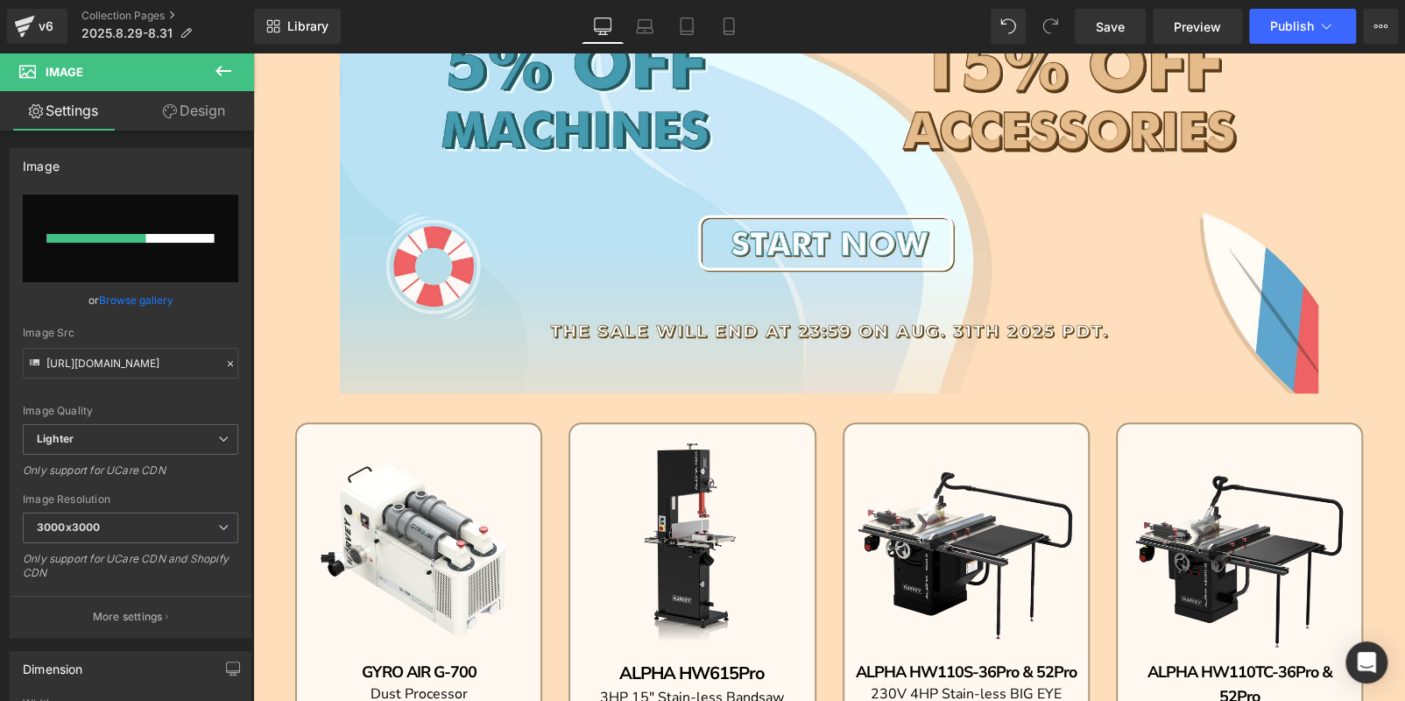
type input "[URL][DOMAIN_NAME]"
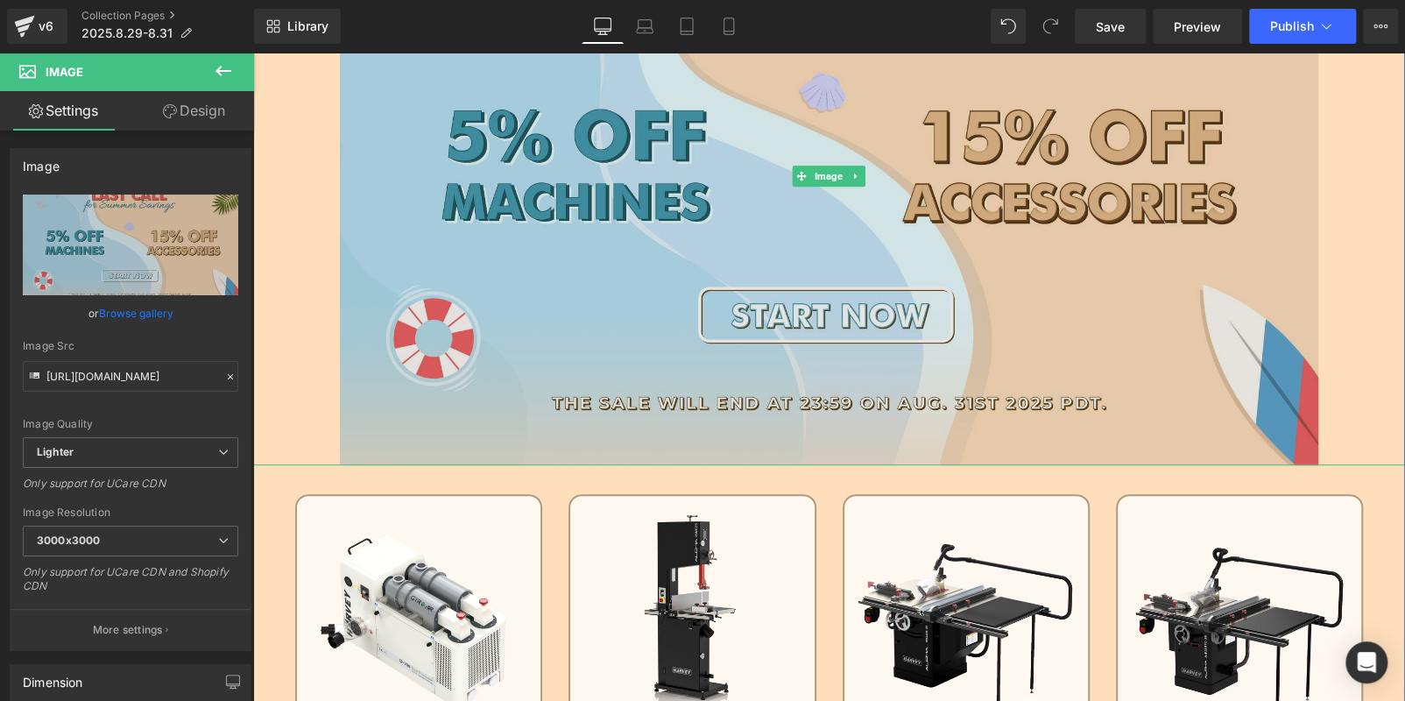
scroll to position [175, 0]
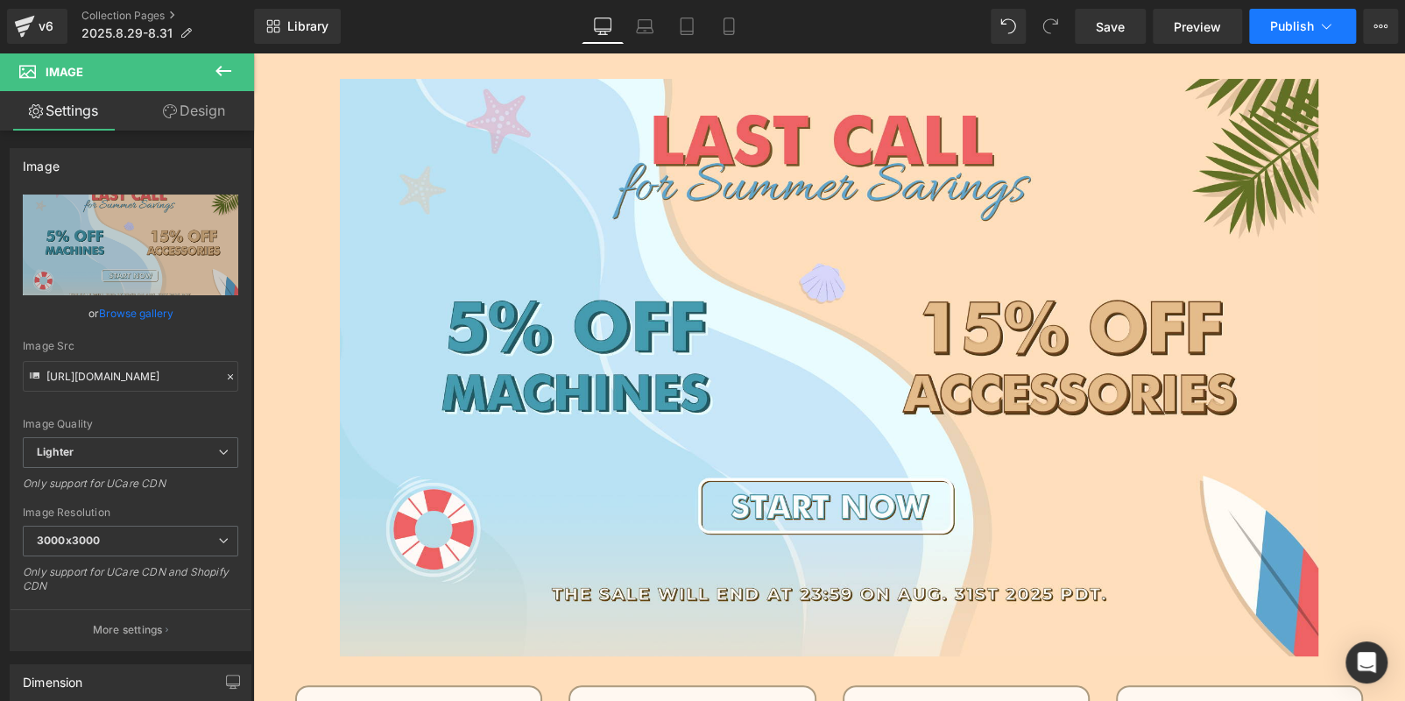
click at [1283, 10] on button "Publish" at bounding box center [1302, 26] width 107 height 35
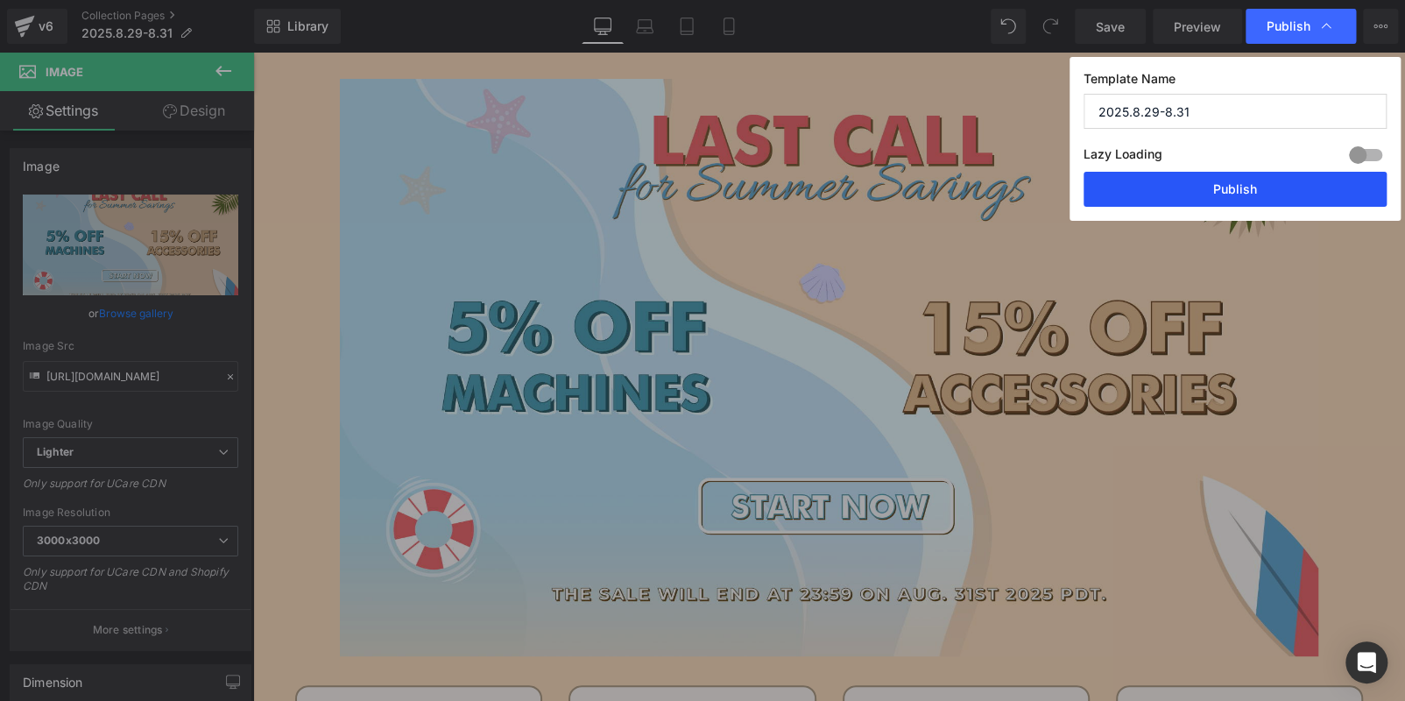
click at [1269, 197] on button "Publish" at bounding box center [1235, 189] width 303 height 35
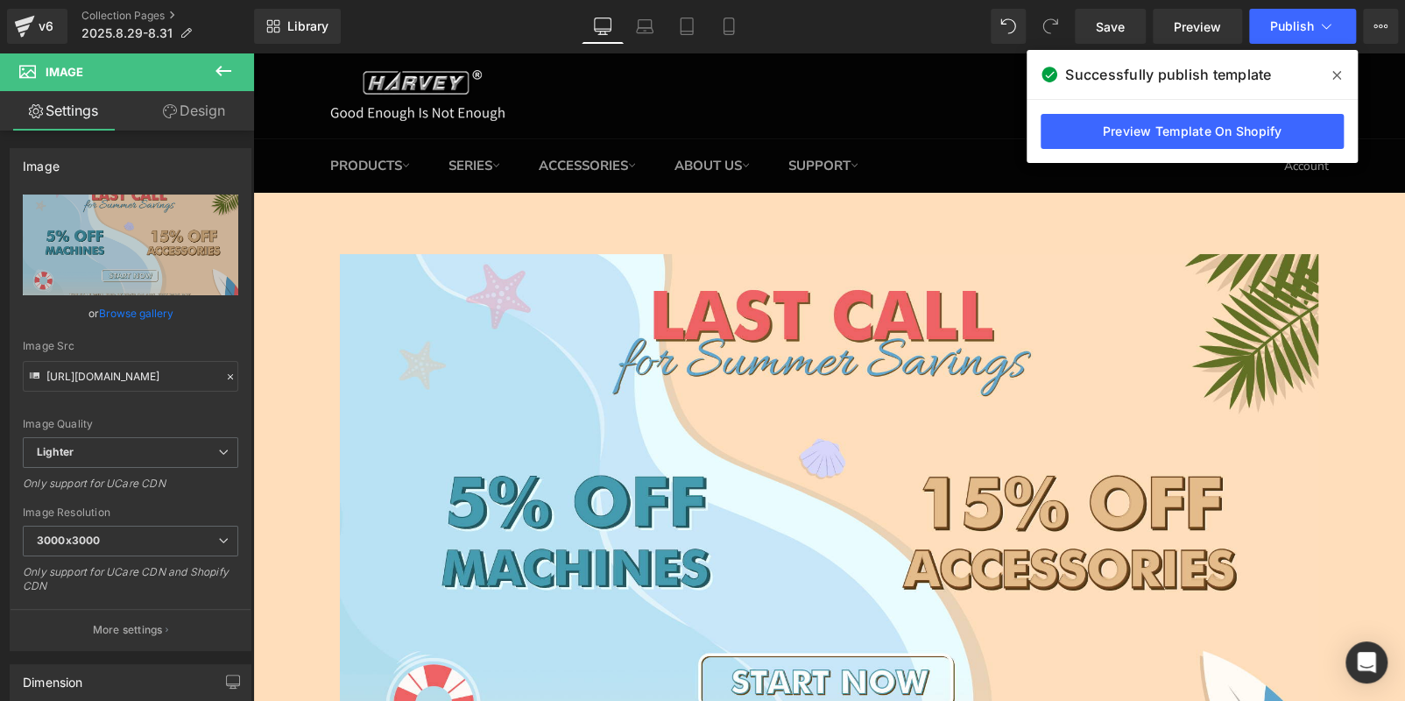
scroll to position [526, 0]
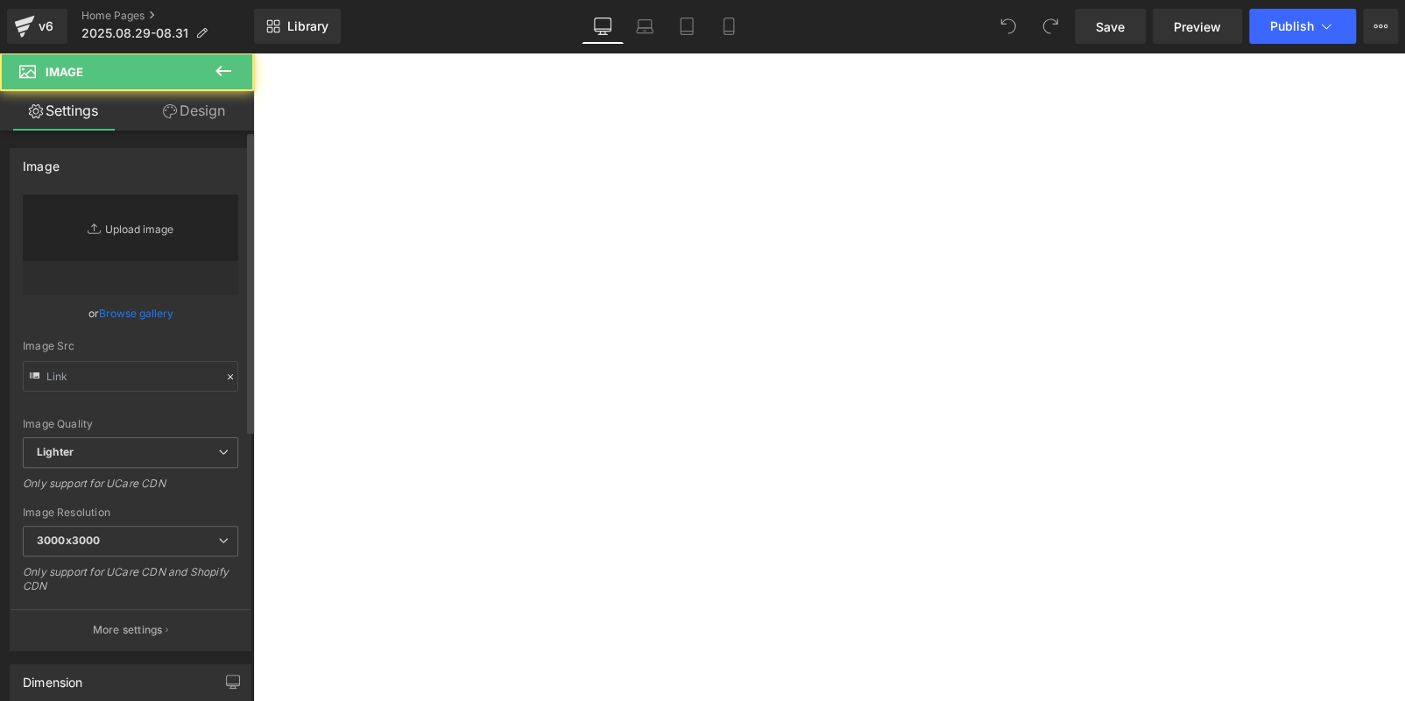
click at [0, 0] on icon "Replace Image" at bounding box center [0, 0] width 0 height 0
type input "https://ucarecdn.com/32a34288-3ac1-48c9-bf01-fb12a8562cd2/-/format/auto/-/previ…"
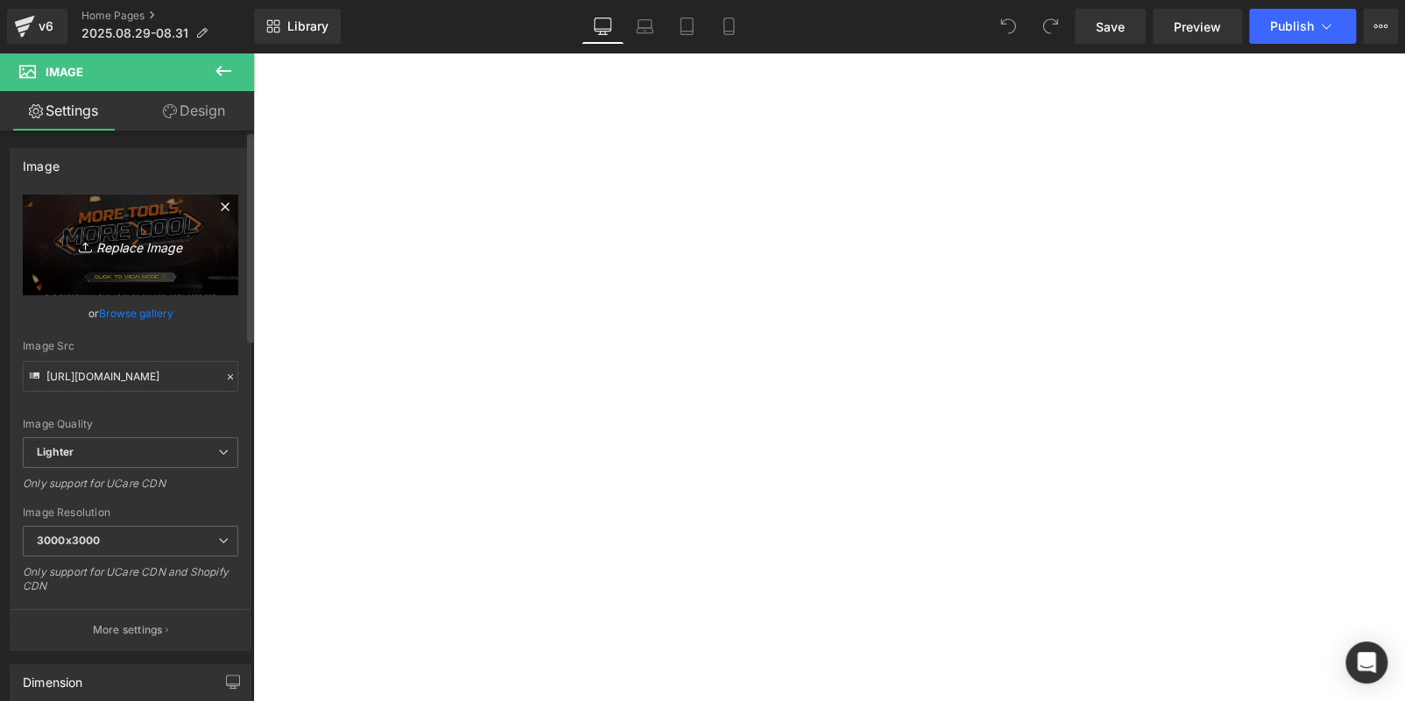
type input "C:\fakepath\Artboard 1.jpg"
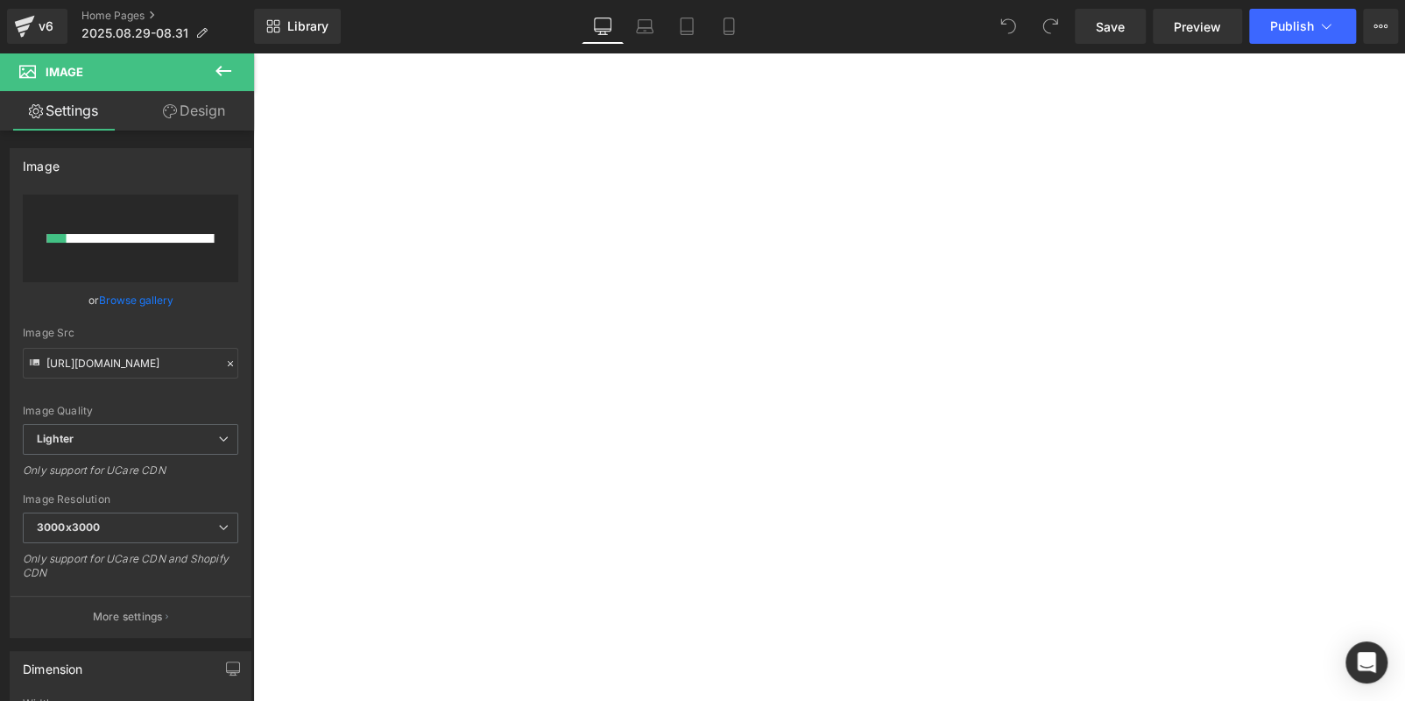
drag, startPoint x: 394, startPoint y: 303, endPoint x: 675, endPoint y: 138, distance: 325.8
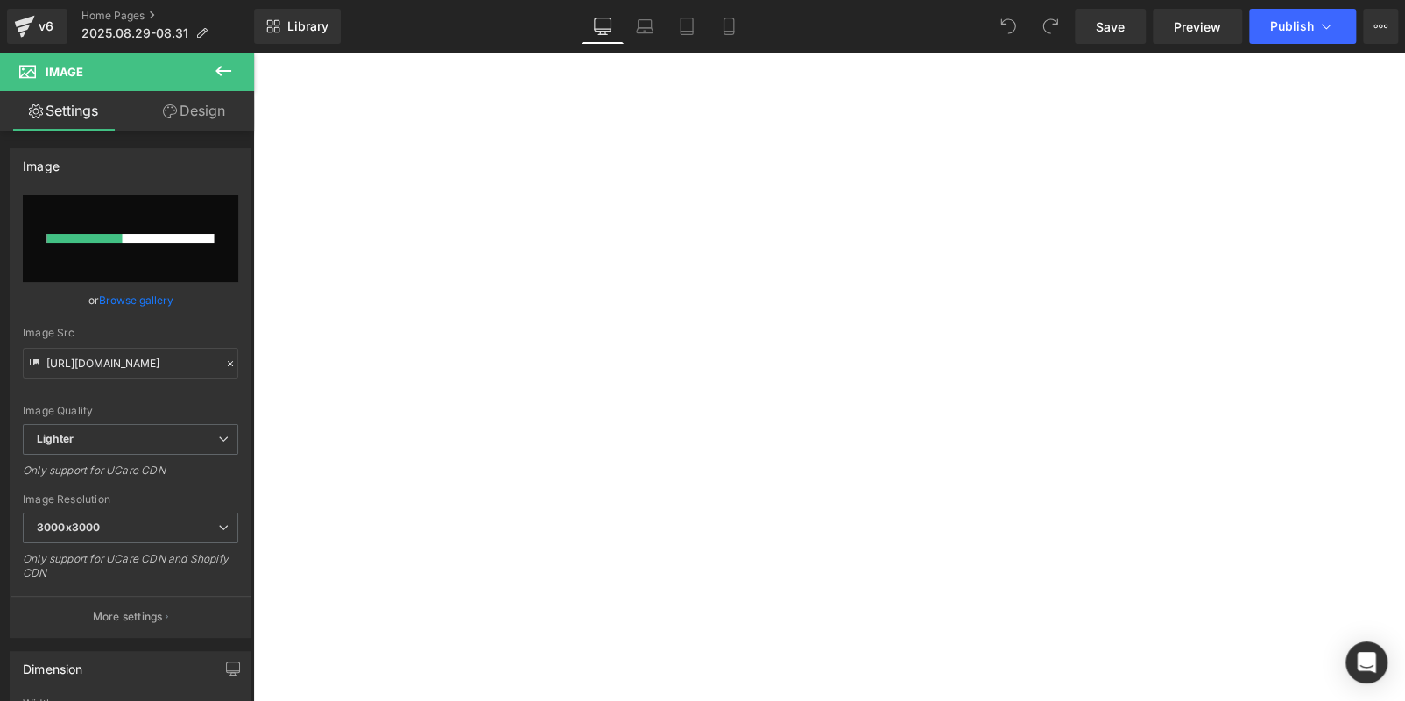
scroll to position [1314, 0]
type input "https://ucarecdn.com/0cdd5924-d990-4ab1-8bad-e63ac91a1e08/-/format/auto/-/previ…"
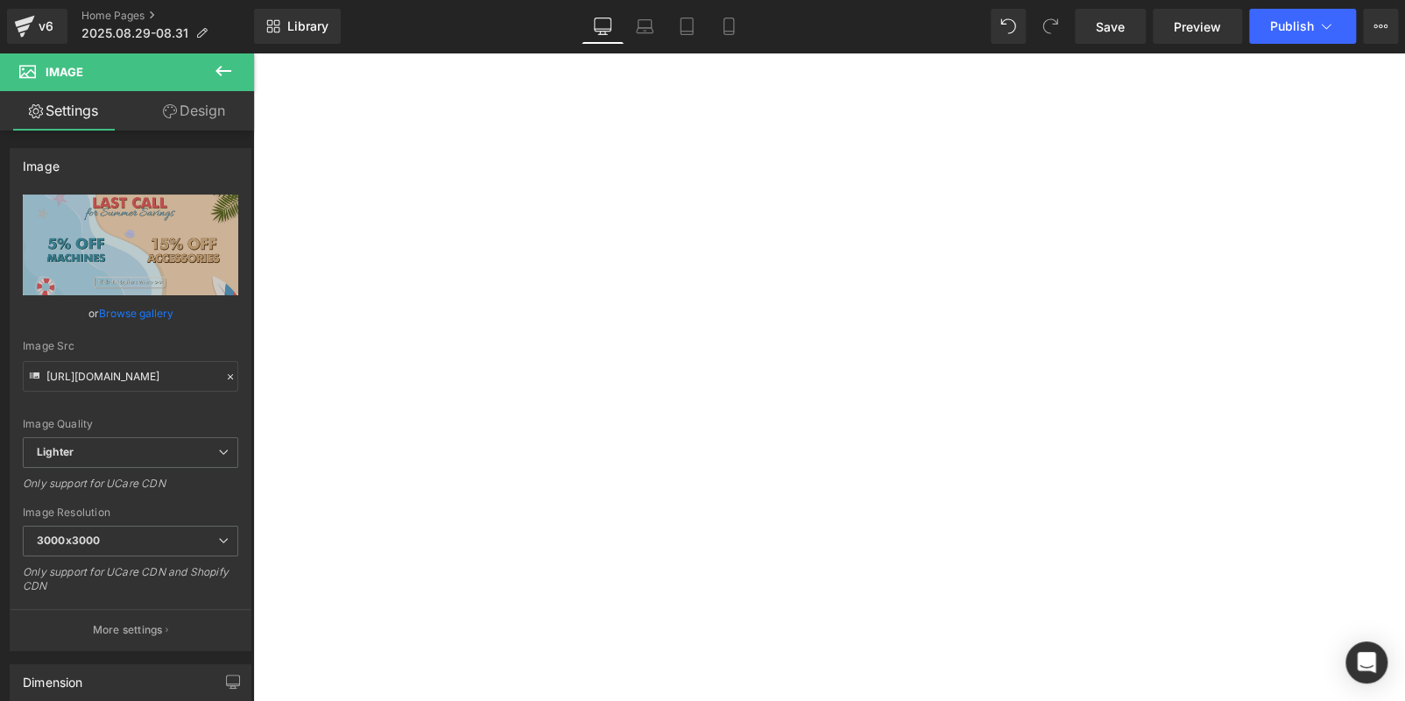
scroll to position [613, 0]
click at [1295, 24] on span "Publish" at bounding box center [1292, 26] width 44 height 14
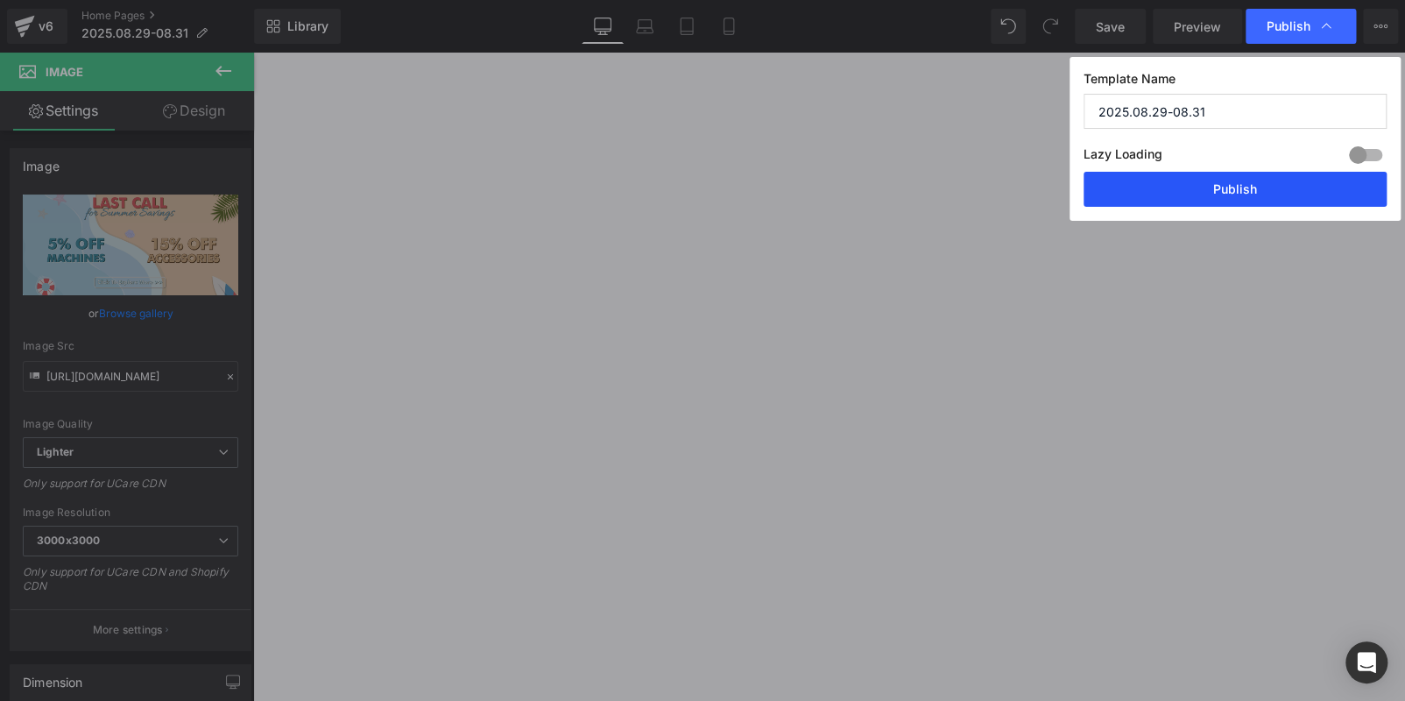
click at [1237, 194] on button "Publish" at bounding box center [1235, 189] width 303 height 35
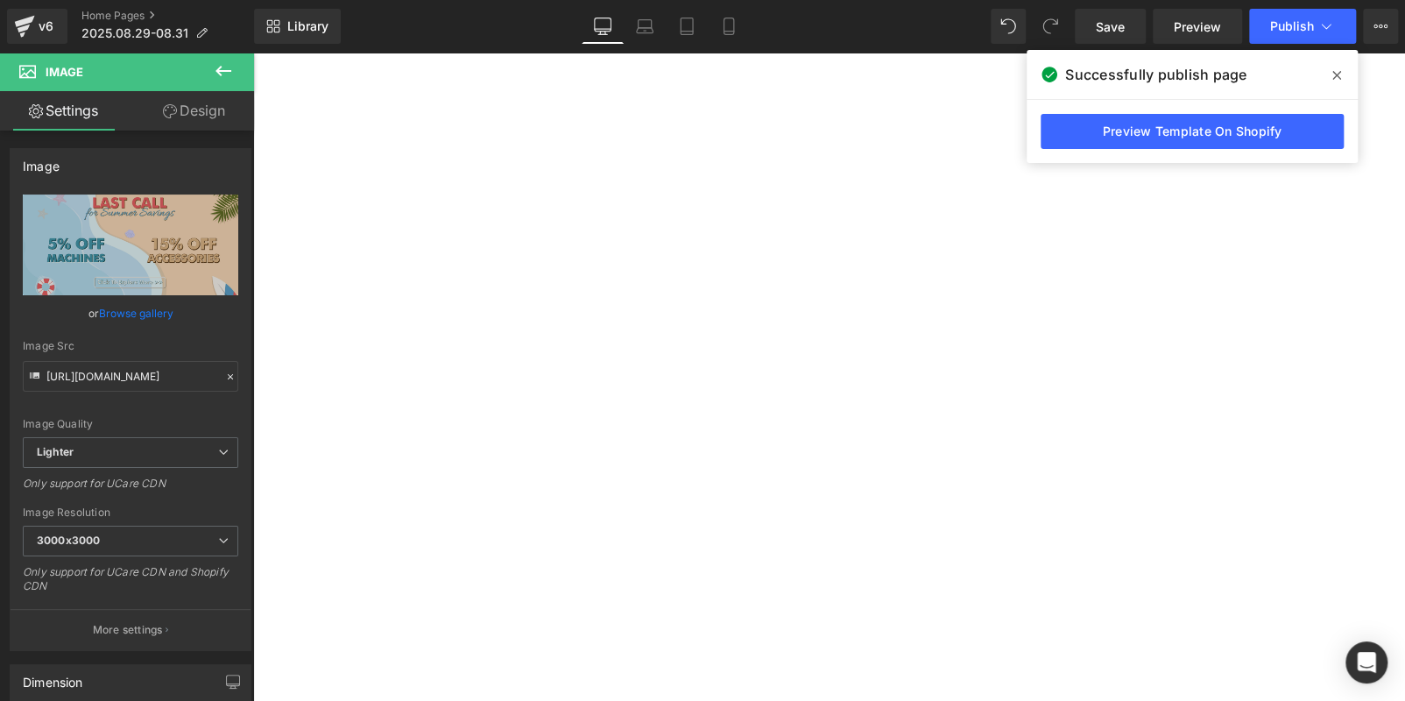
scroll to position [700, 0]
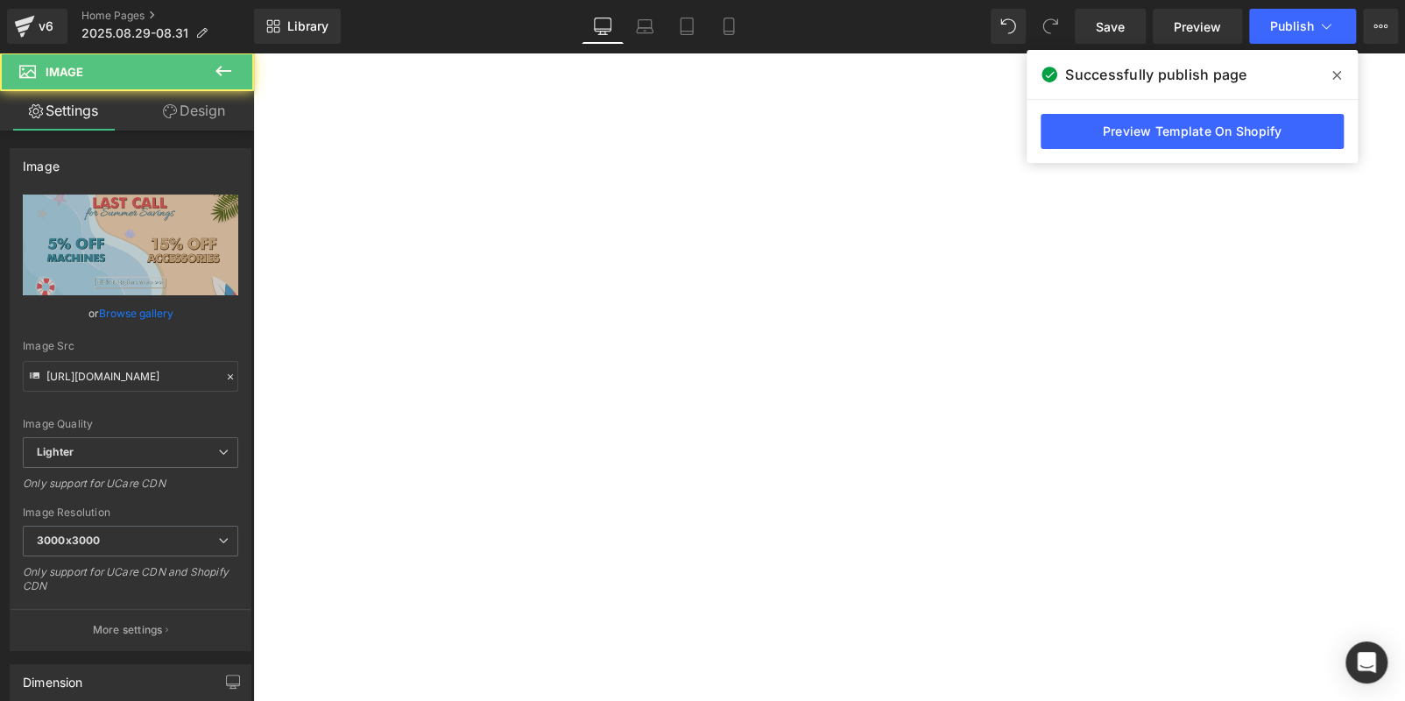
scroll to position [262, 0]
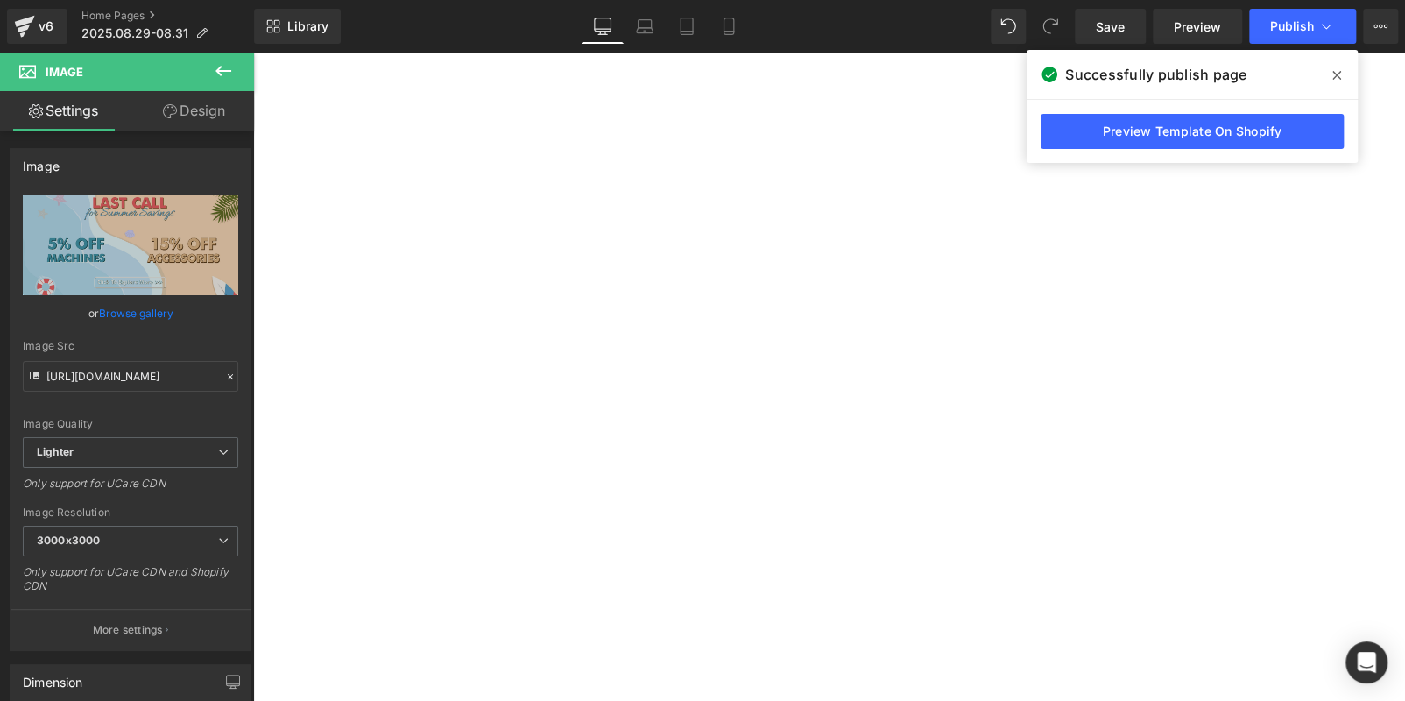
click at [1340, 74] on span at bounding box center [1337, 75] width 28 height 28
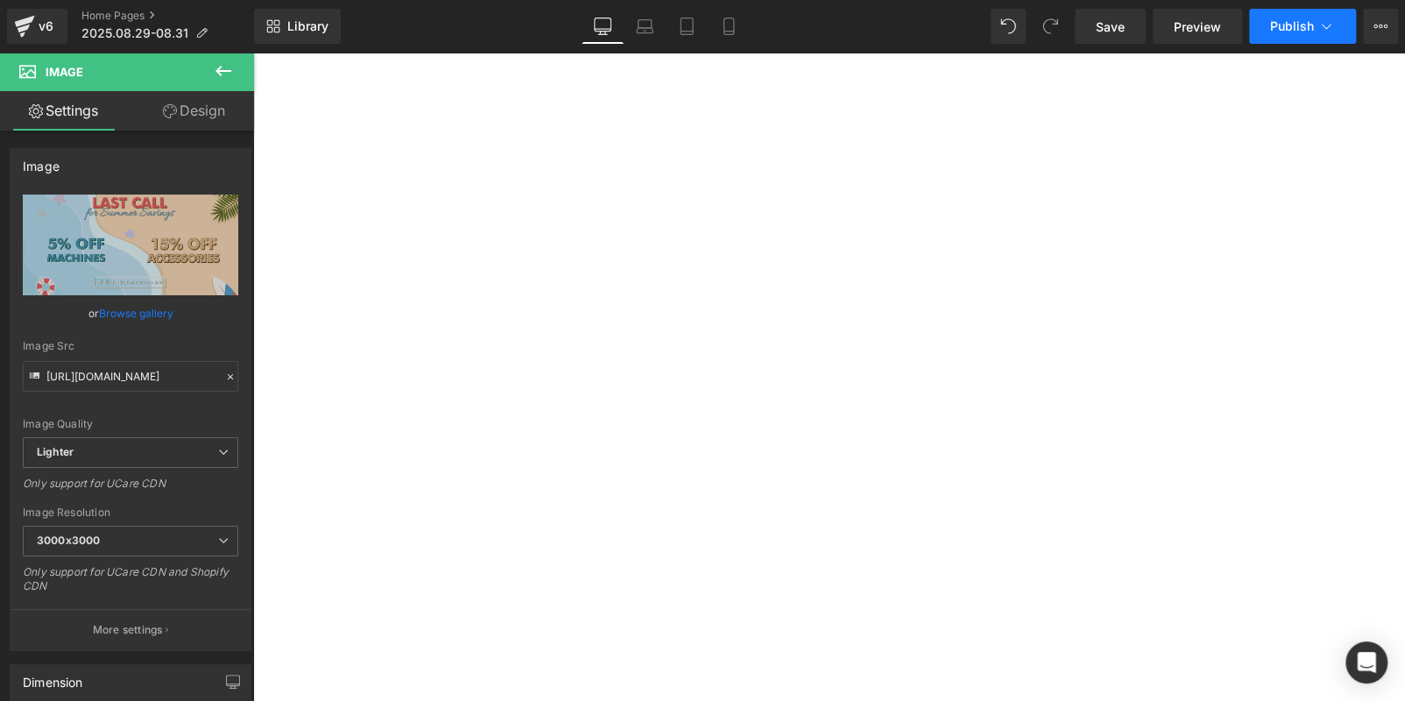
click at [1273, 25] on span "Publish" at bounding box center [1292, 26] width 44 height 14
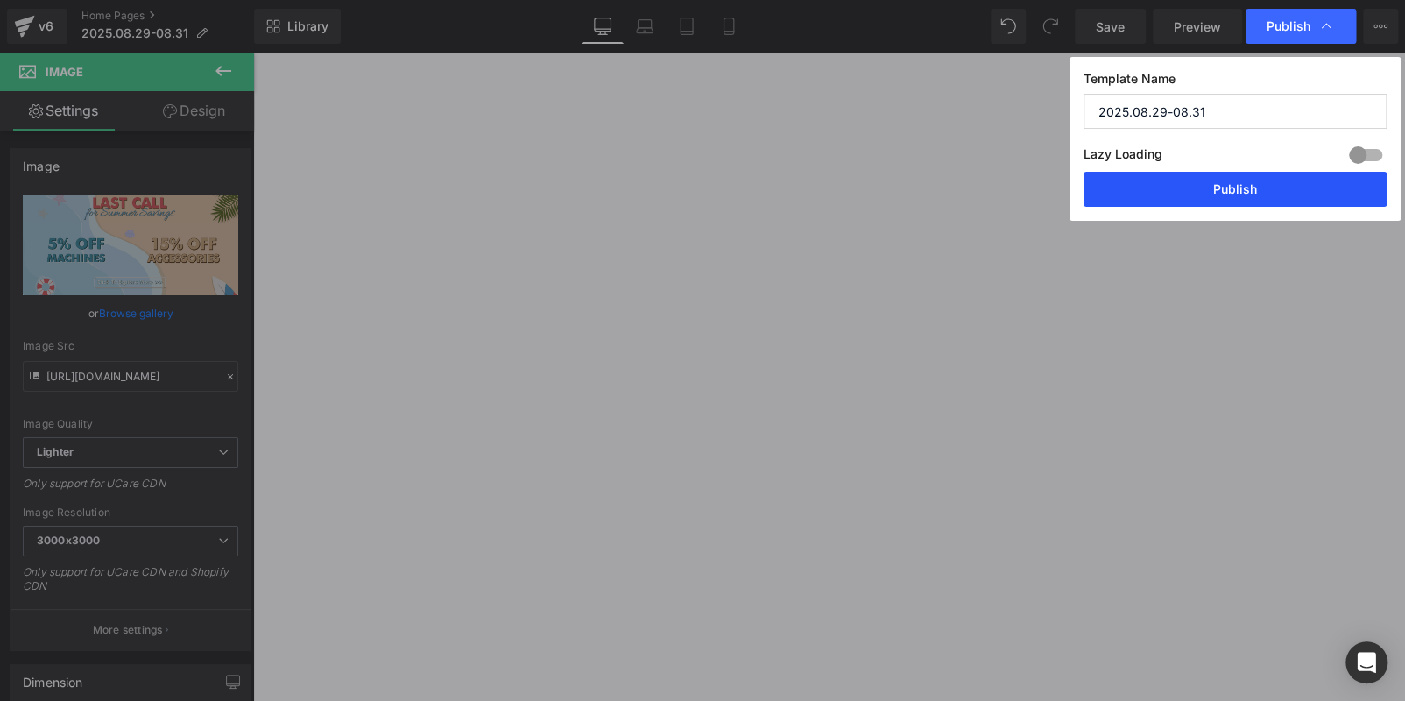
drag, startPoint x: 1140, startPoint y: 192, endPoint x: 886, endPoint y: 139, distance: 259.4
click at [1140, 192] on button "Publish" at bounding box center [1235, 189] width 303 height 35
